Goal: Task Accomplishment & Management: Complete application form

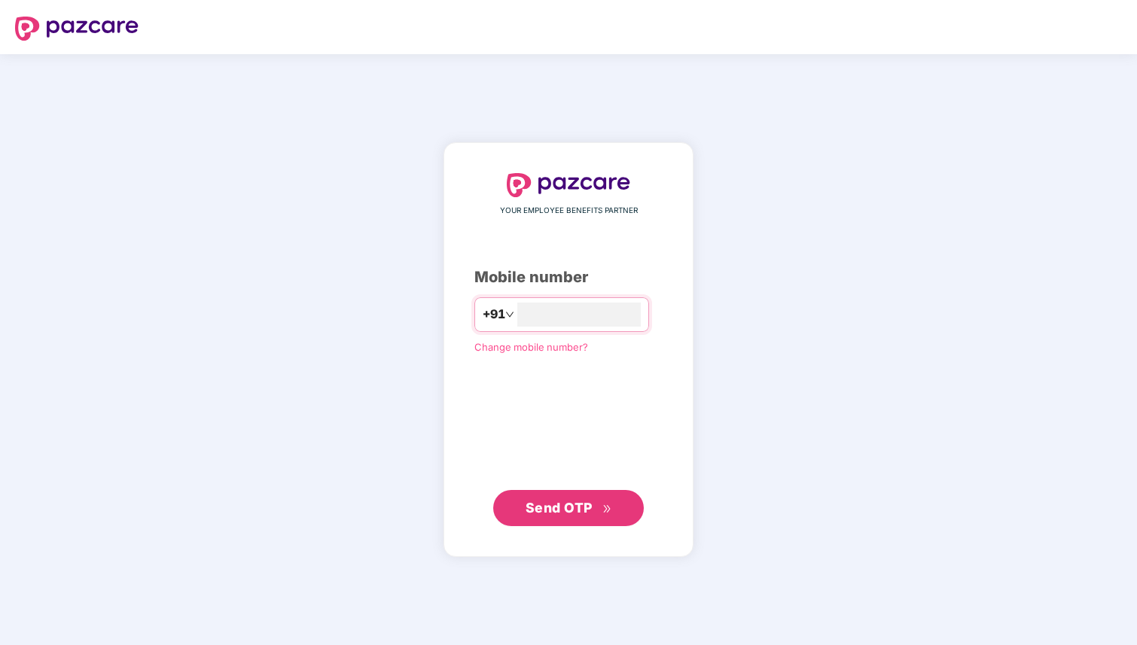
type input "**********"
click at [546, 498] on span "Send OTP" at bounding box center [569, 508] width 87 height 21
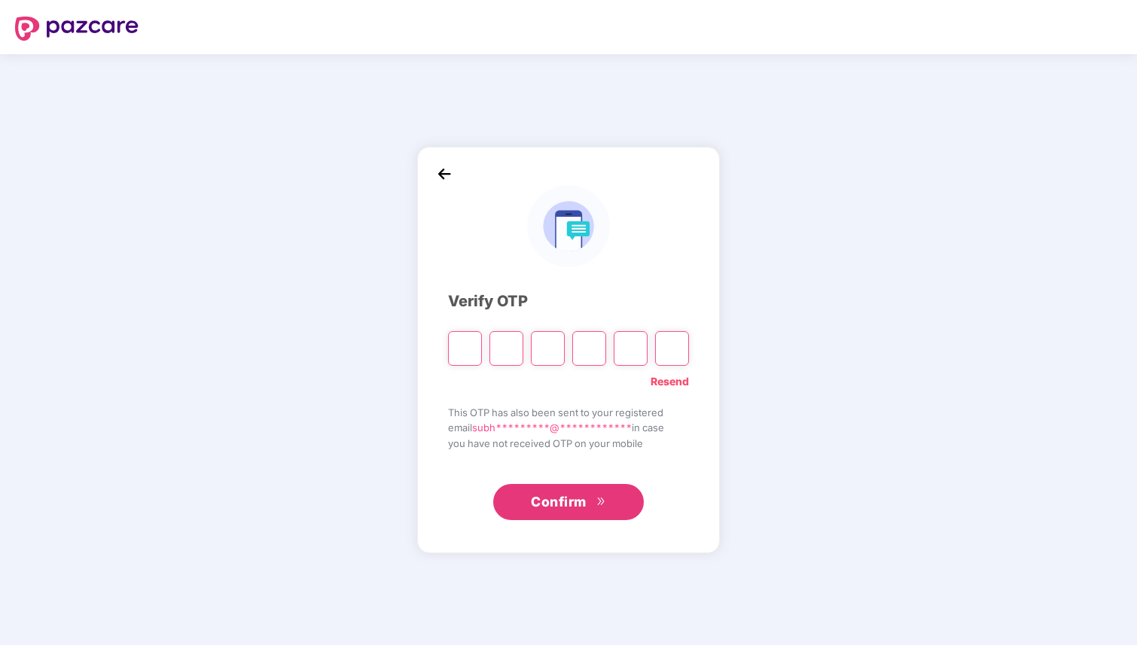
type input "*"
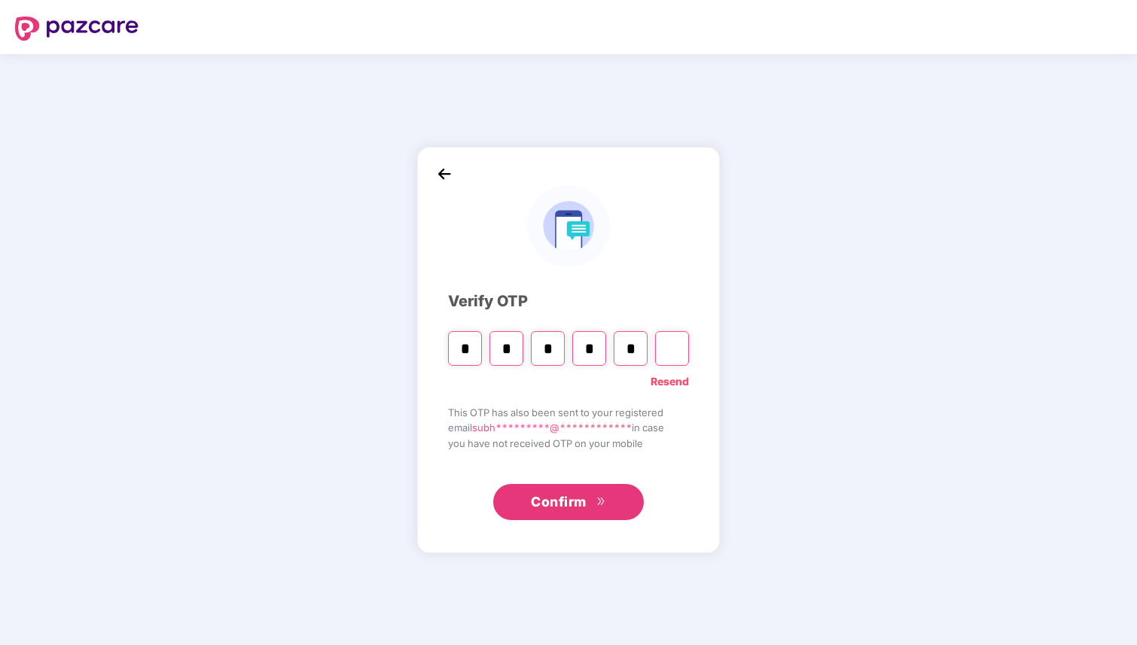
type input "*"
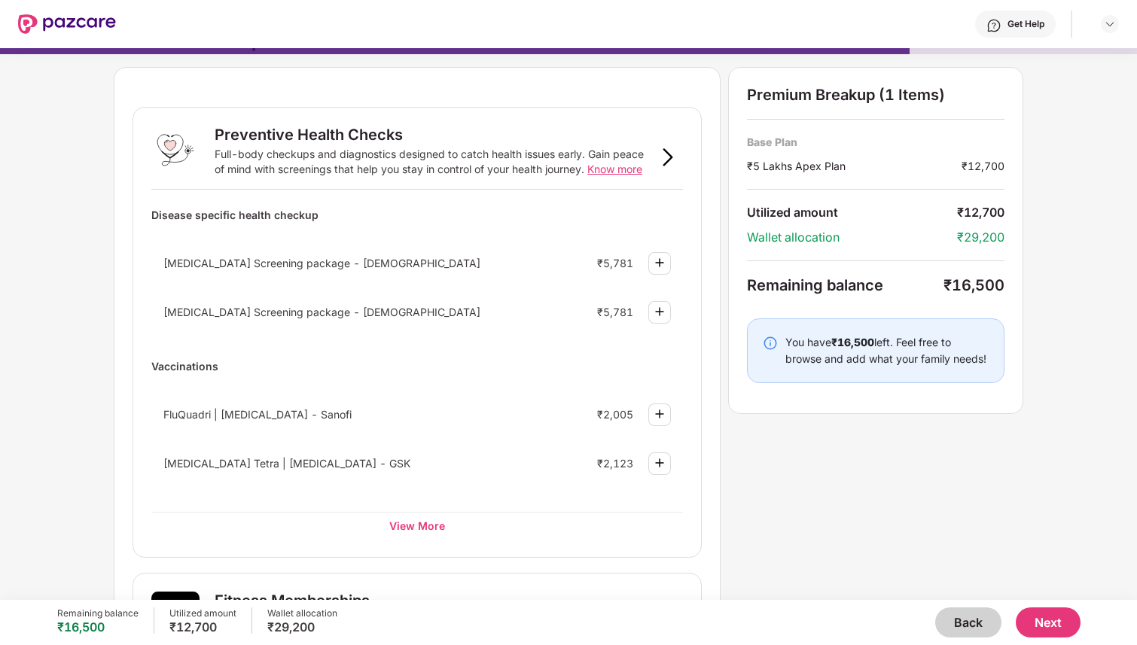
scroll to position [30, 0]
click at [966, 624] on button "Back" at bounding box center [968, 623] width 66 height 30
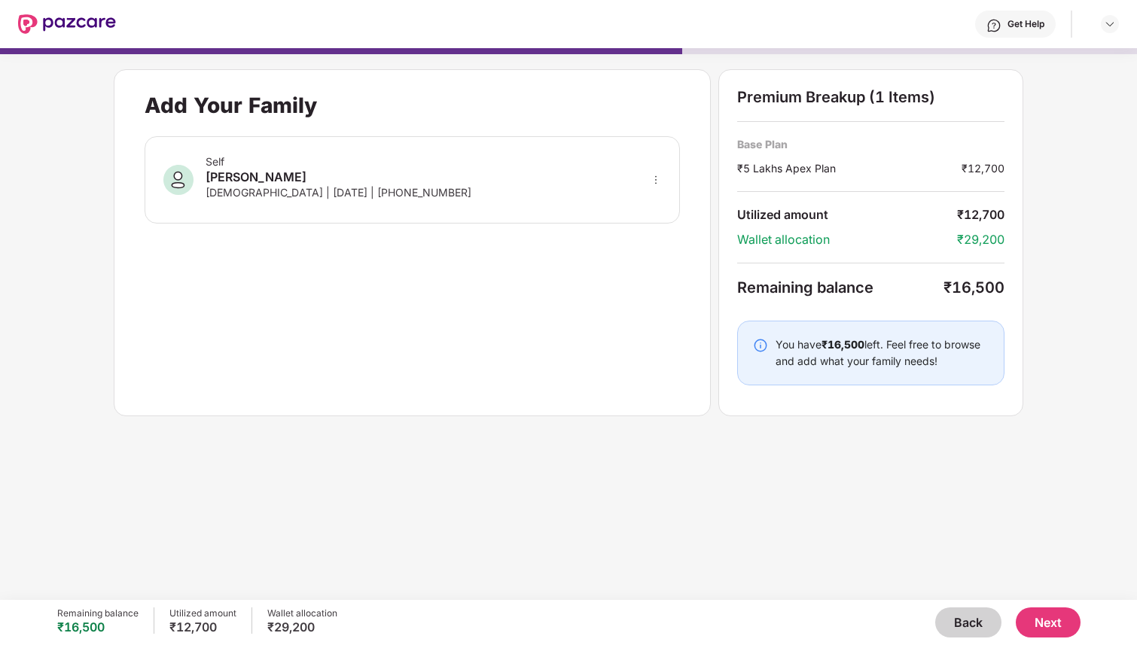
scroll to position [0, 0]
click at [966, 624] on button "Back" at bounding box center [968, 623] width 66 height 30
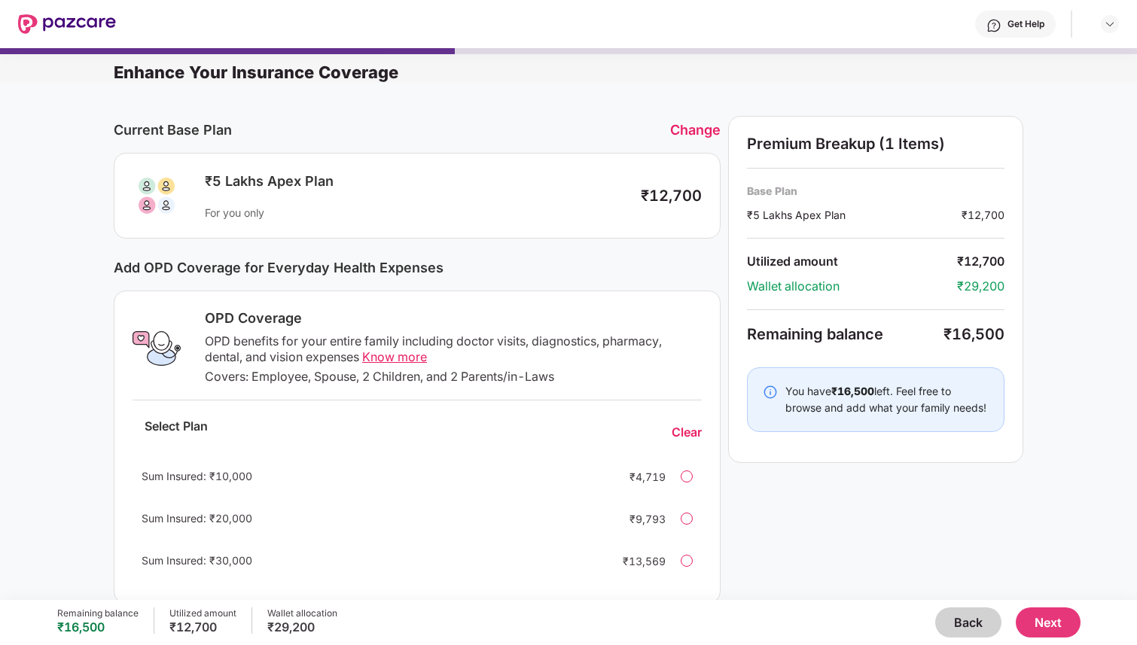
click at [966, 624] on button "Back" at bounding box center [968, 623] width 66 height 30
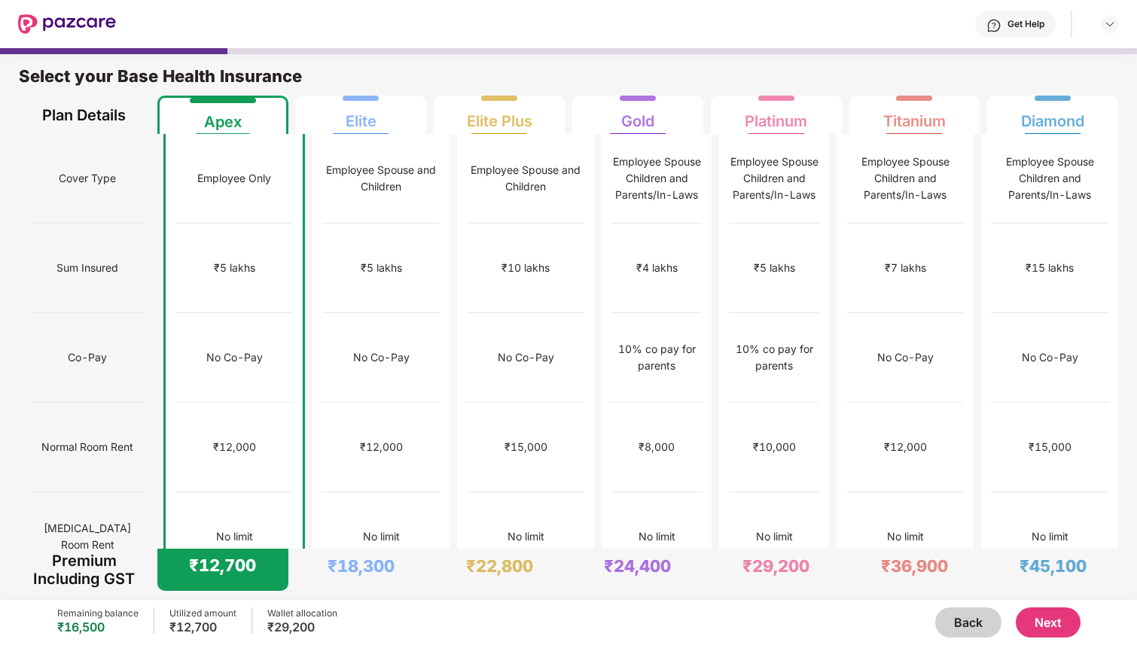
click at [966, 624] on button "Back" at bounding box center [968, 623] width 66 height 30
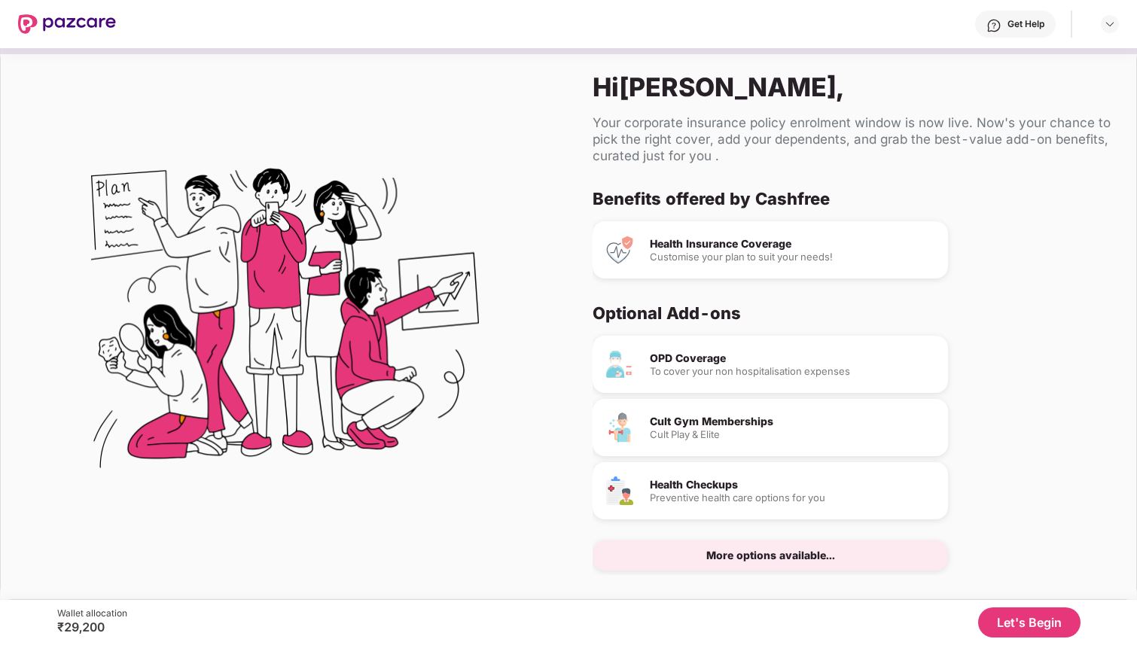
click at [1015, 627] on button "Let's Begin" at bounding box center [1029, 623] width 102 height 30
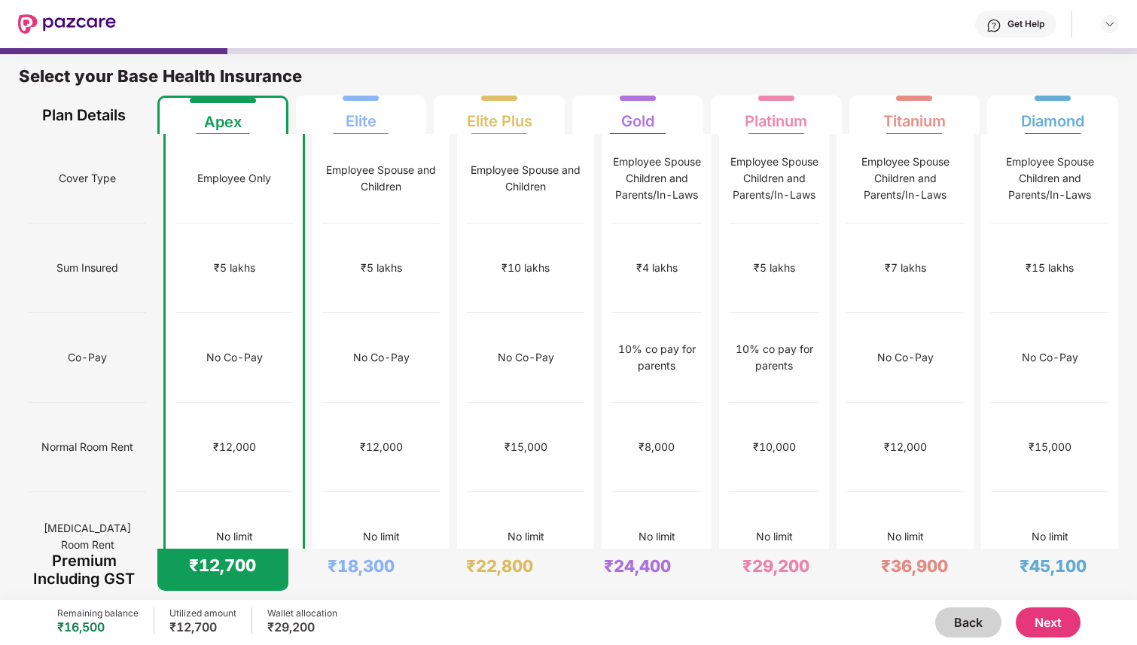
click at [1065, 621] on button "Next" at bounding box center [1048, 623] width 65 height 30
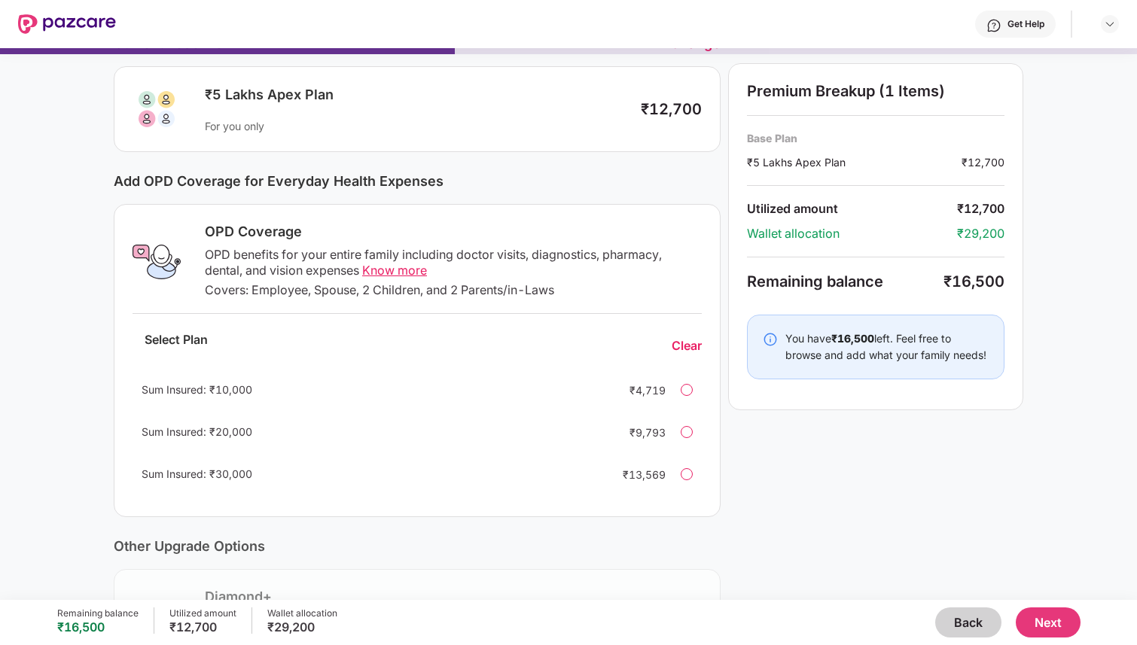
scroll to position [88, 0]
click at [1058, 621] on button "Next" at bounding box center [1048, 623] width 65 height 30
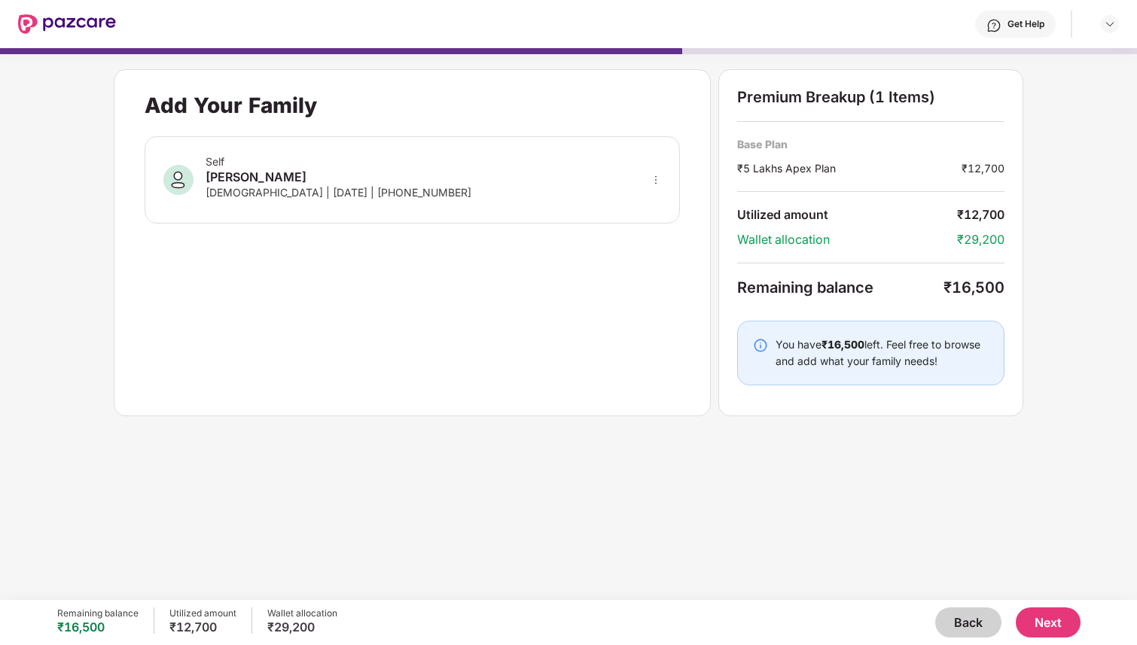
click at [1054, 632] on button "Next" at bounding box center [1048, 623] width 65 height 30
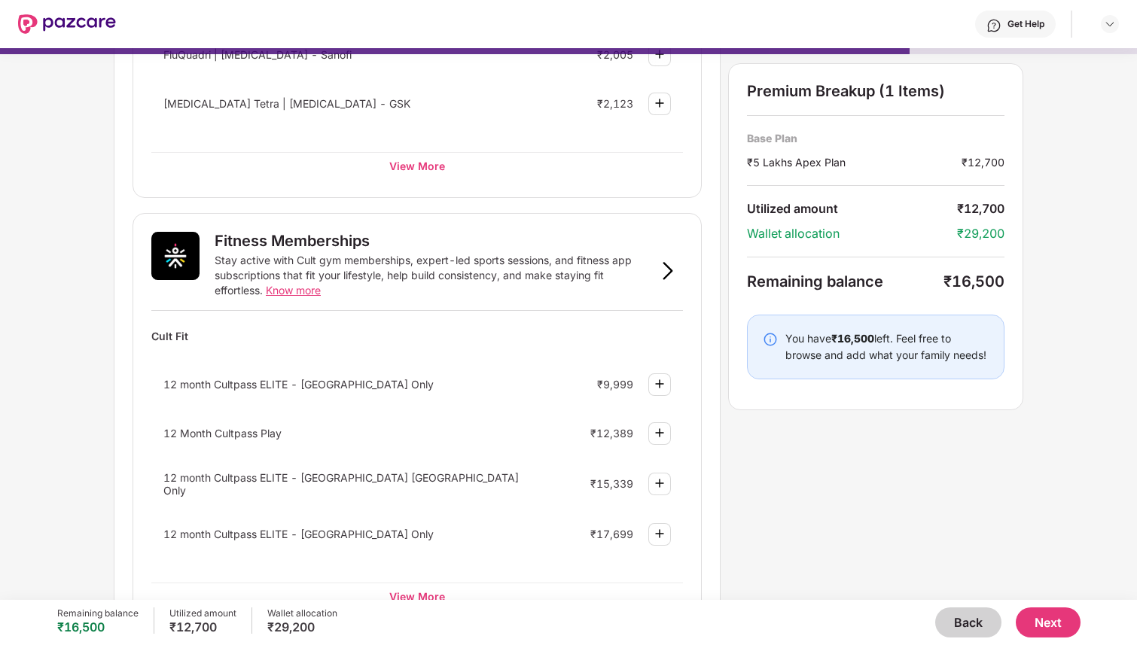
scroll to position [392, 0]
click at [661, 385] on img at bounding box center [660, 383] width 18 height 18
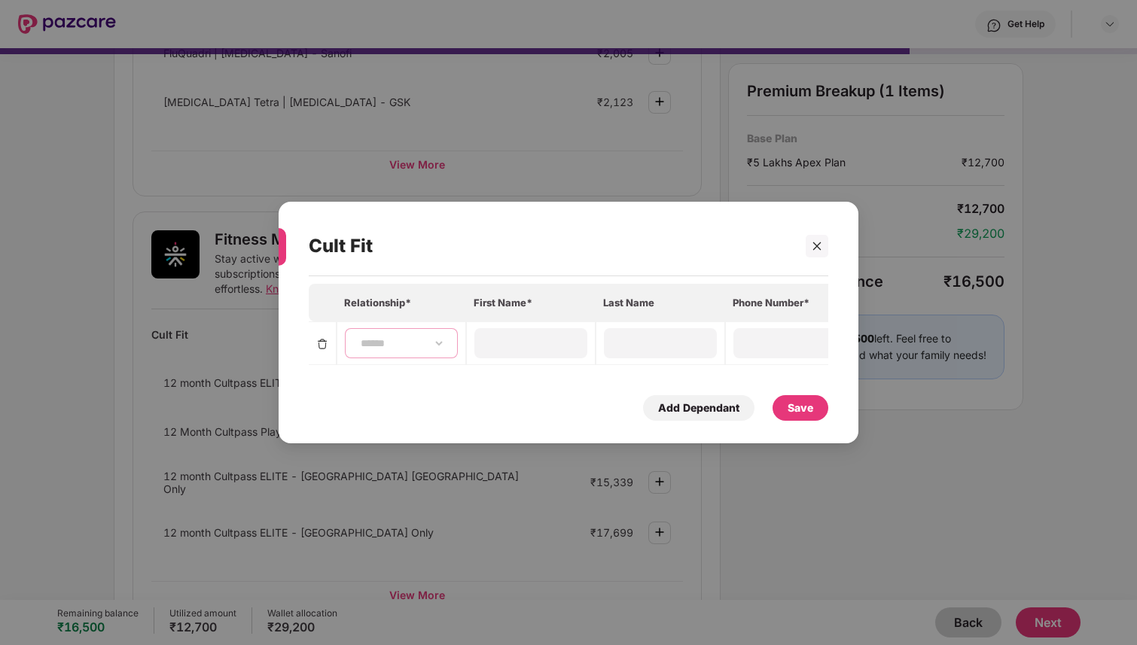
click at [416, 341] on select "**********" at bounding box center [401, 343] width 87 height 12
select select "****"
type input "******"
type input "**********"
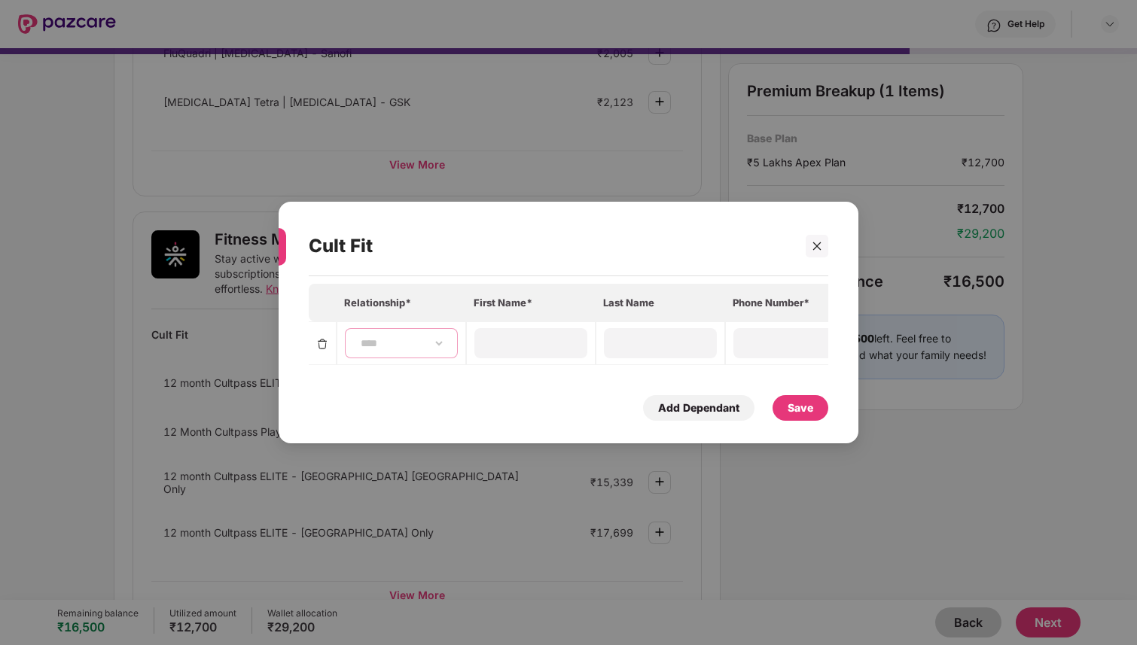
type input "**********"
click at [811, 410] on div "Save" at bounding box center [801, 408] width 26 height 17
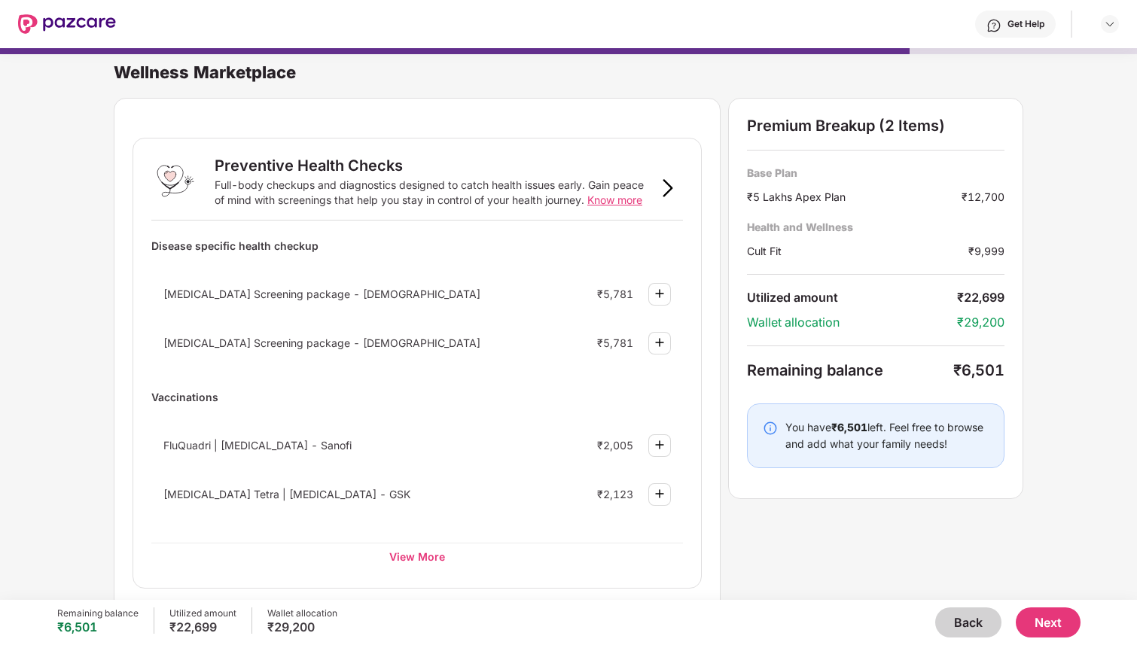
scroll to position [57, 0]
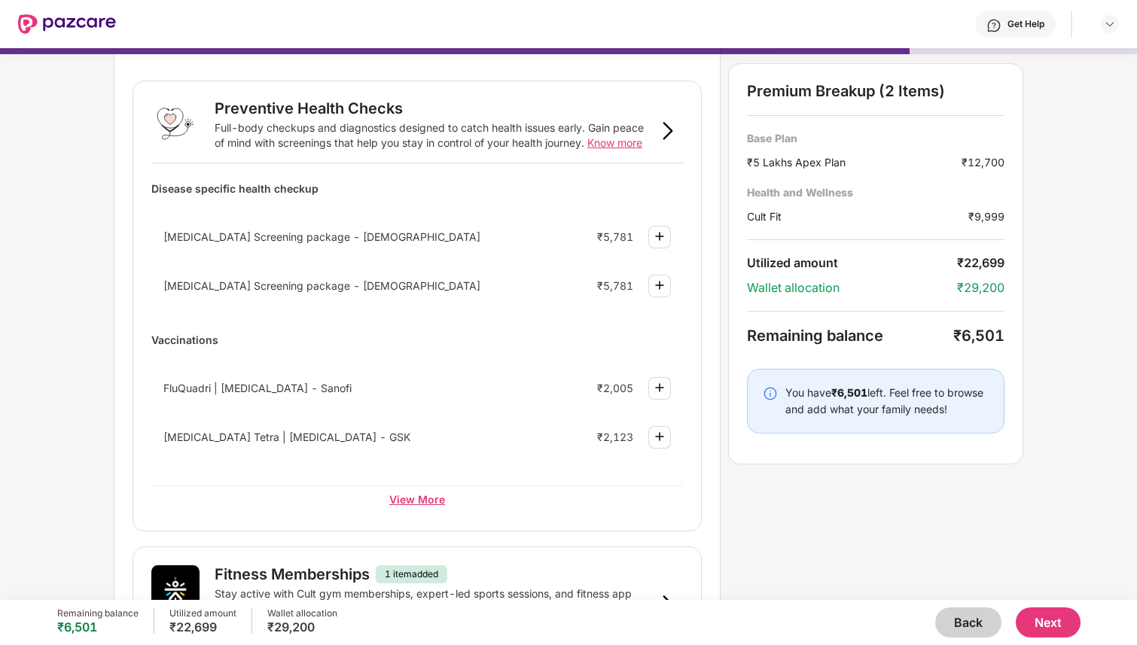
click at [425, 500] on div "View More" at bounding box center [417, 499] width 532 height 27
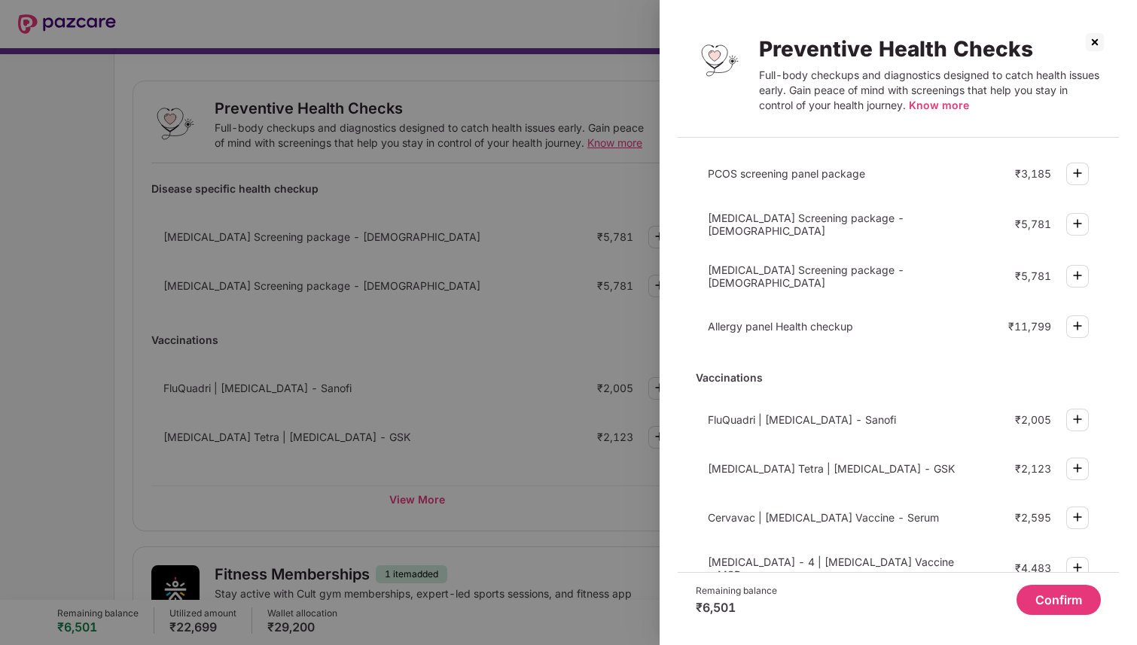
scroll to position [365, 0]
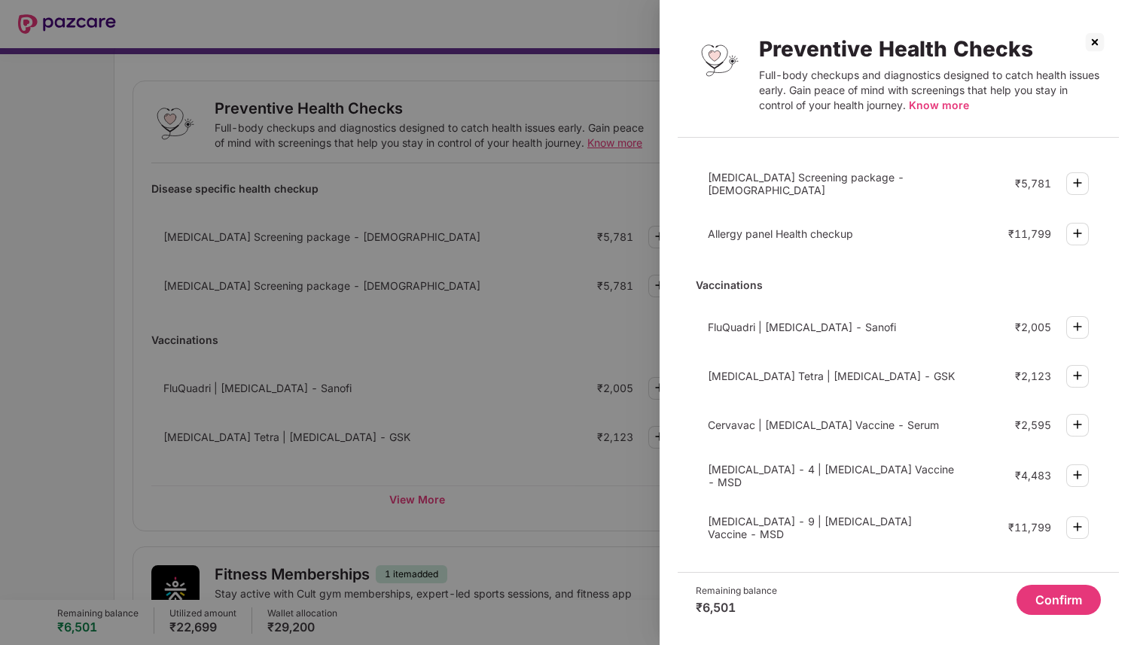
click at [474, 407] on div at bounding box center [568, 322] width 1137 height 645
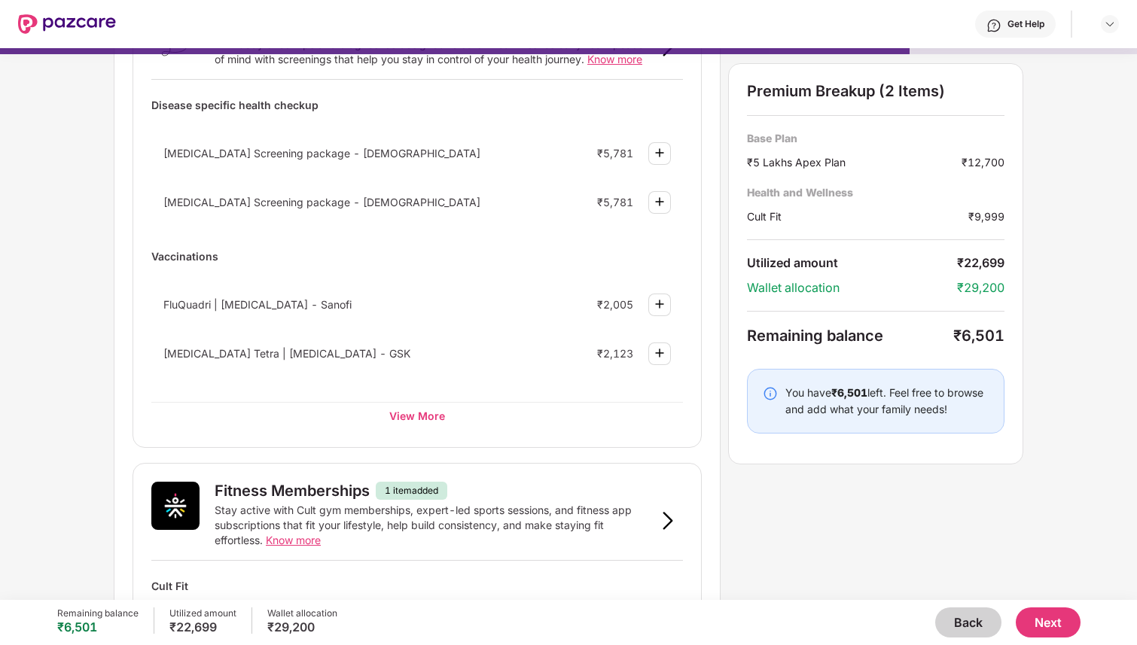
scroll to position [0, 0]
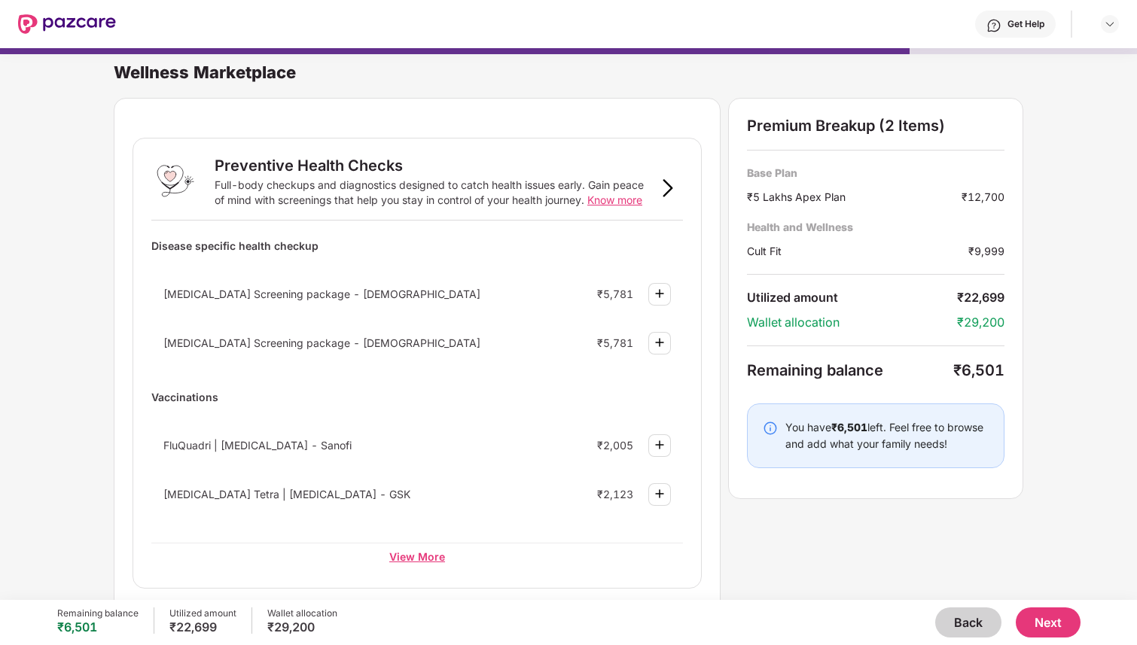
click at [434, 550] on div "View More" at bounding box center [417, 556] width 532 height 27
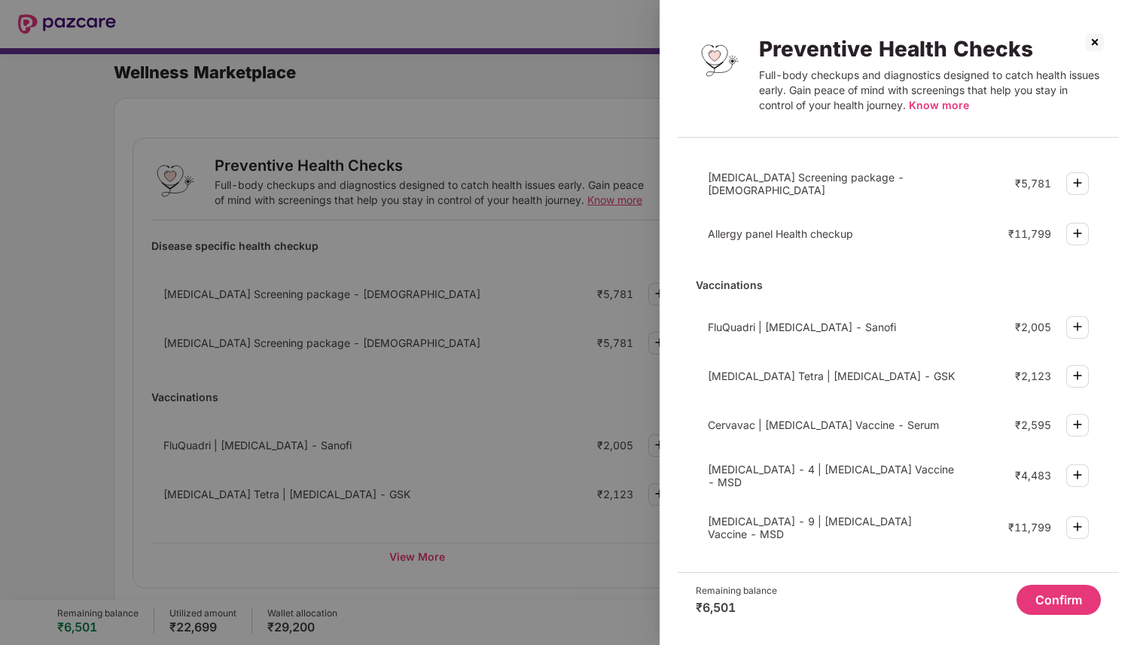
click at [461, 496] on div at bounding box center [568, 322] width 1137 height 645
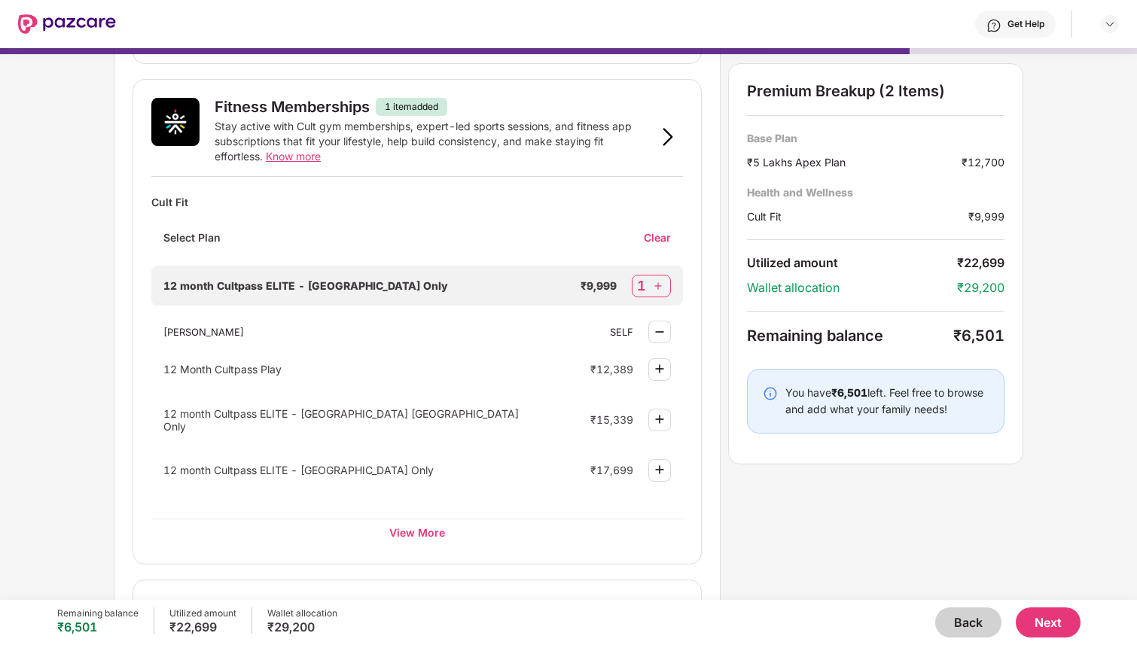
scroll to position [524, 0]
click at [397, 525] on div "View More" at bounding box center [417, 533] width 532 height 27
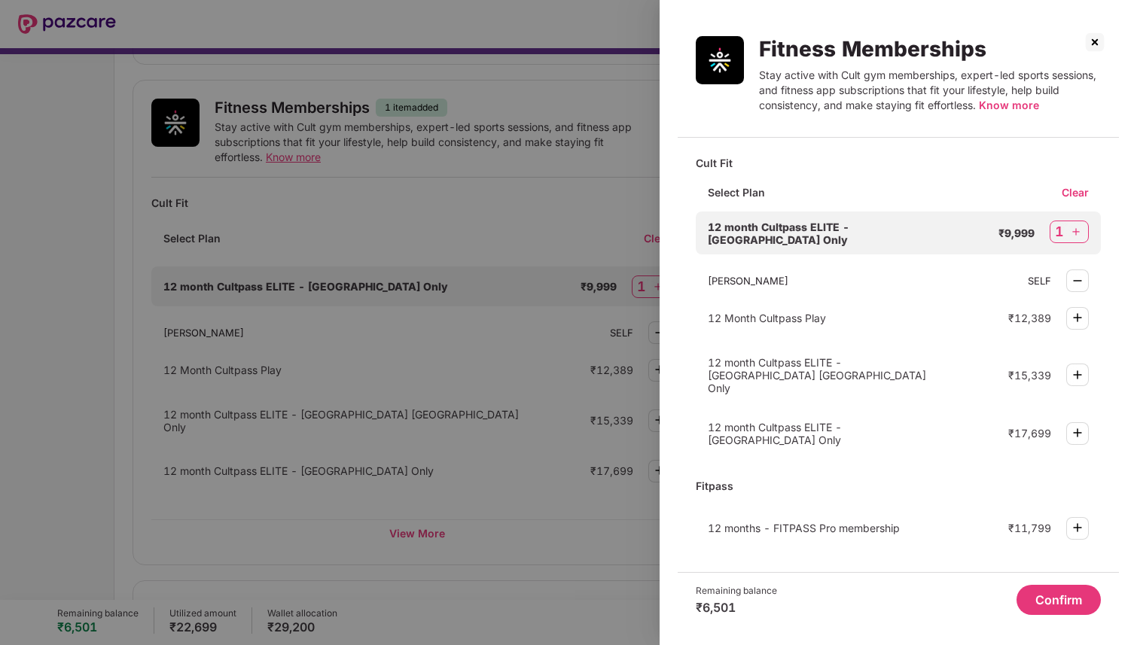
click at [1088, 44] on img at bounding box center [1095, 42] width 24 height 24
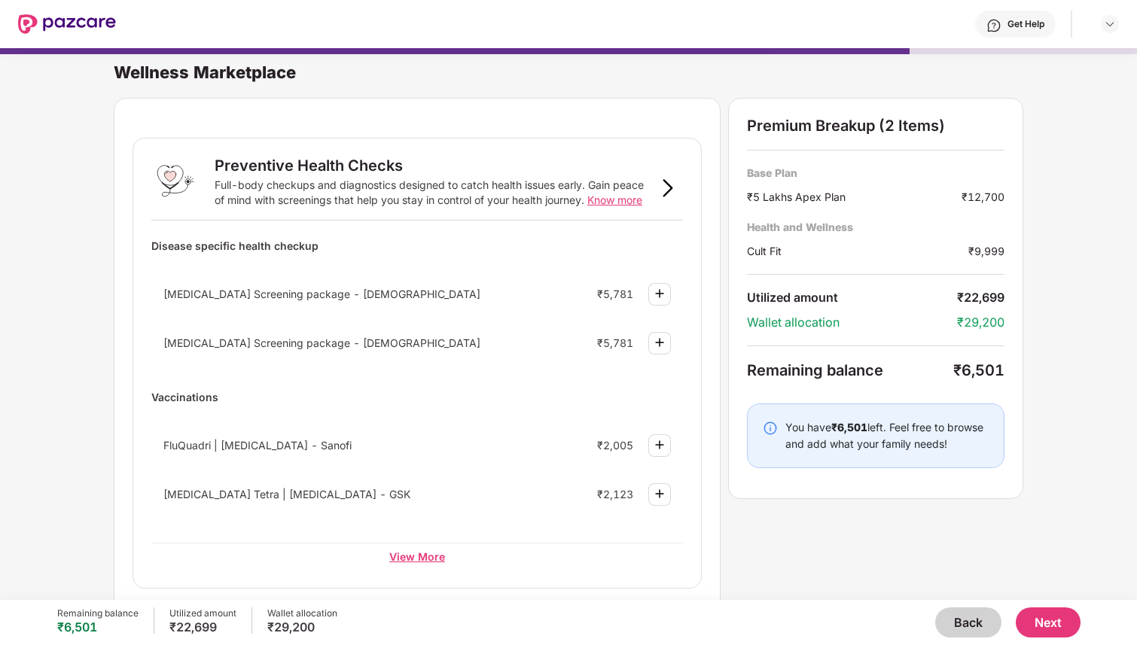
click at [435, 556] on div "View More" at bounding box center [417, 556] width 532 height 27
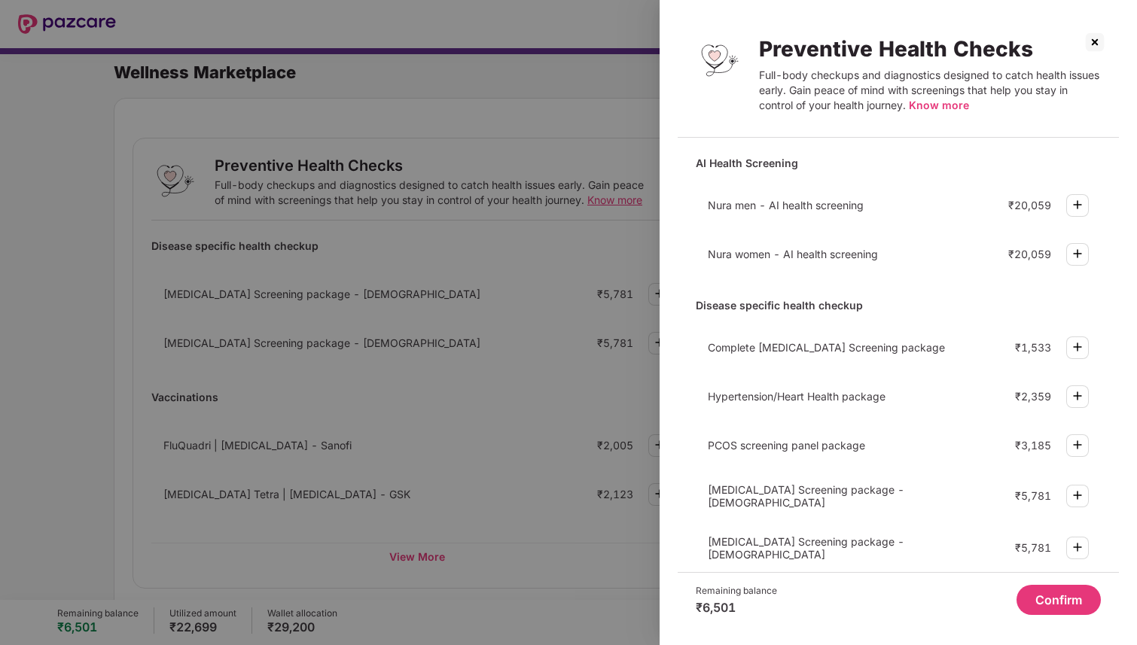
click at [453, 317] on div at bounding box center [568, 322] width 1137 height 645
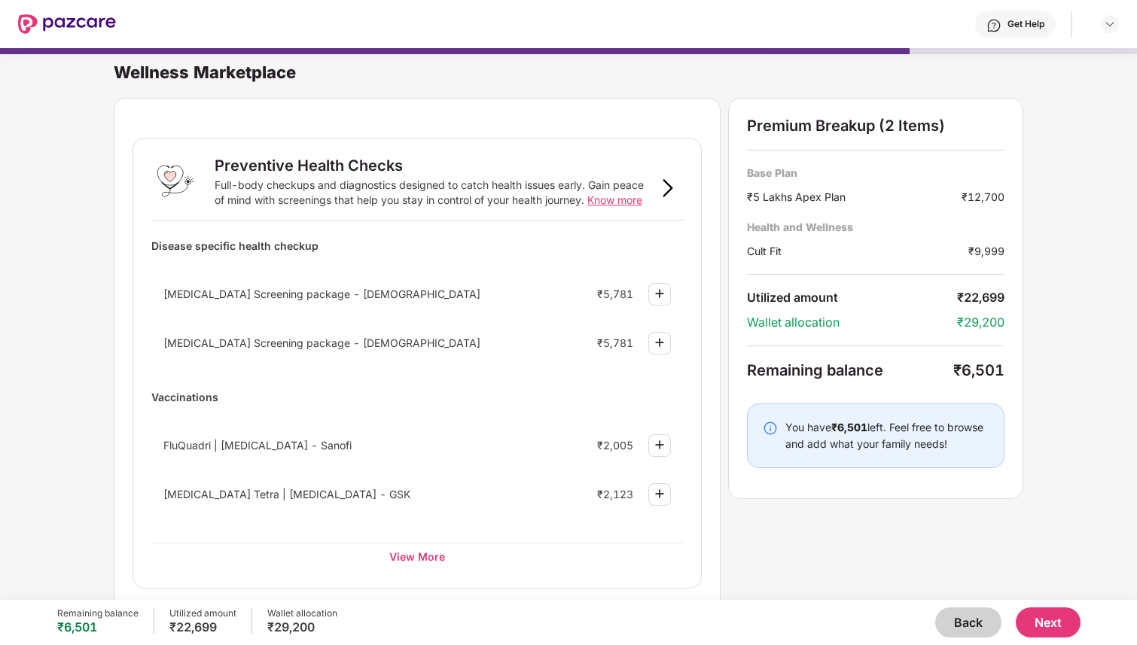
click at [625, 198] on span "Know more" at bounding box center [615, 200] width 55 height 13
click at [409, 554] on div "View More" at bounding box center [417, 556] width 532 height 27
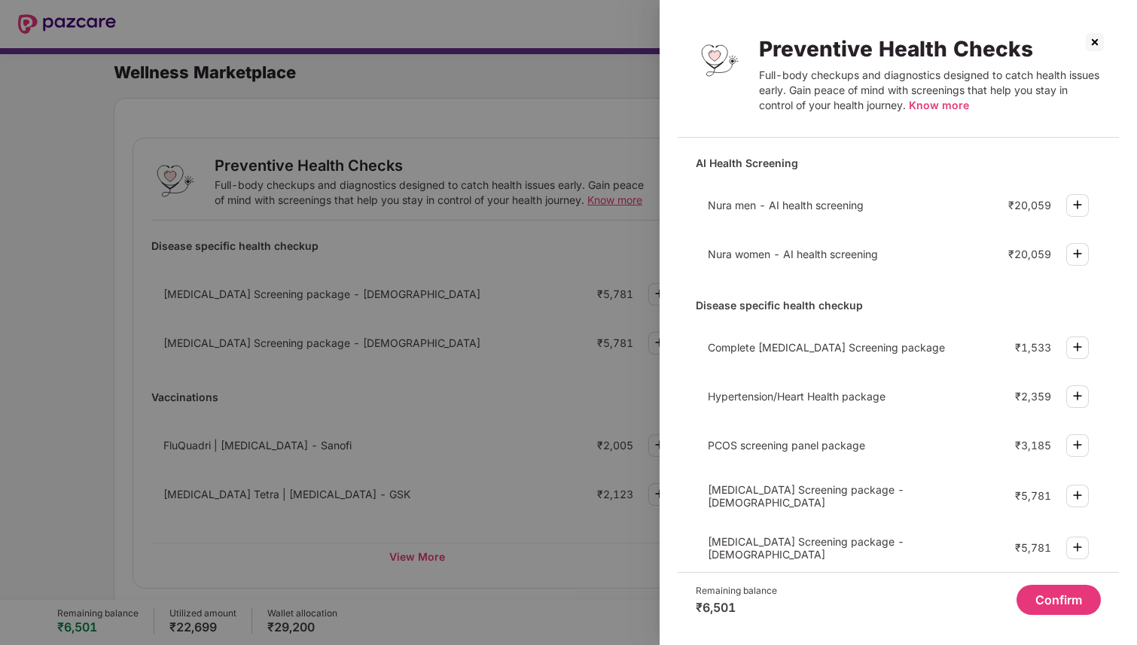
click at [508, 396] on div at bounding box center [568, 322] width 1137 height 645
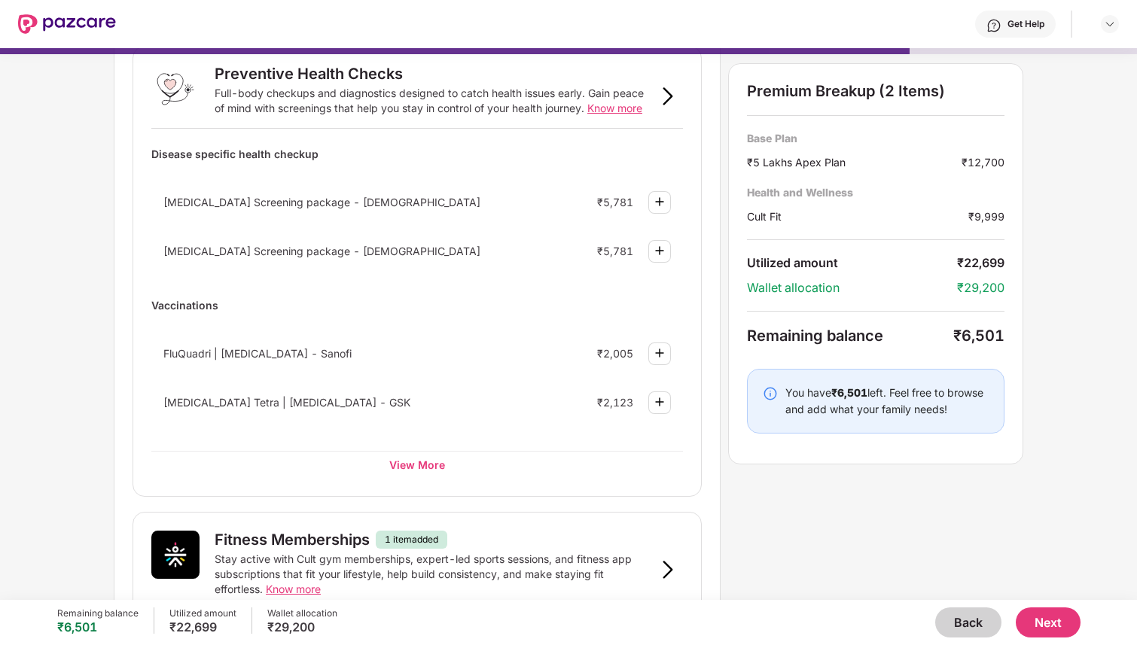
scroll to position [93, 0]
click at [411, 459] on div "View More" at bounding box center [417, 463] width 532 height 27
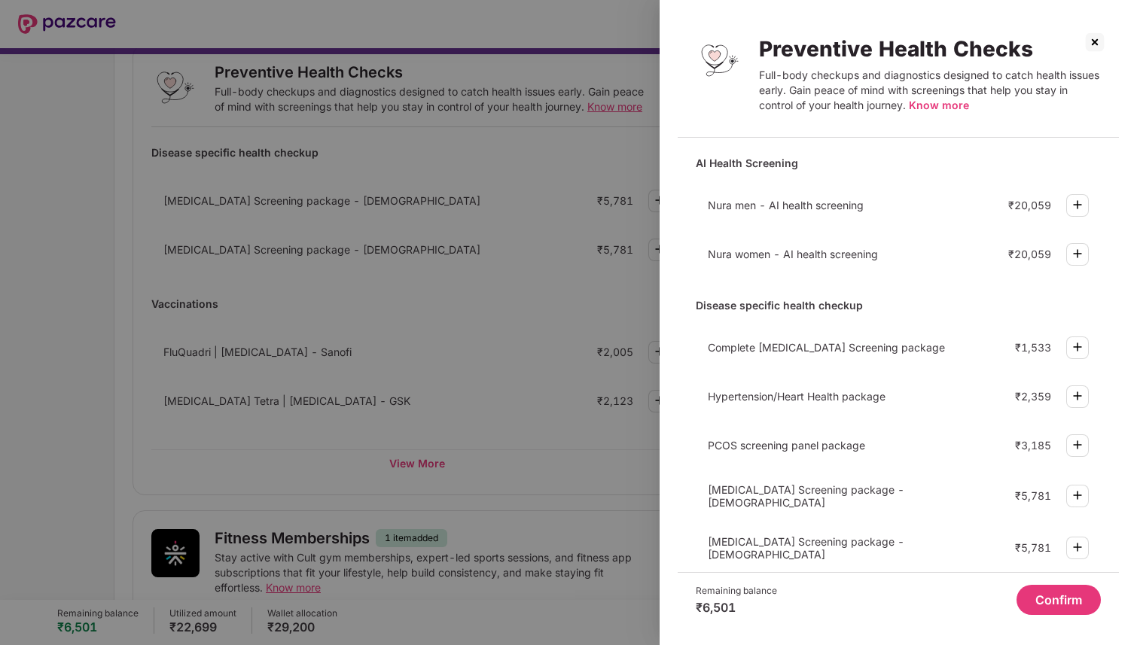
click at [551, 233] on div at bounding box center [568, 322] width 1137 height 645
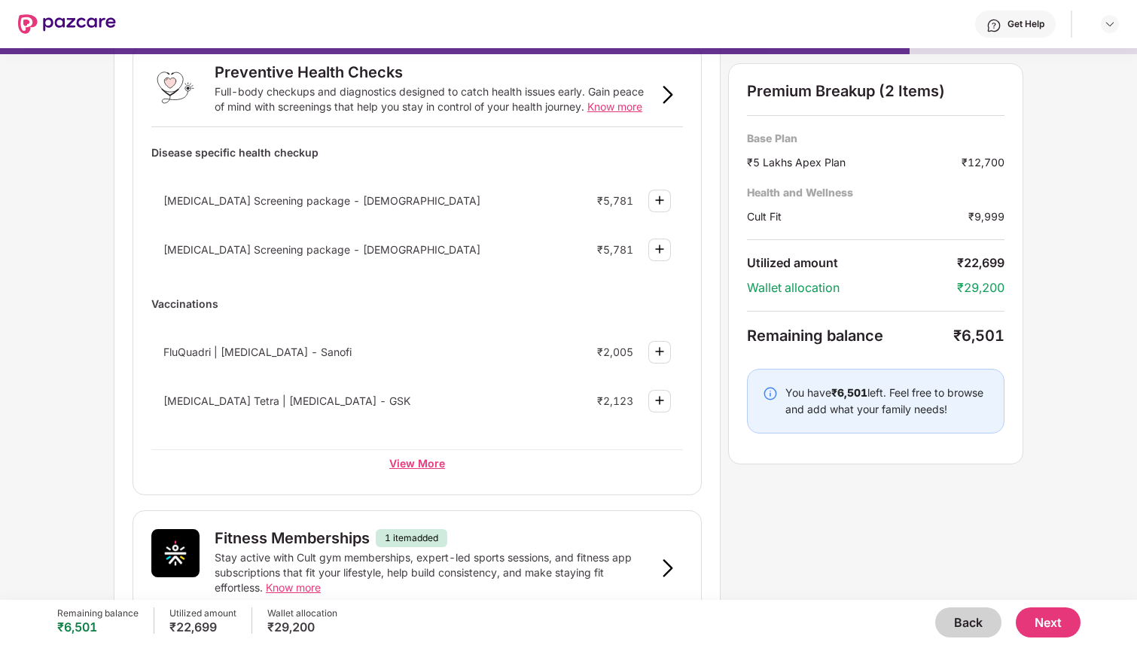
click at [418, 469] on div "View More" at bounding box center [417, 463] width 532 height 27
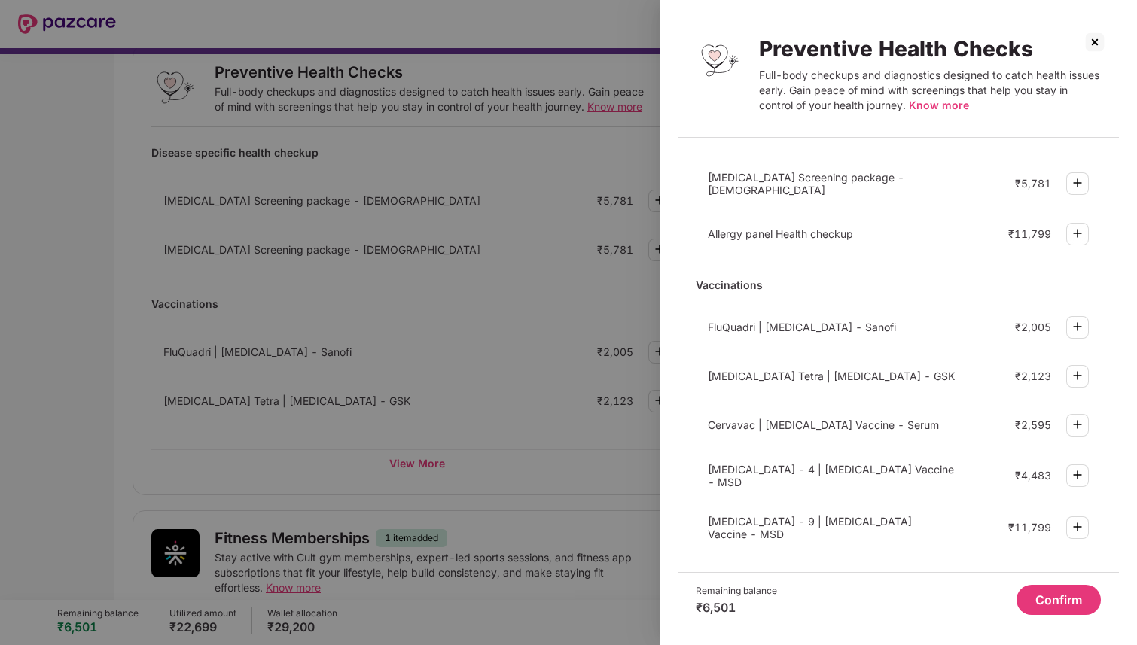
scroll to position [365, 0]
click at [501, 370] on div at bounding box center [568, 322] width 1137 height 645
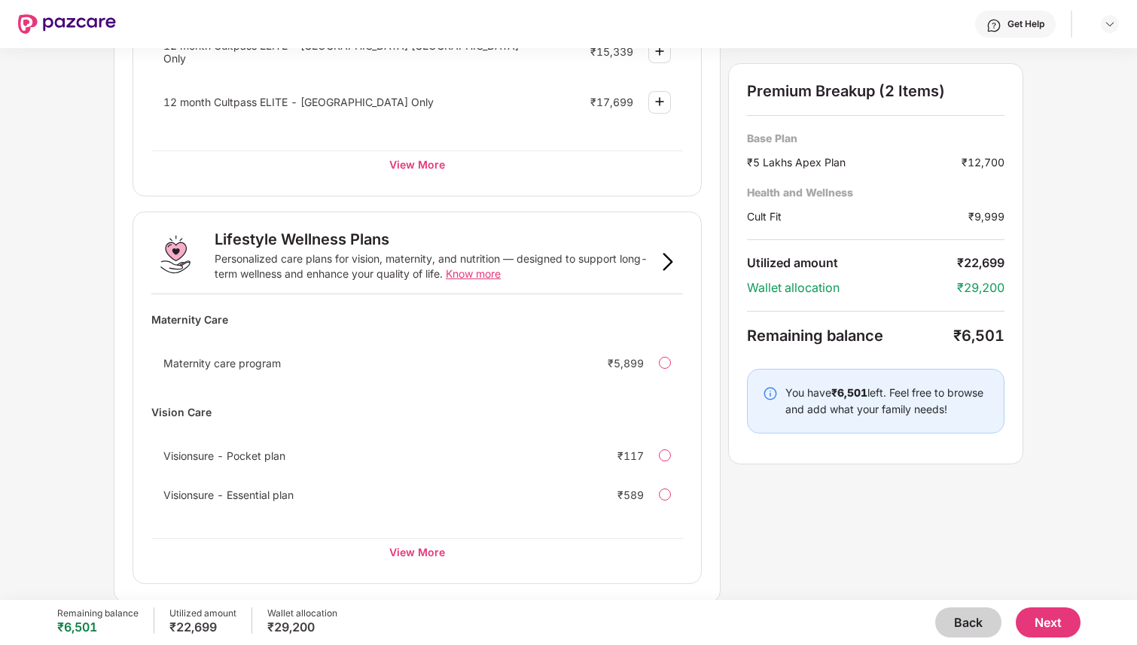
scroll to position [891, 0]
click at [417, 551] on div "View More" at bounding box center [417, 554] width 532 height 27
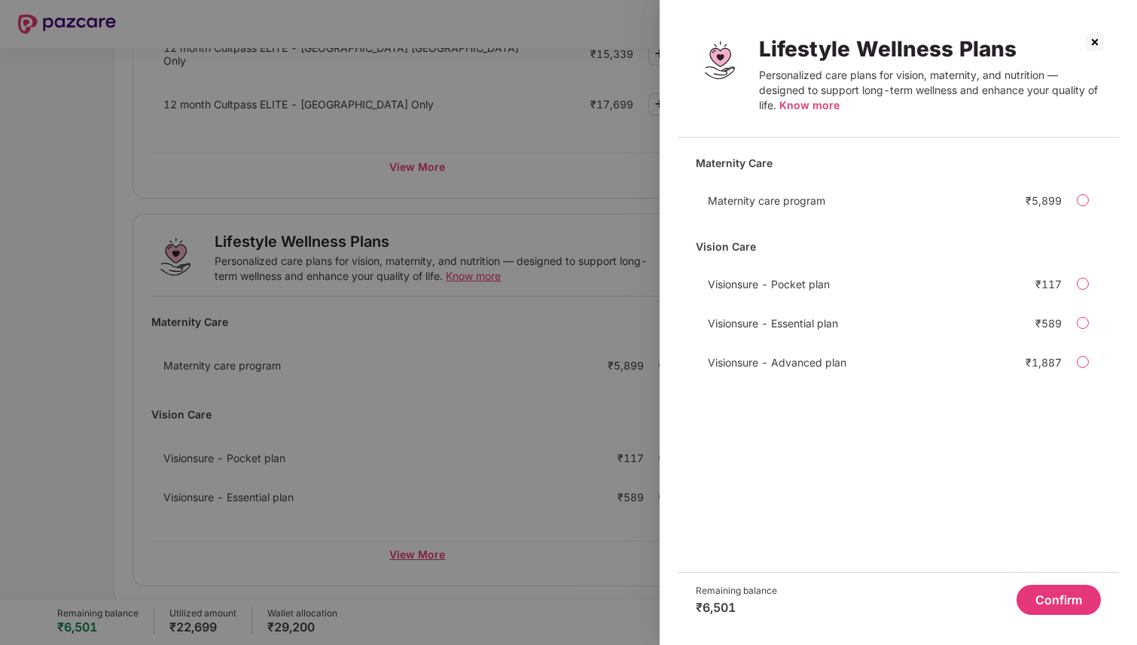
scroll to position [0, 0]
click at [542, 426] on div at bounding box center [568, 322] width 1137 height 645
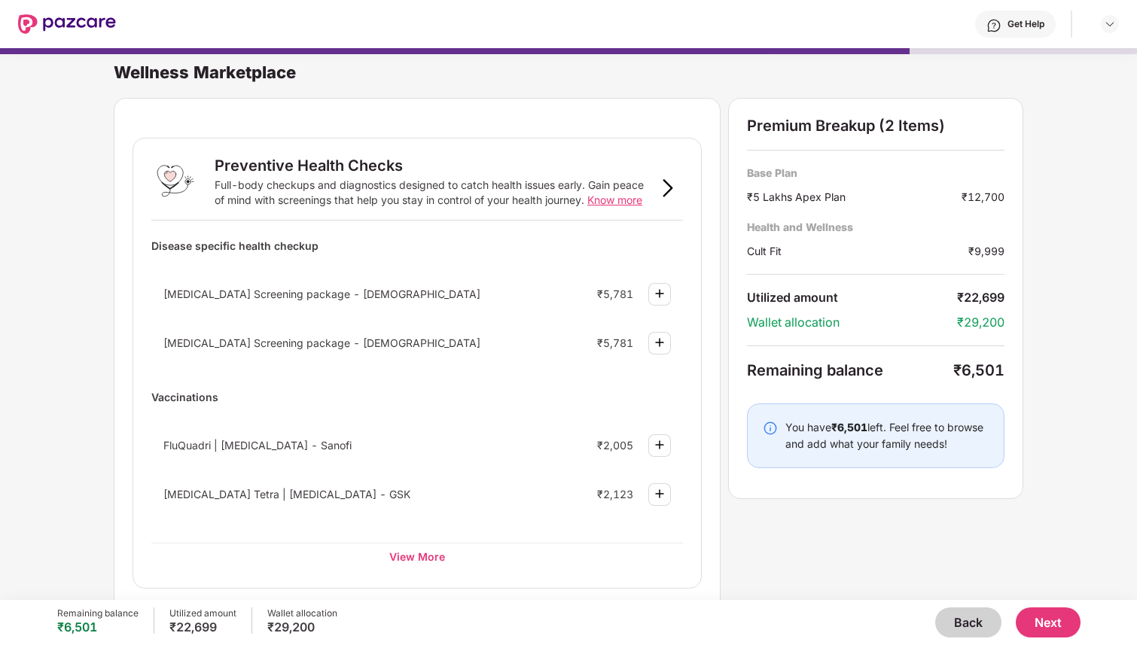
click at [661, 189] on img at bounding box center [668, 188] width 18 height 18
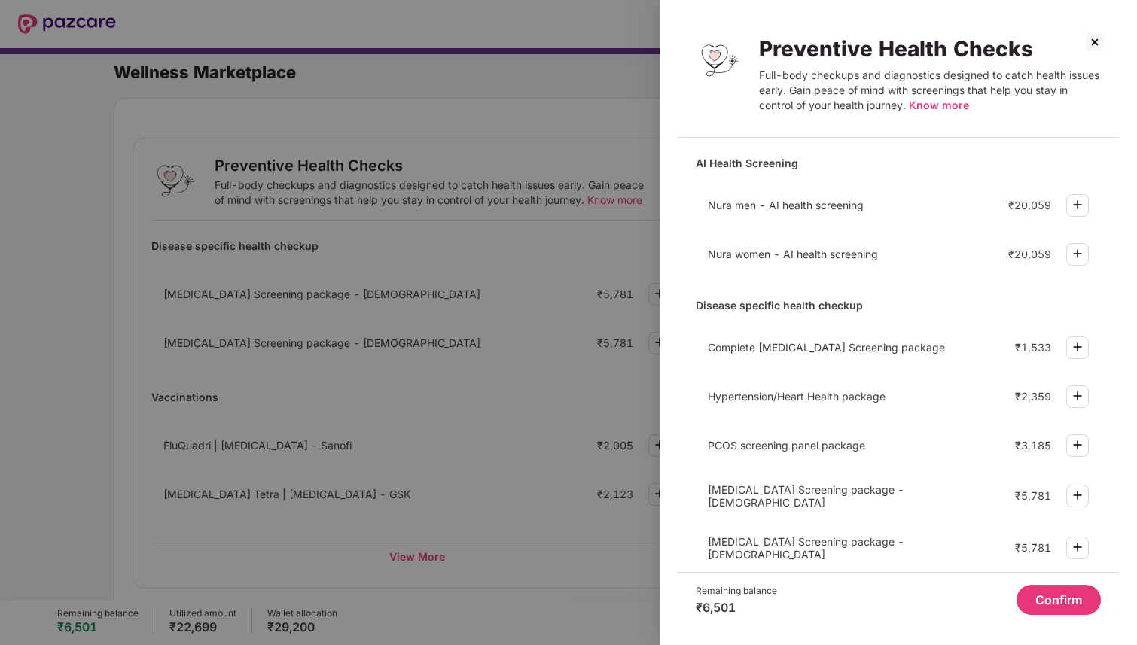
click at [552, 334] on div at bounding box center [568, 322] width 1137 height 645
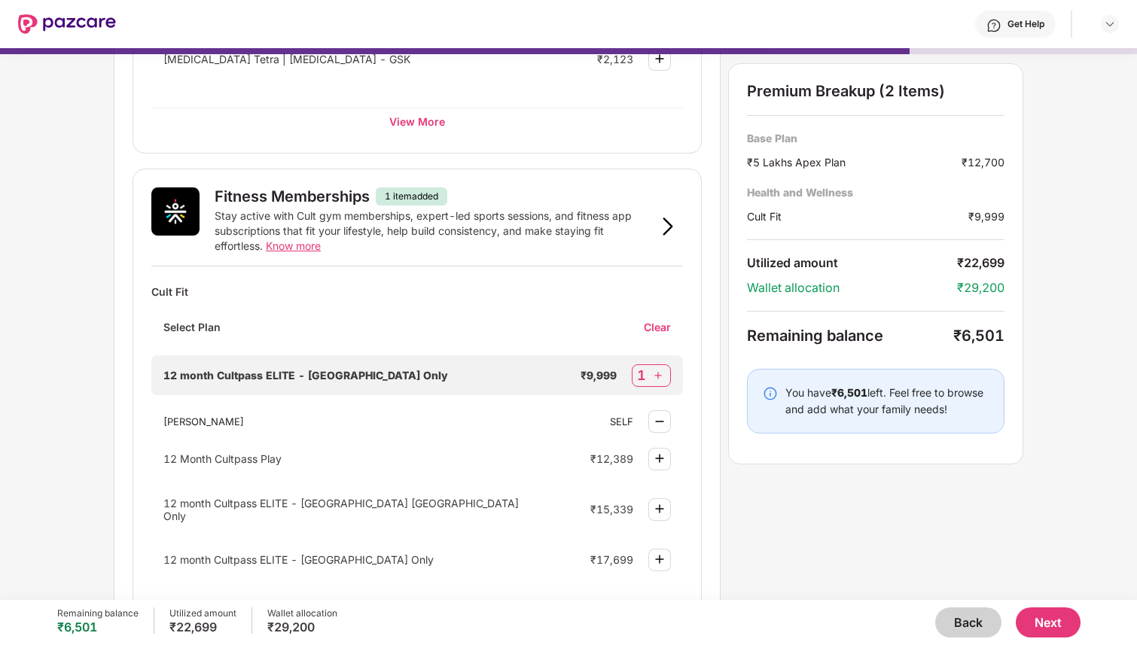
scroll to position [639, 0]
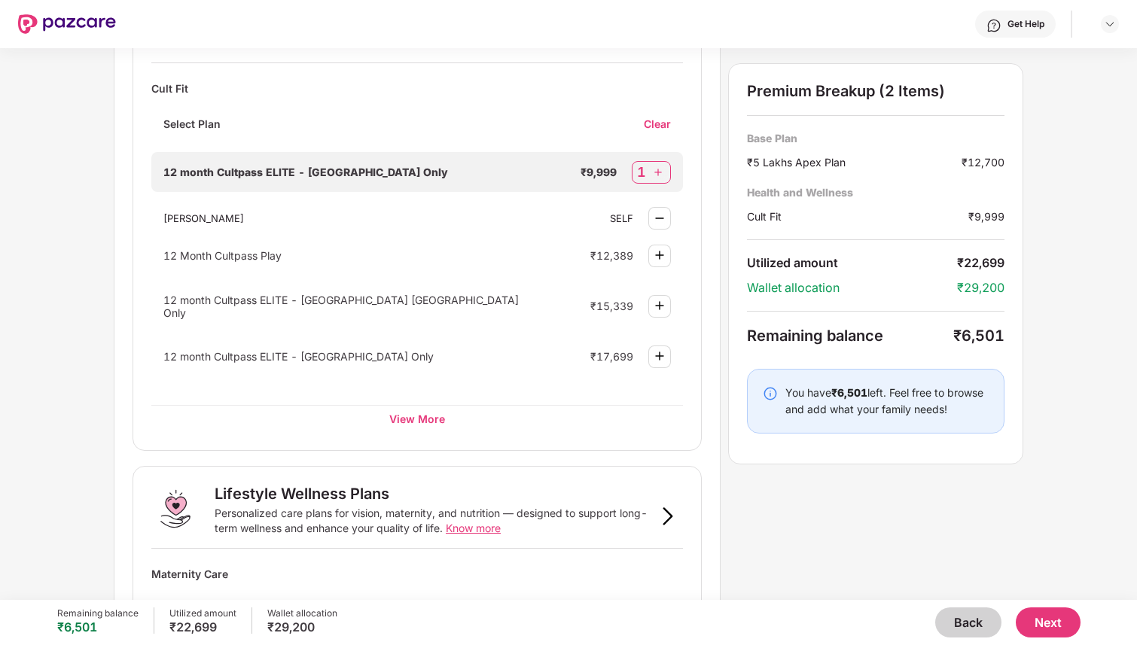
click at [969, 630] on button "Back" at bounding box center [968, 623] width 66 height 30
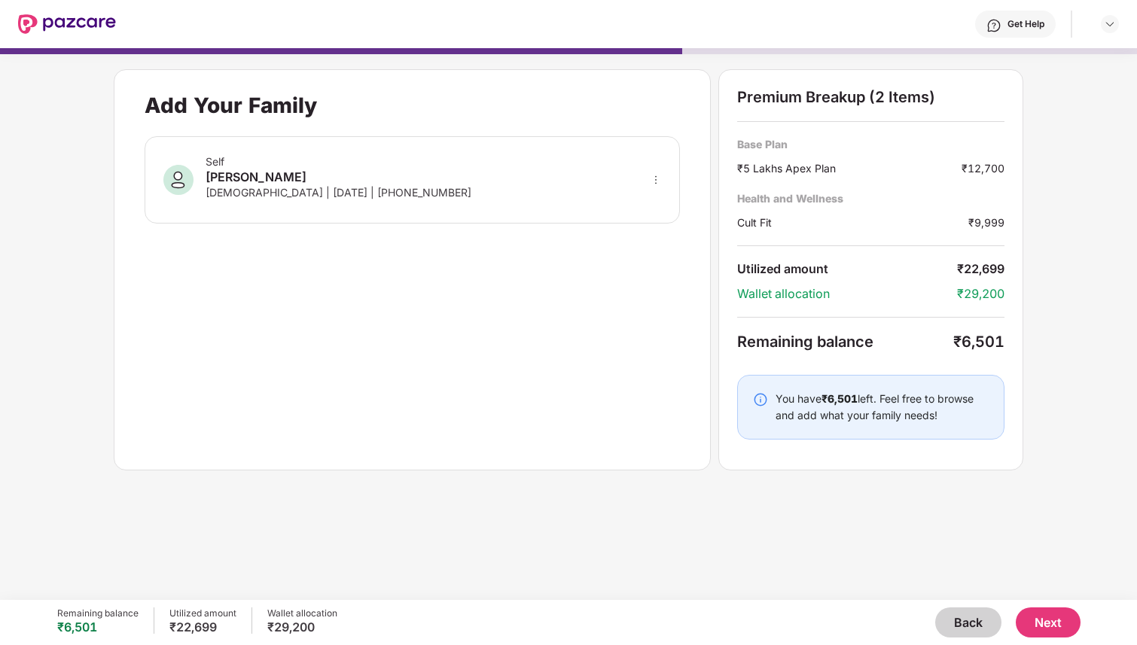
click at [963, 615] on button "Back" at bounding box center [968, 623] width 66 height 30
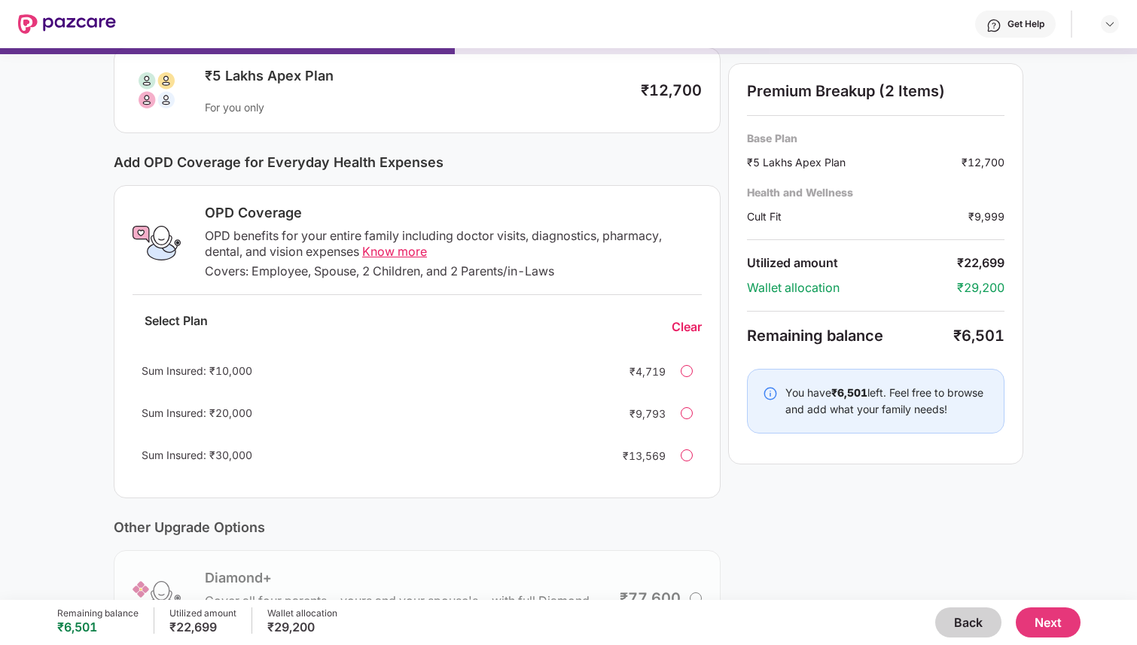
scroll to position [101, 0]
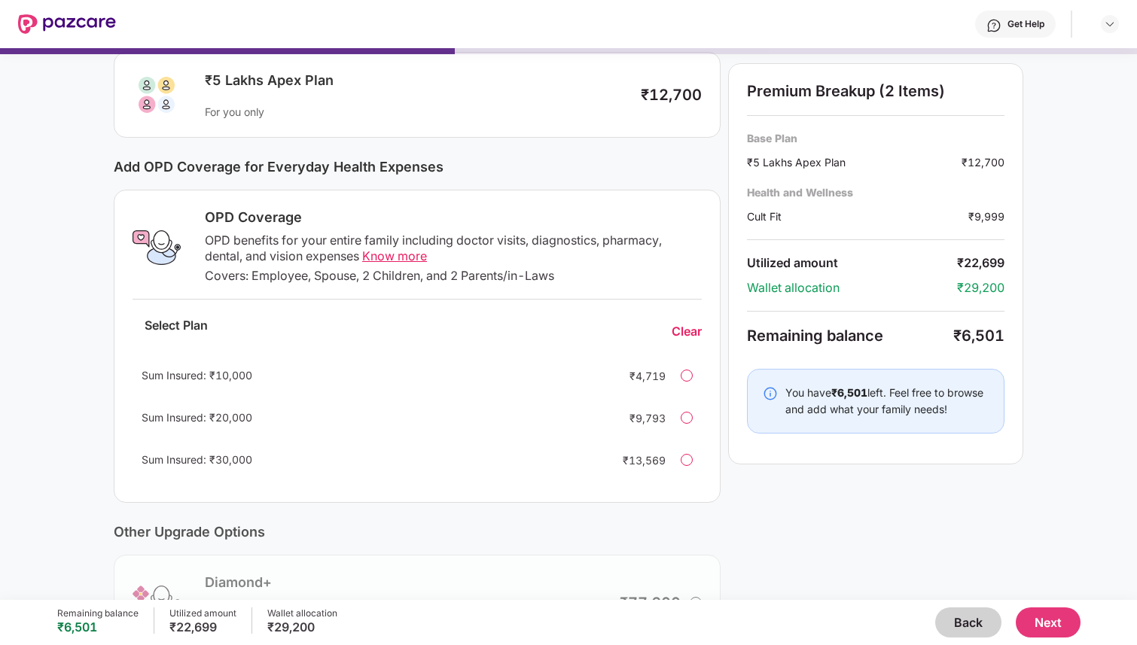
click at [688, 372] on div at bounding box center [687, 376] width 12 height 12
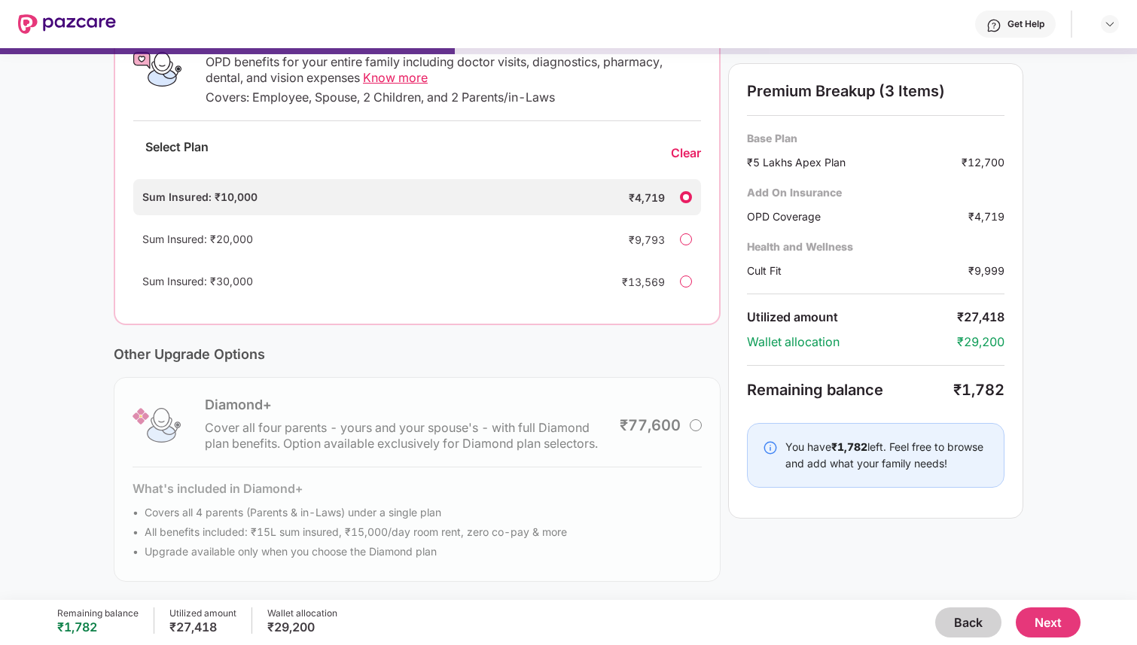
scroll to position [0, 0]
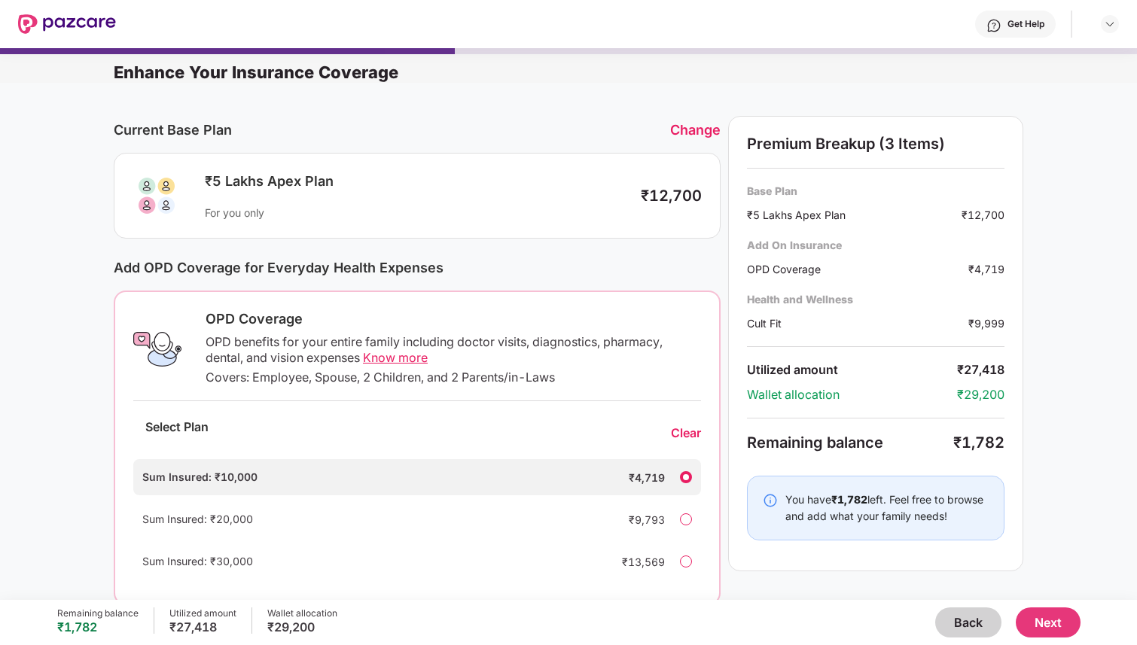
click at [691, 523] on div "Sum Insured: ₹20,000 ₹9,793" at bounding box center [417, 520] width 568 height 36
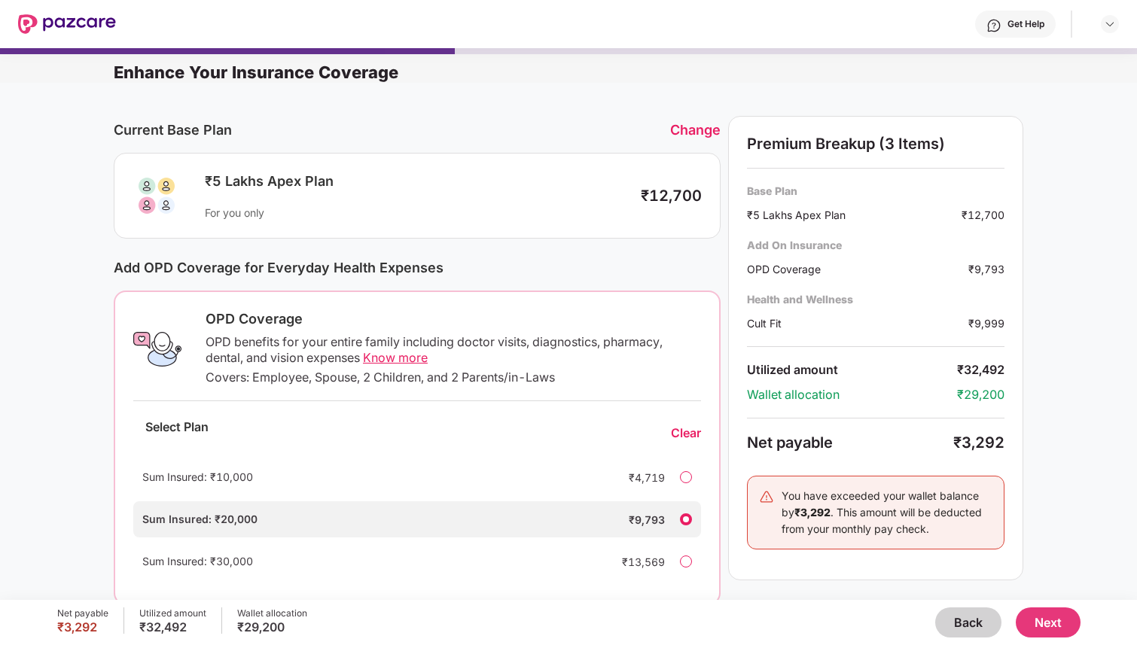
click at [686, 484] on div "Sum Insured: ₹10,000 ₹4,719" at bounding box center [417, 477] width 568 height 36
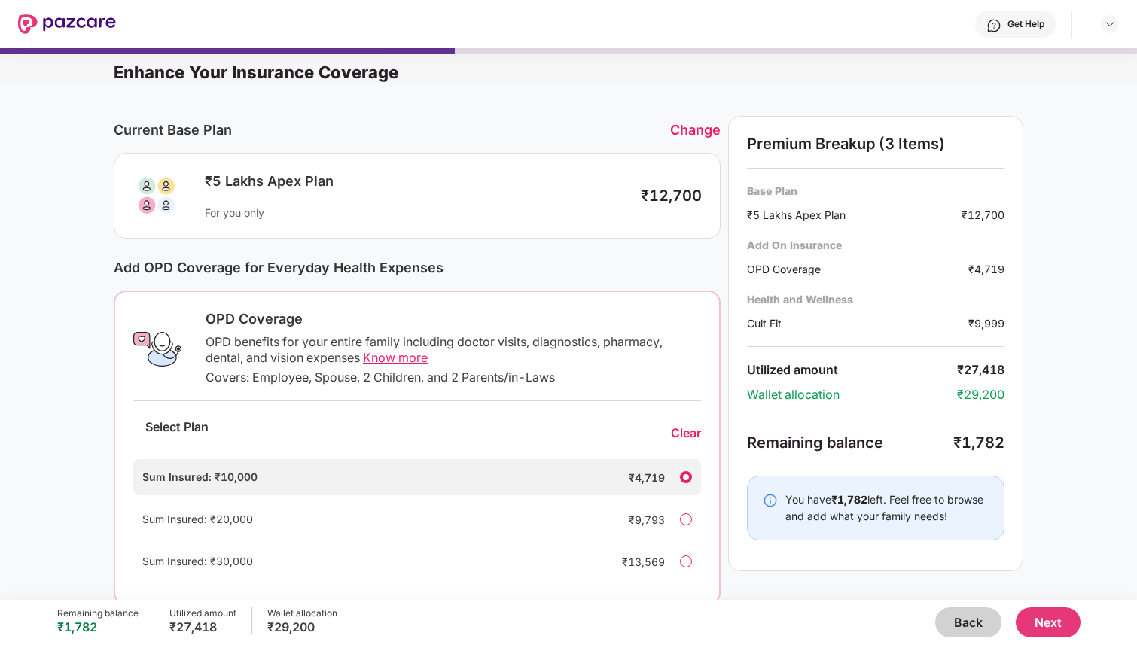
click at [1063, 626] on button "Next" at bounding box center [1048, 623] width 65 height 30
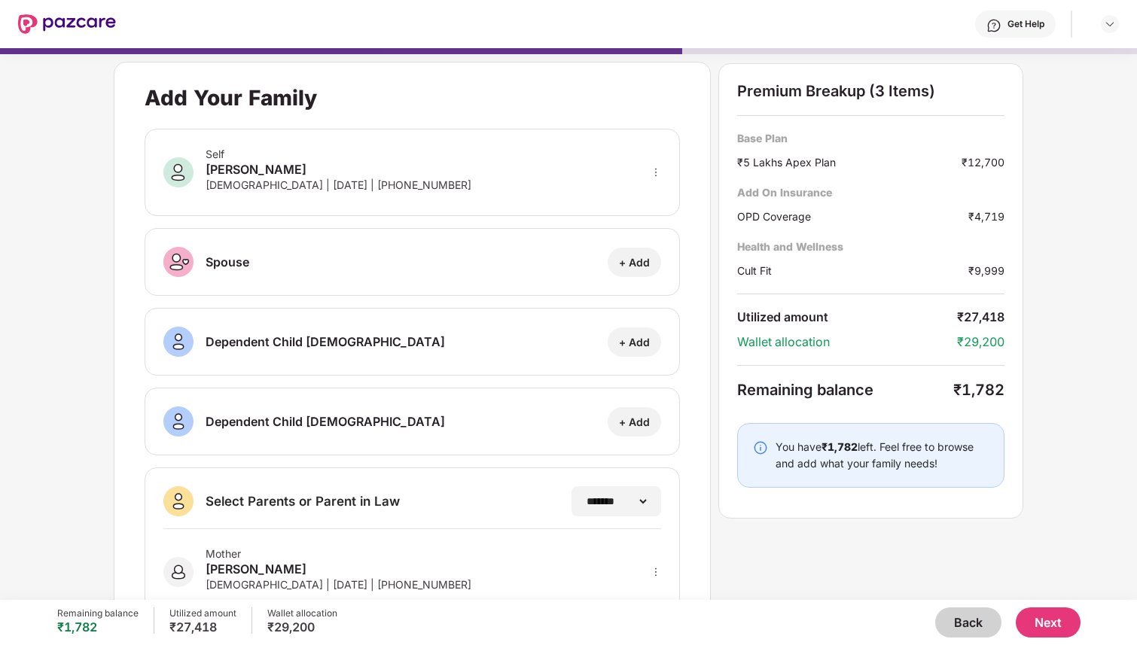
click at [981, 619] on button "Back" at bounding box center [968, 623] width 66 height 30
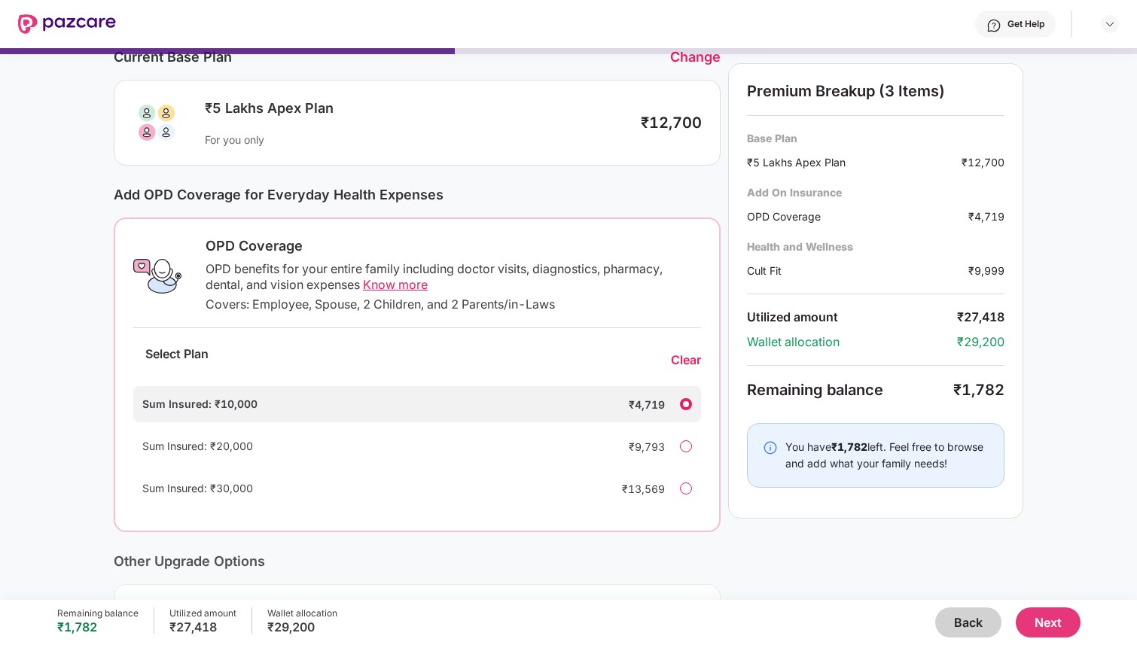
scroll to position [94, 0]
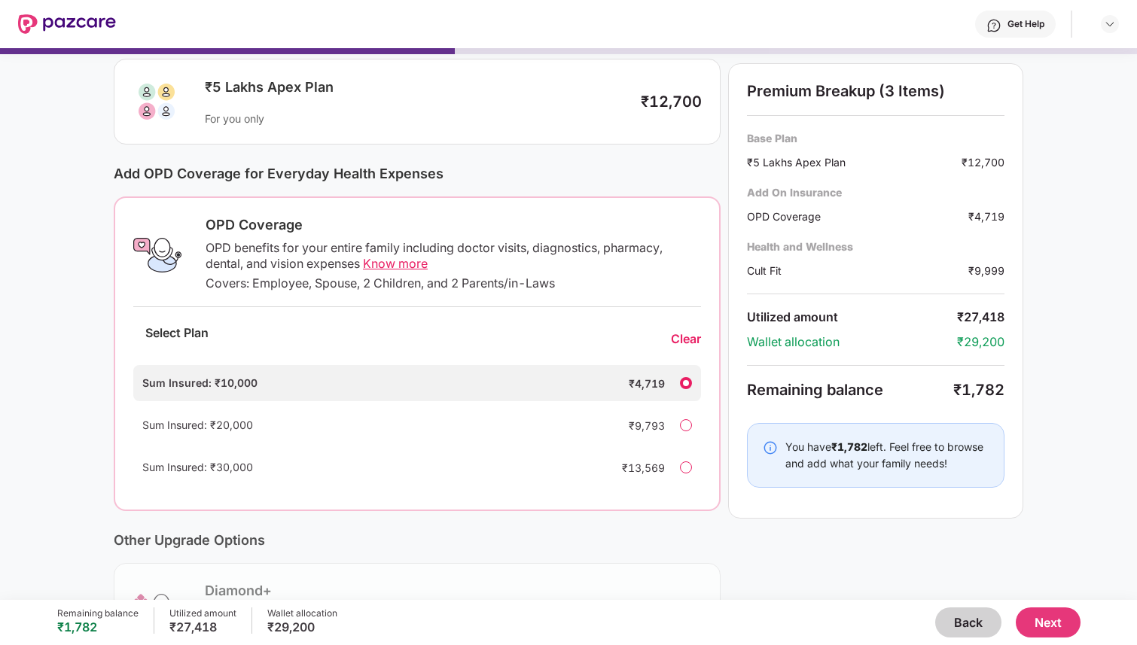
click at [1061, 622] on button "Next" at bounding box center [1048, 623] width 65 height 30
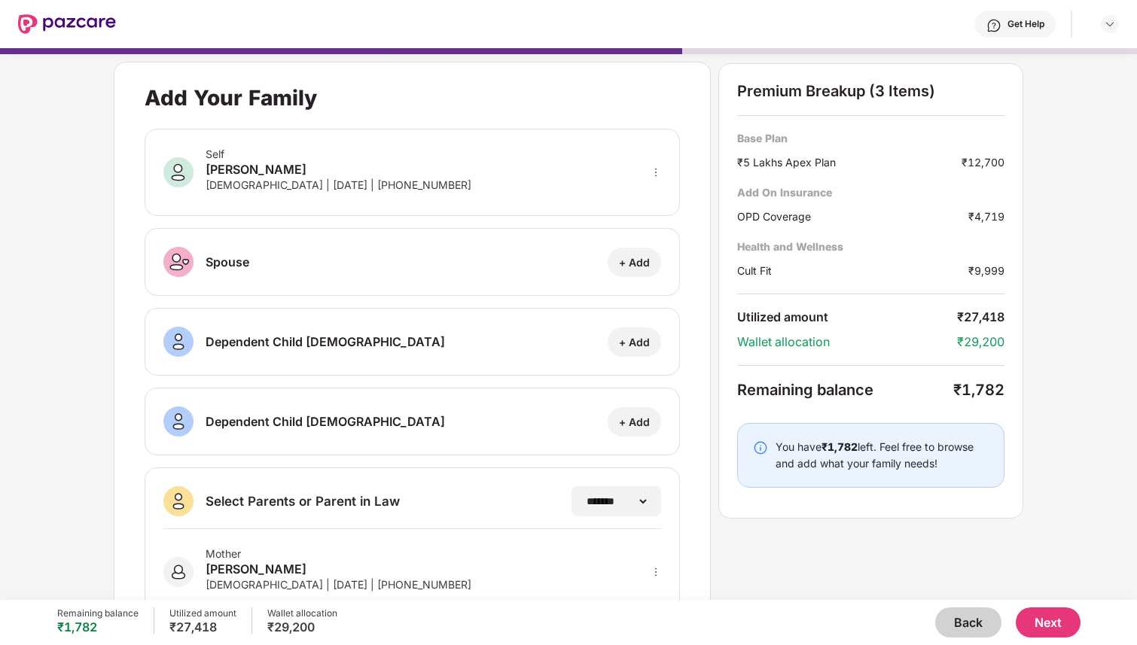
click at [1061, 622] on button "Next" at bounding box center [1048, 623] width 65 height 30
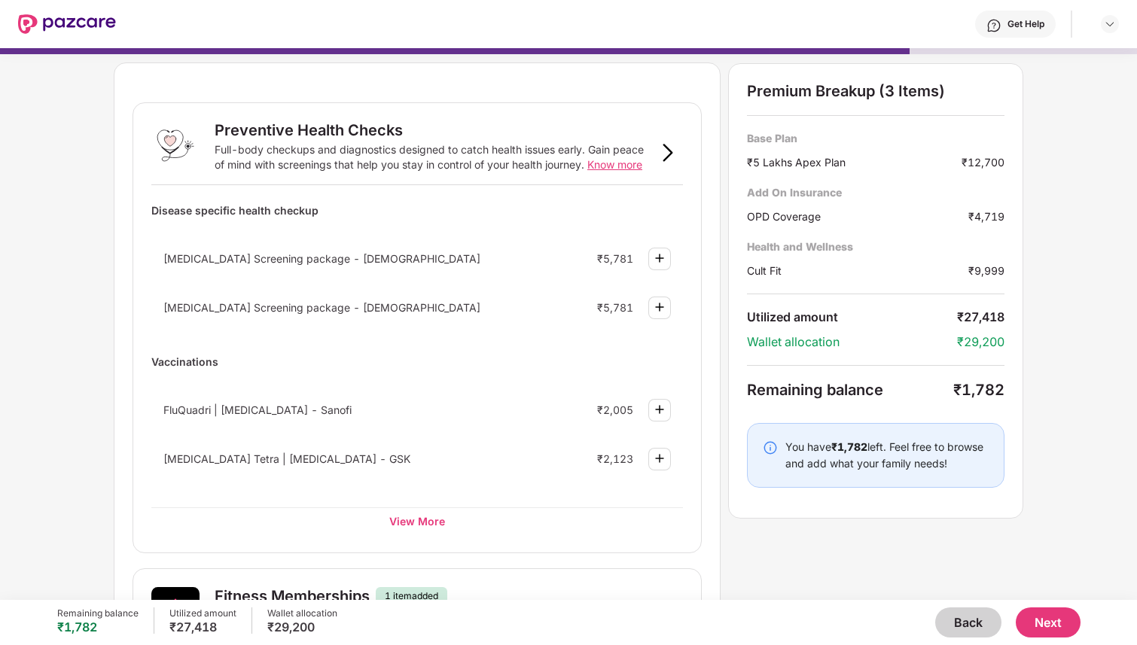
scroll to position [18, 0]
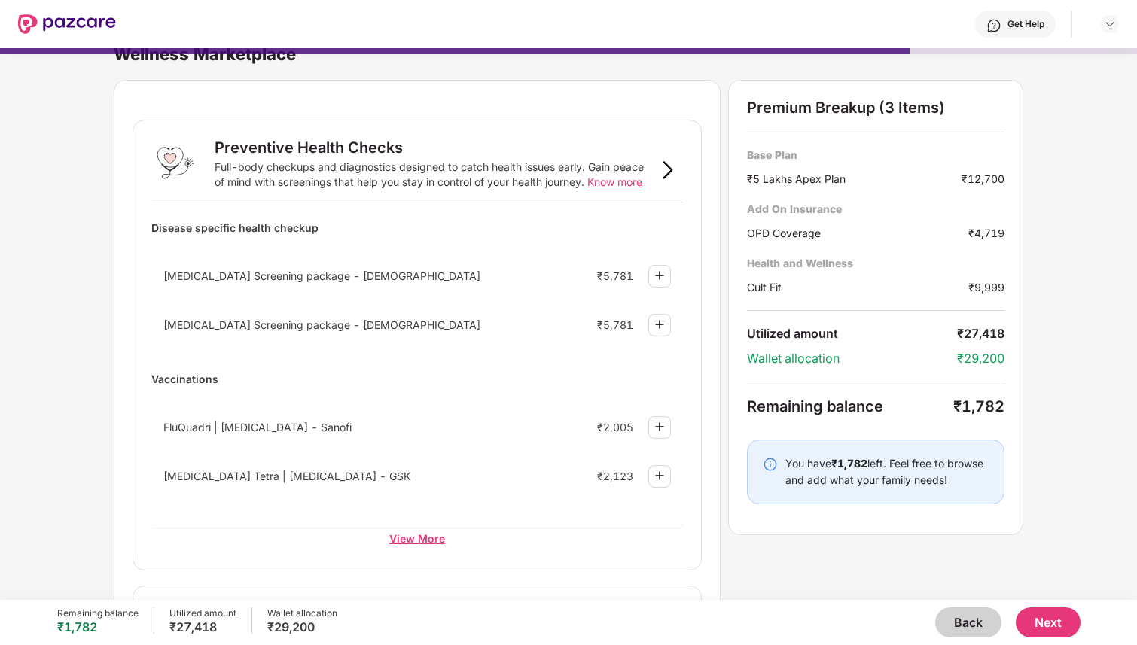
click at [433, 542] on div "View More" at bounding box center [417, 538] width 532 height 27
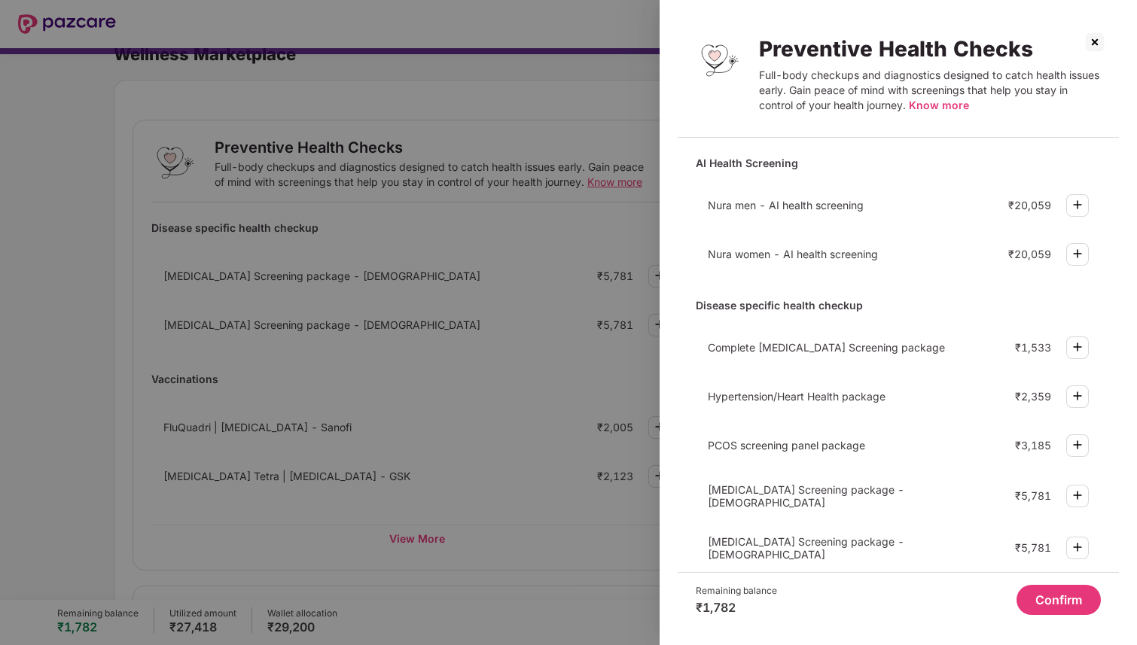
click at [483, 419] on div at bounding box center [568, 322] width 1137 height 645
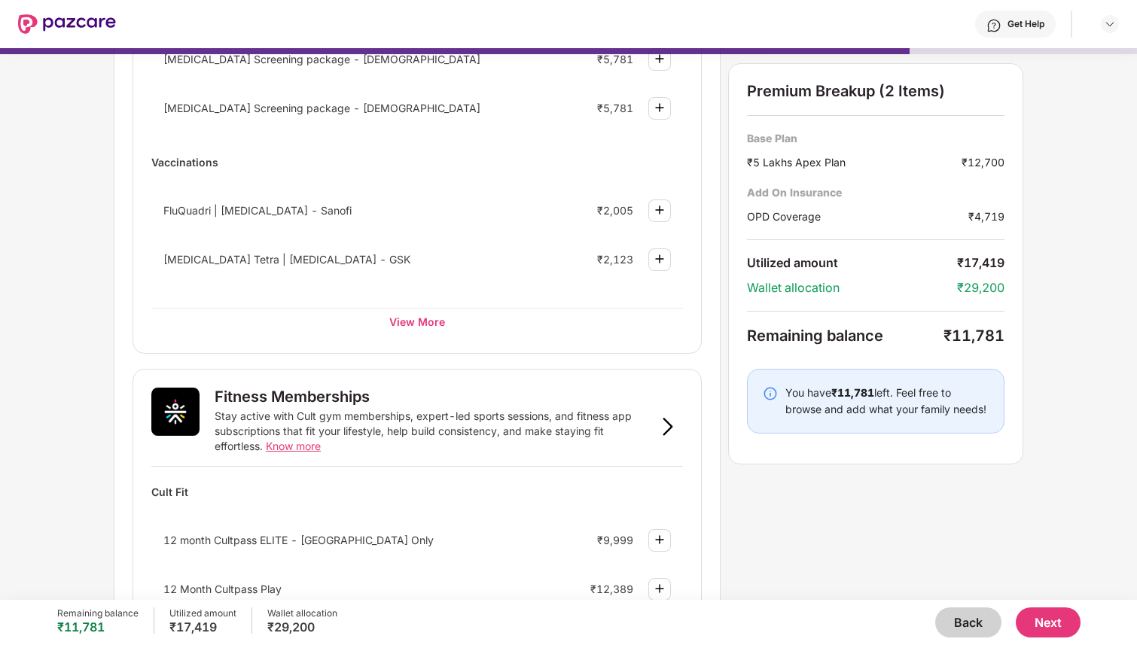
scroll to position [191, 0]
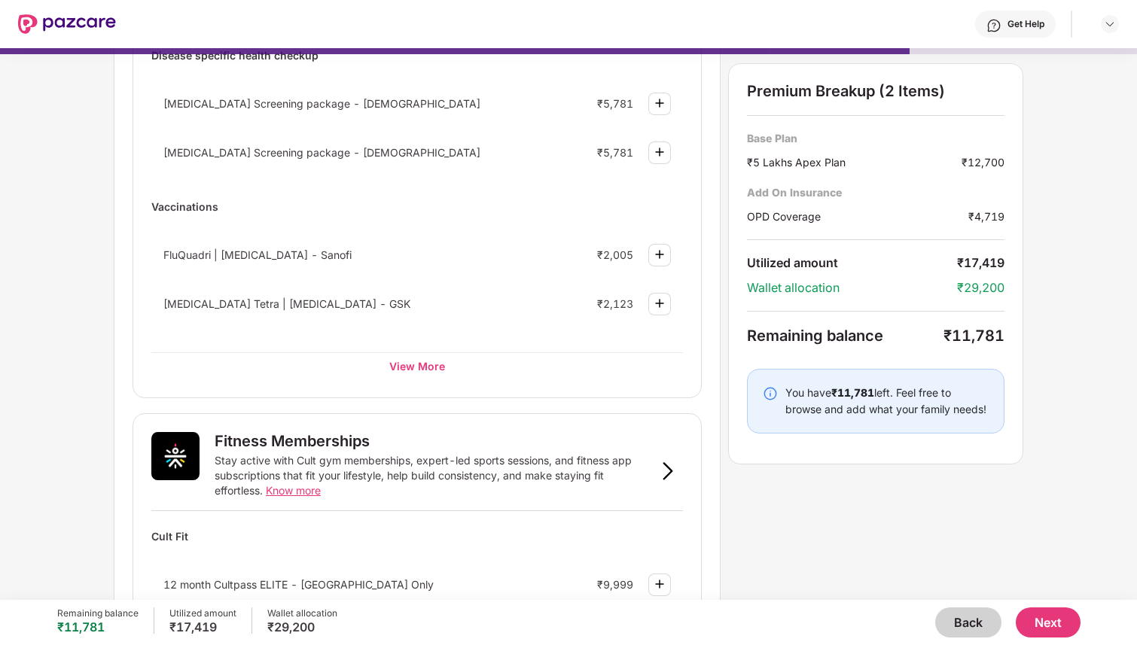
click at [966, 627] on button "Back" at bounding box center [968, 623] width 66 height 30
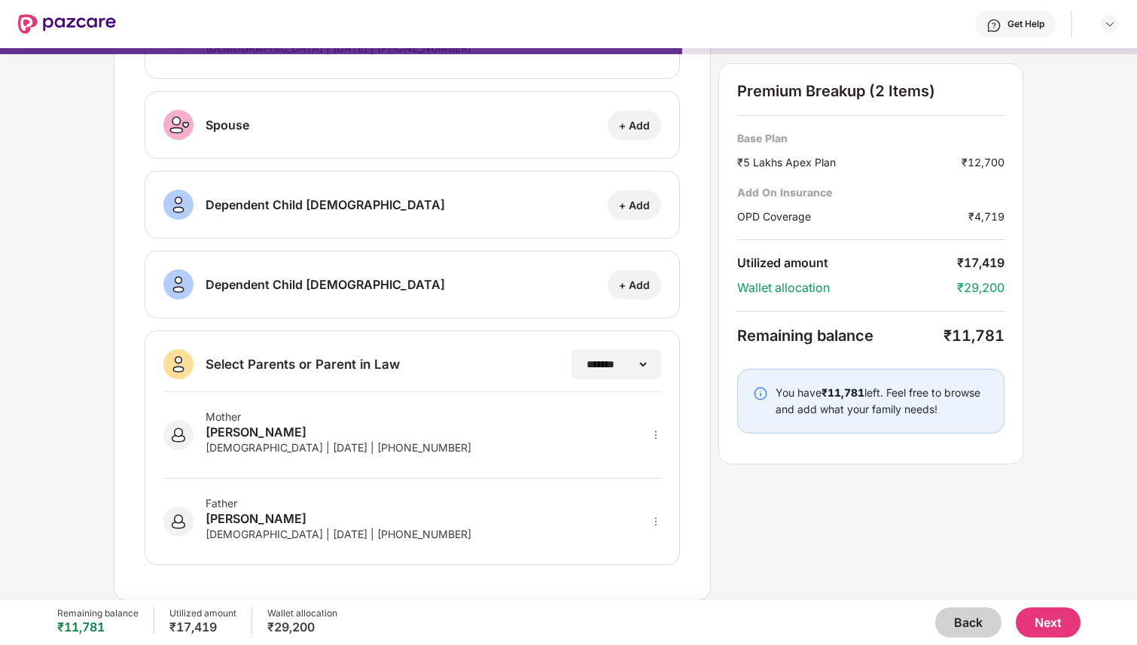
click at [966, 627] on button "Back" at bounding box center [968, 623] width 66 height 30
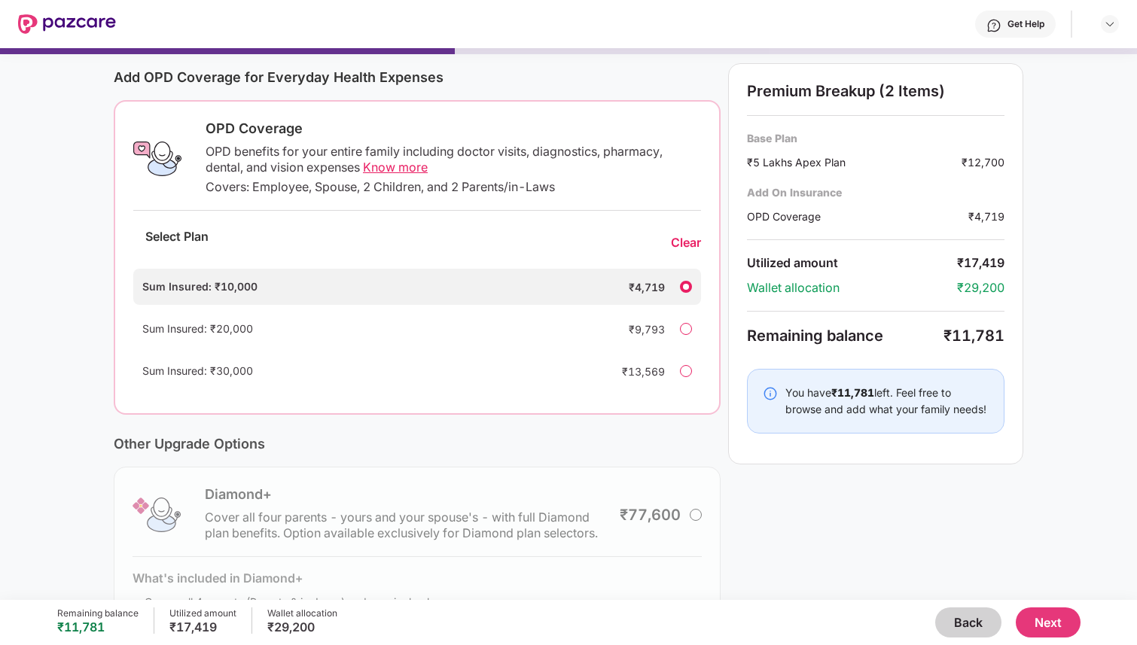
click at [966, 627] on button "Back" at bounding box center [968, 623] width 66 height 30
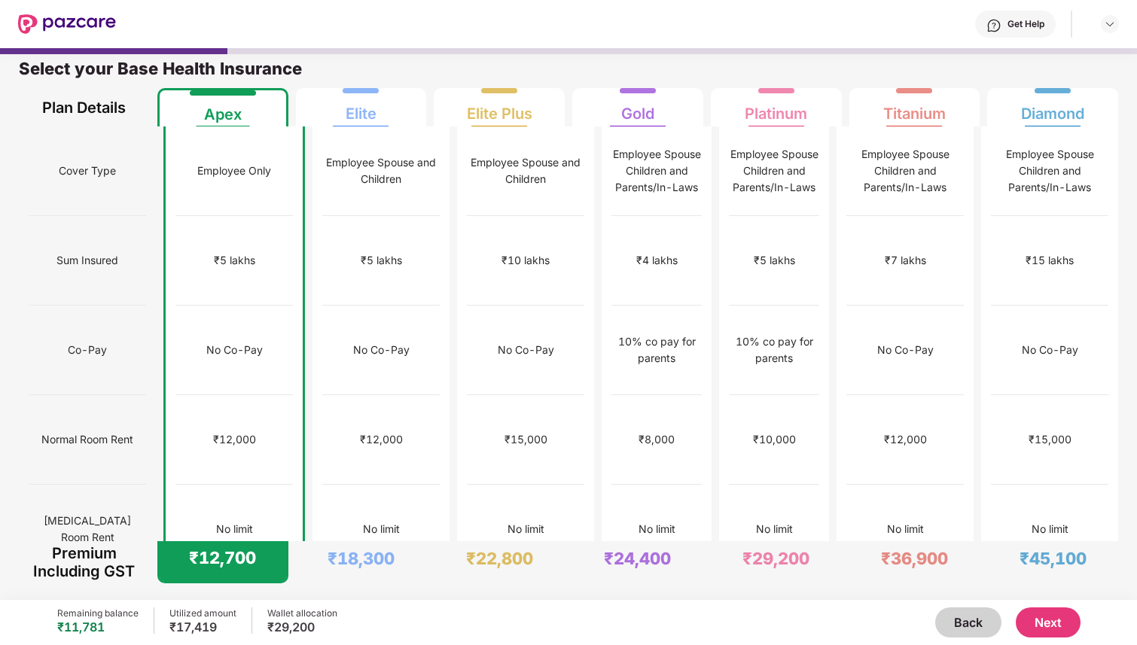
scroll to position [8, 0]
click at [1042, 624] on button "Next" at bounding box center [1048, 623] width 65 height 30
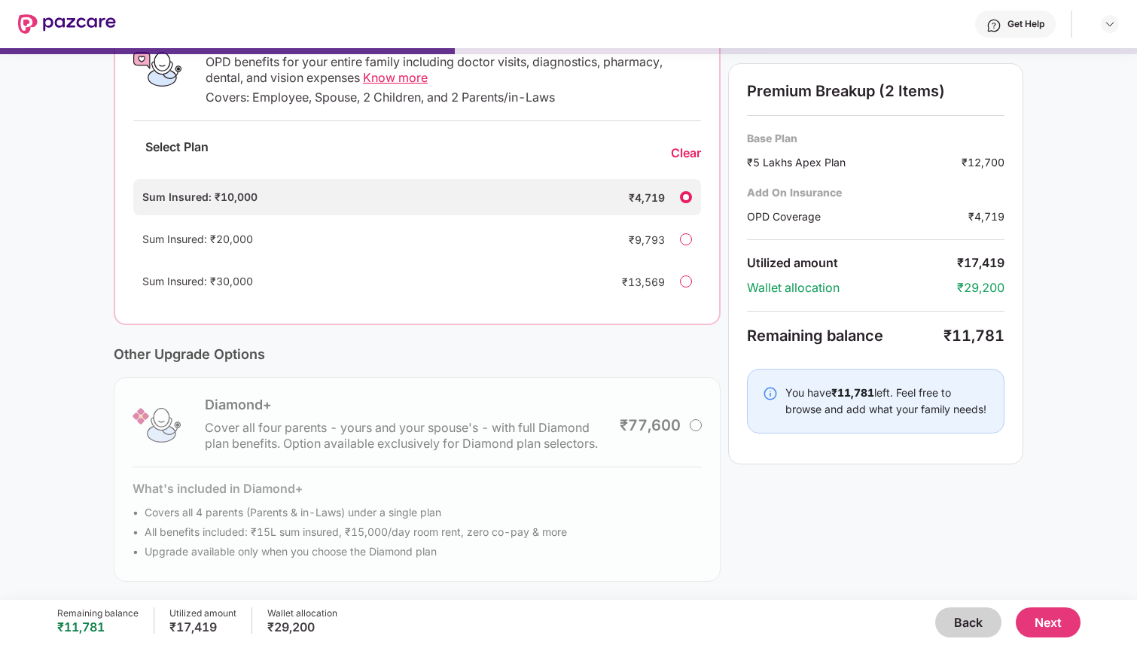
scroll to position [0, 0]
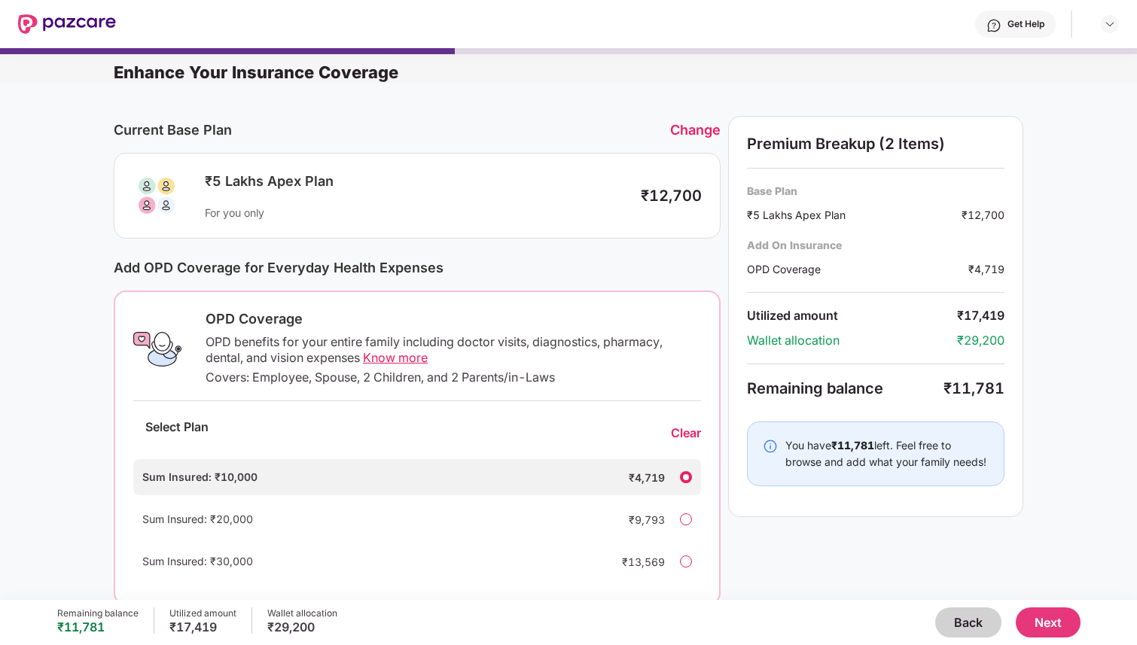
click at [1042, 624] on button "Next" at bounding box center [1048, 623] width 65 height 30
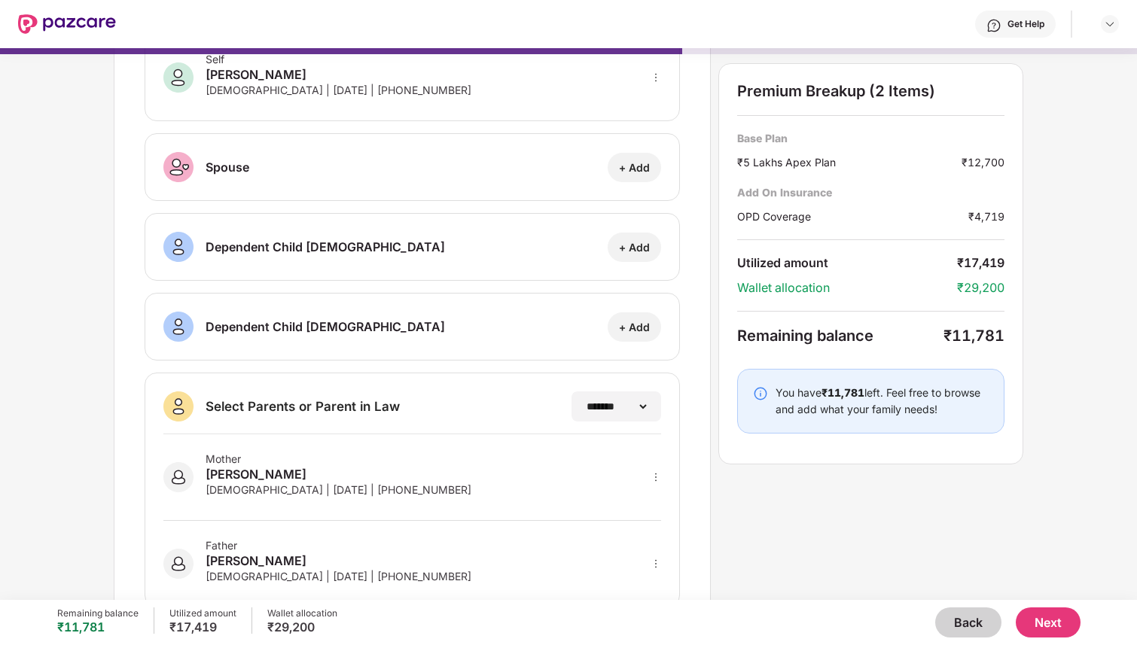
scroll to position [137, 0]
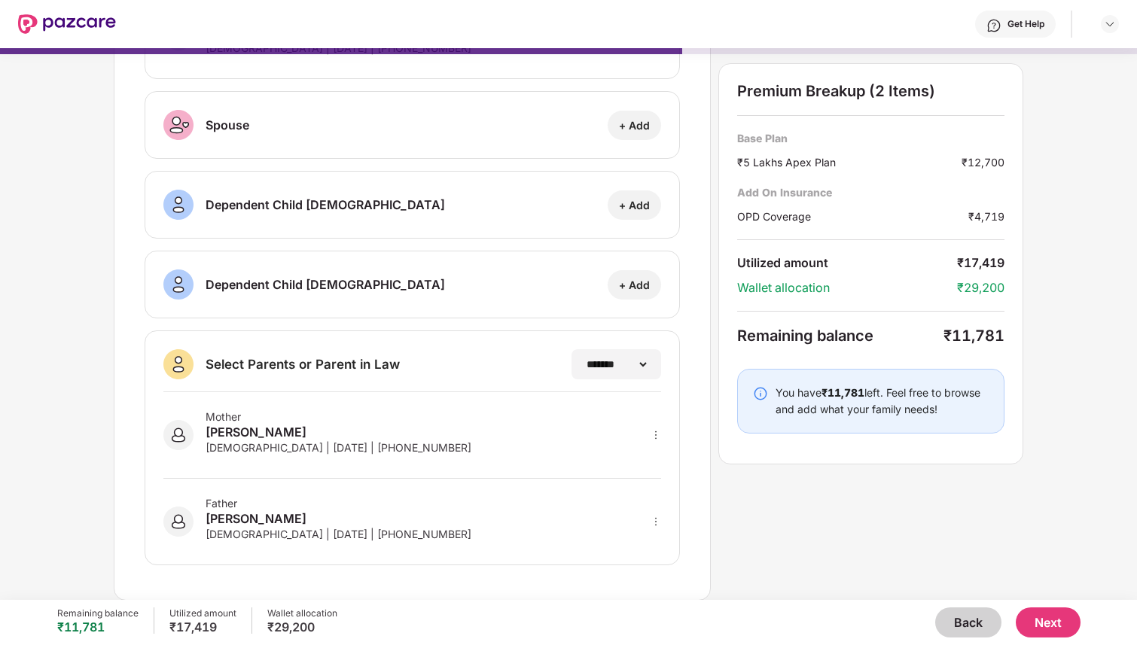
click at [1045, 615] on button "Next" at bounding box center [1048, 623] width 65 height 30
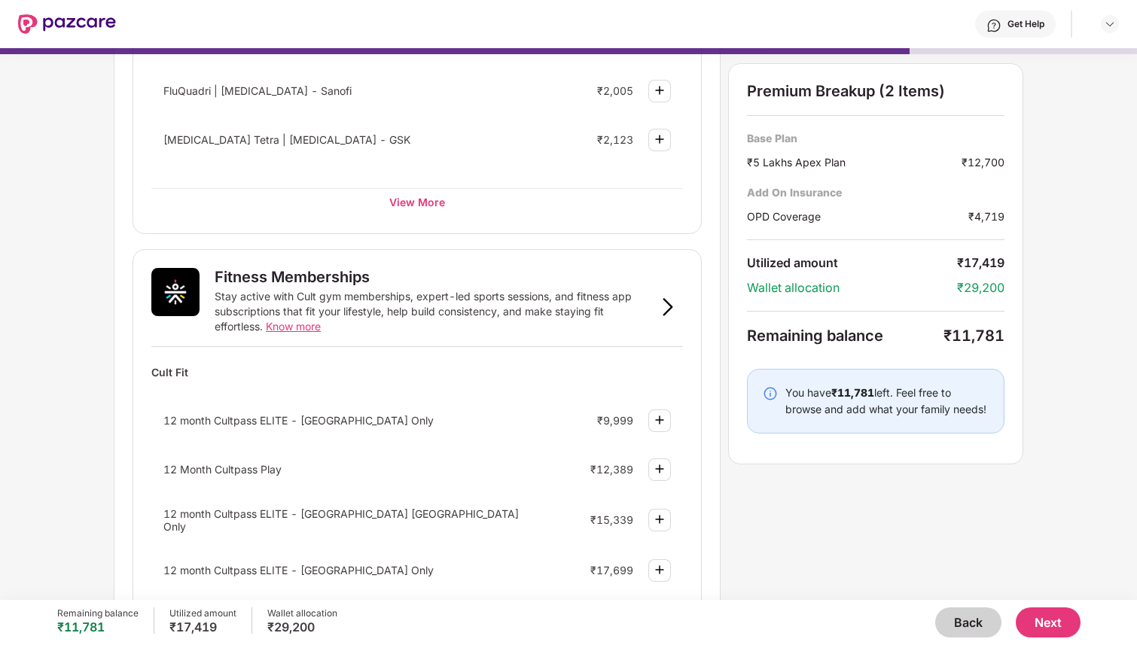
scroll to position [358, 0]
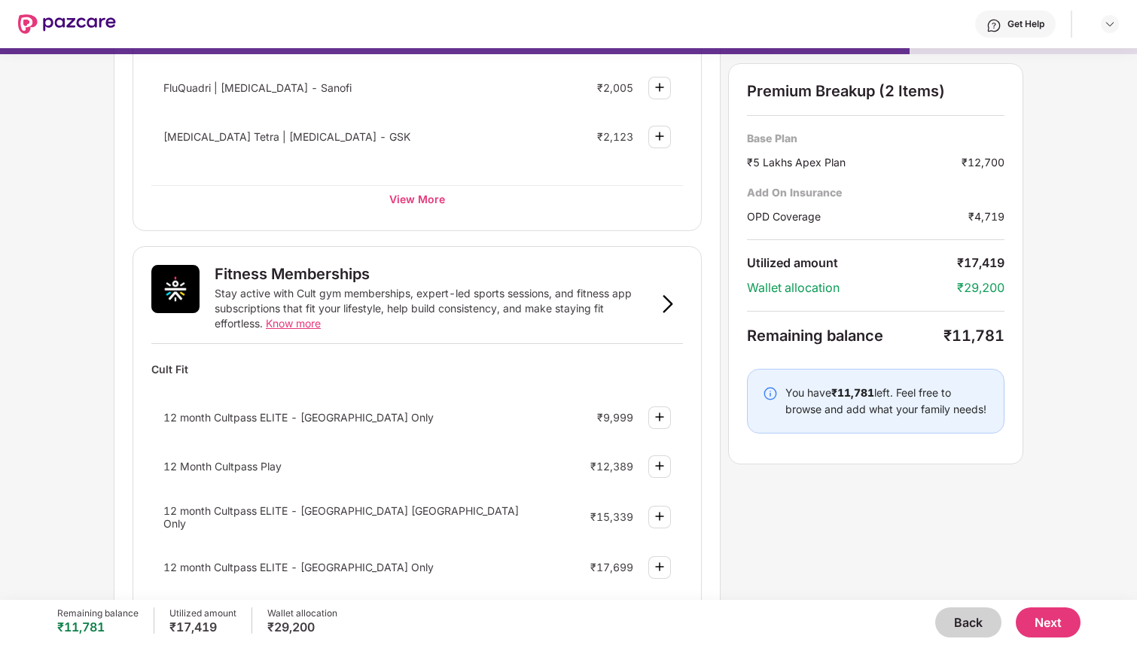
click at [655, 420] on img at bounding box center [660, 417] width 18 height 18
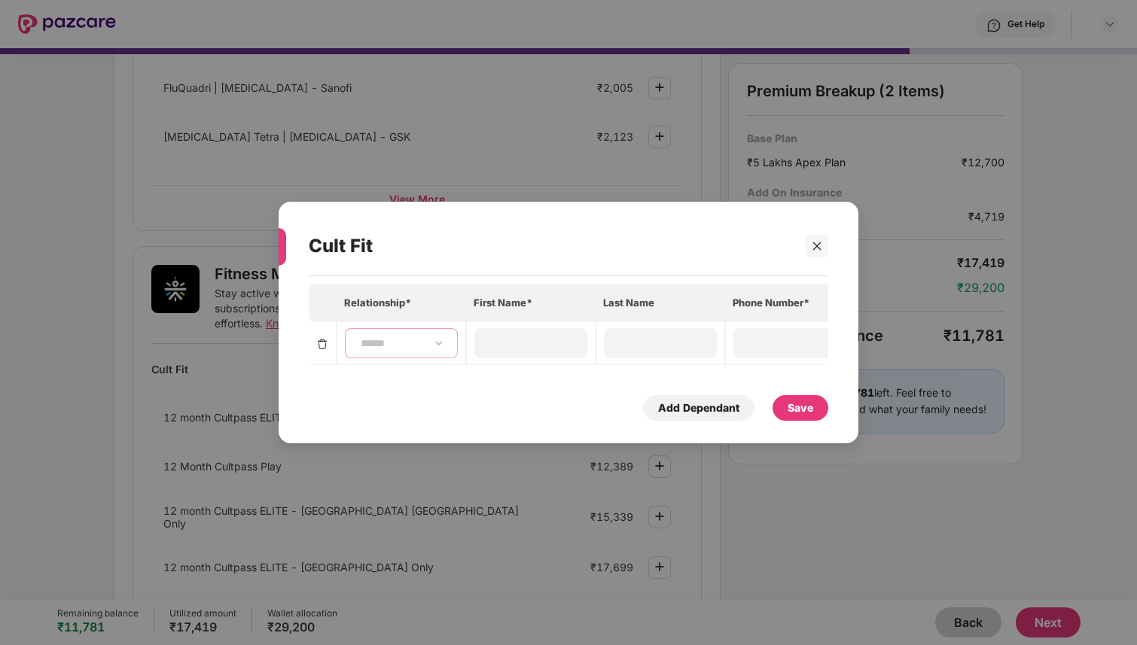
click at [367, 339] on select "**********" at bounding box center [401, 343] width 87 height 12
select select "****"
type input "******"
type input "**********"
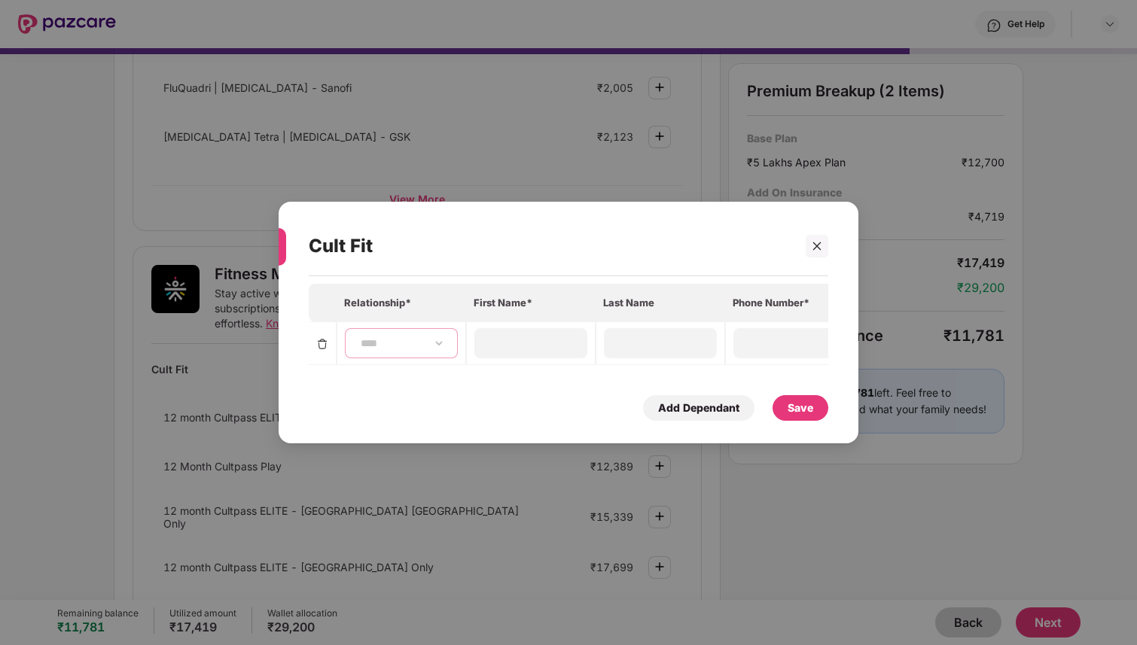
type input "**********"
click at [797, 412] on div "Save" at bounding box center [801, 408] width 26 height 17
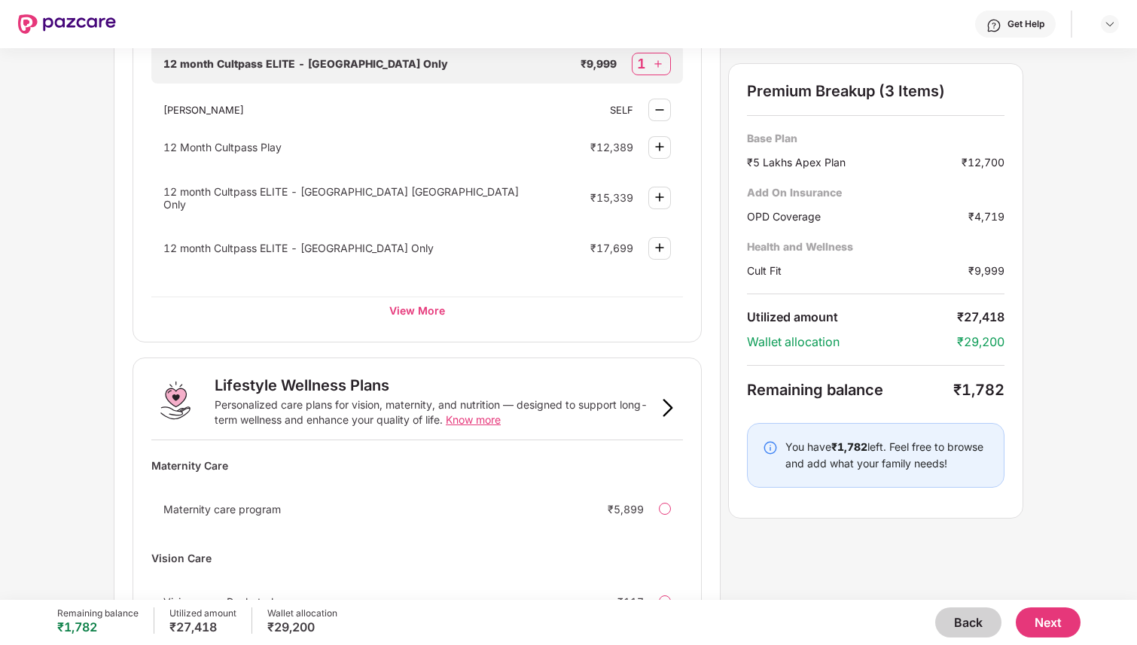
scroll to position [893, 0]
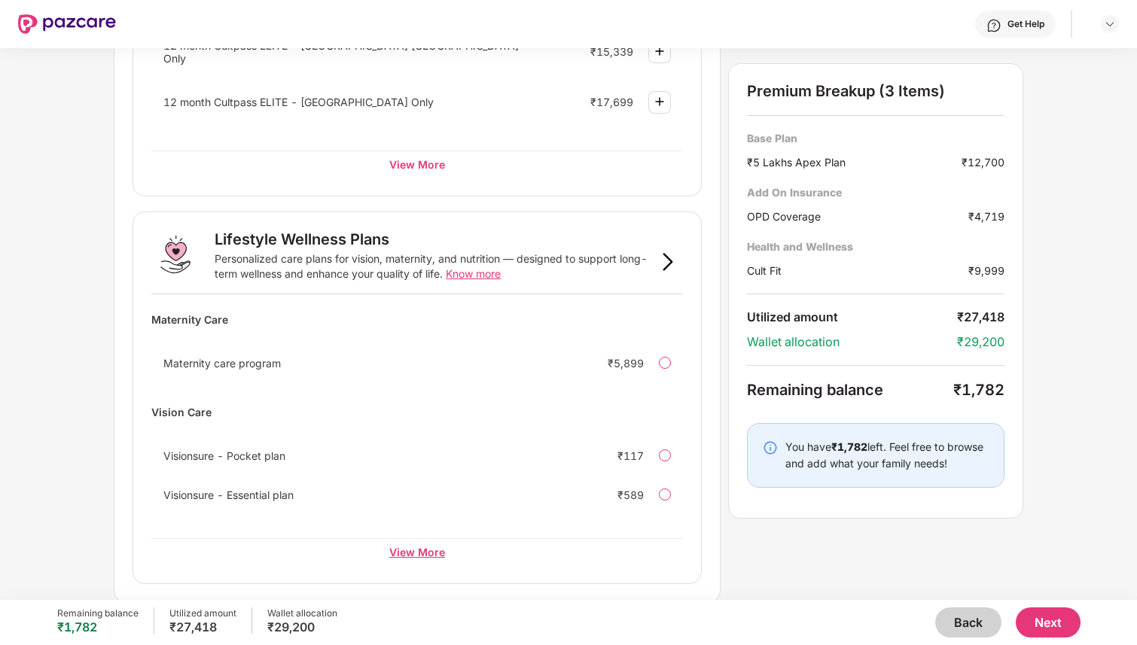
click at [426, 548] on div "View More" at bounding box center [417, 552] width 532 height 27
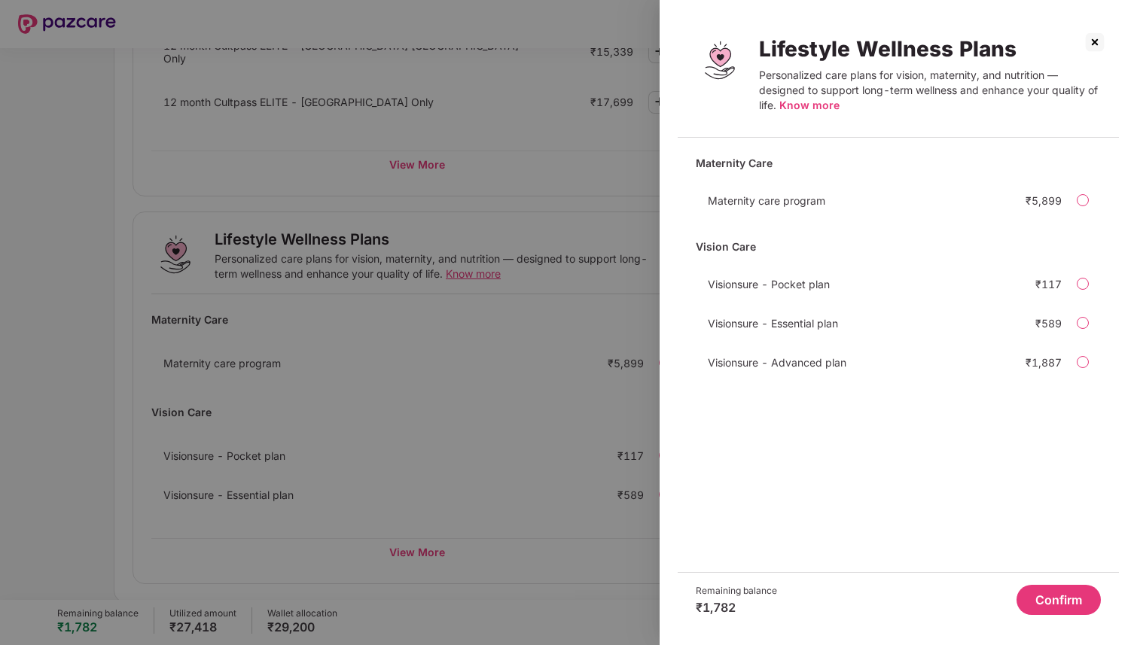
click at [806, 104] on span "Know more" at bounding box center [810, 105] width 60 height 13
click at [604, 477] on div at bounding box center [568, 322] width 1137 height 645
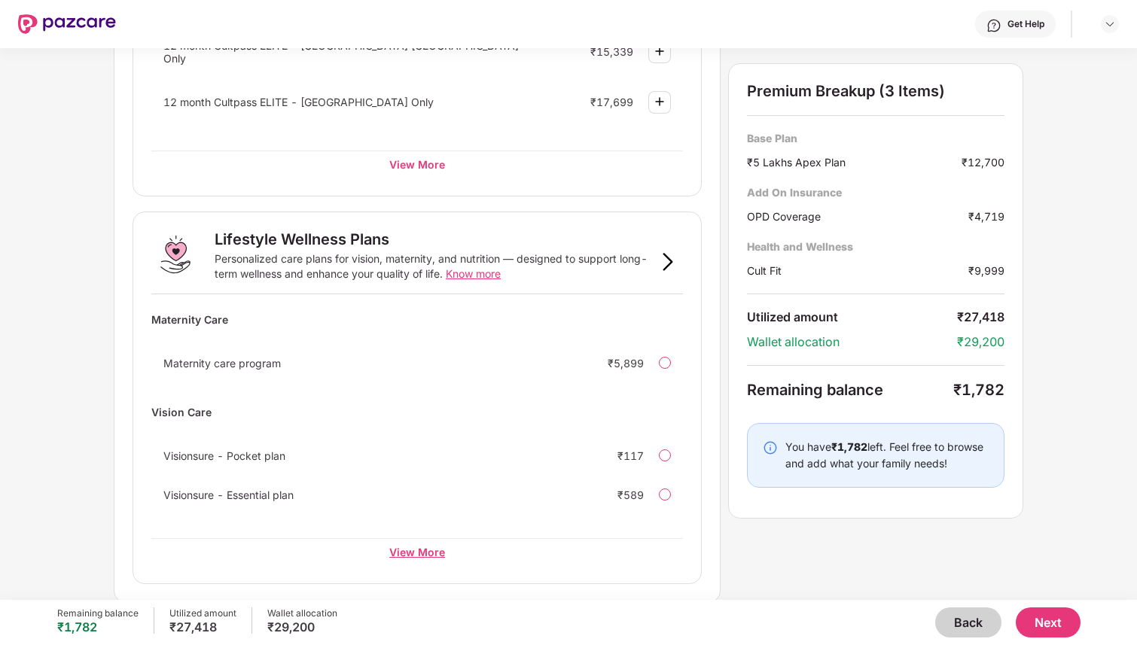
click at [455, 541] on div "View More" at bounding box center [417, 552] width 532 height 27
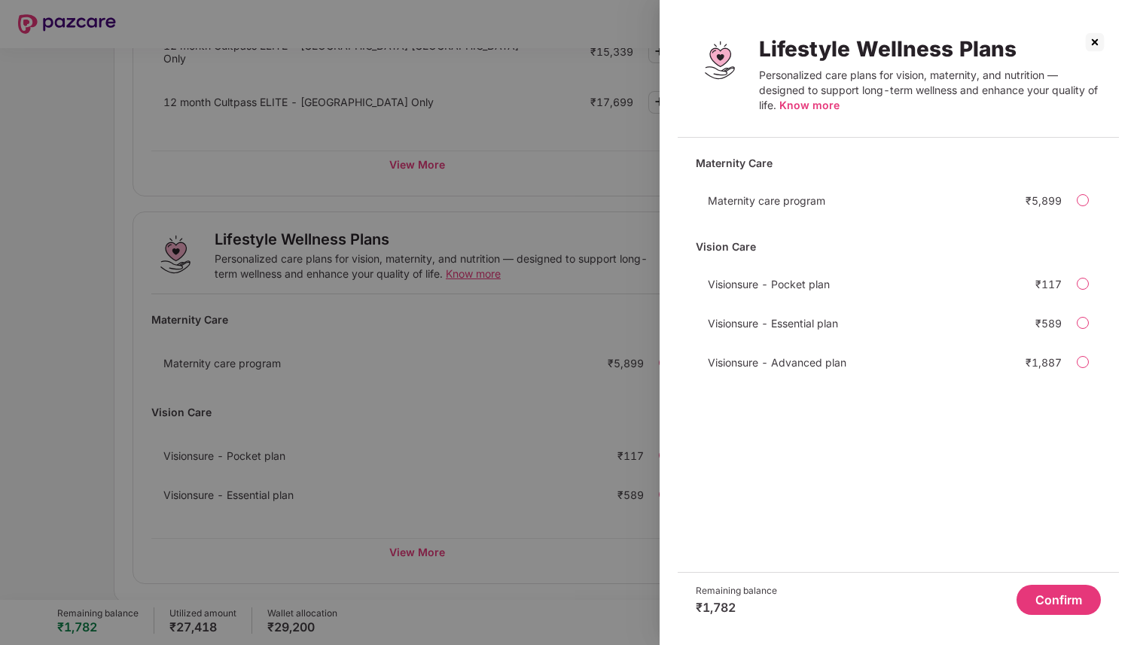
click at [1077, 362] on div at bounding box center [1083, 362] width 12 height 12
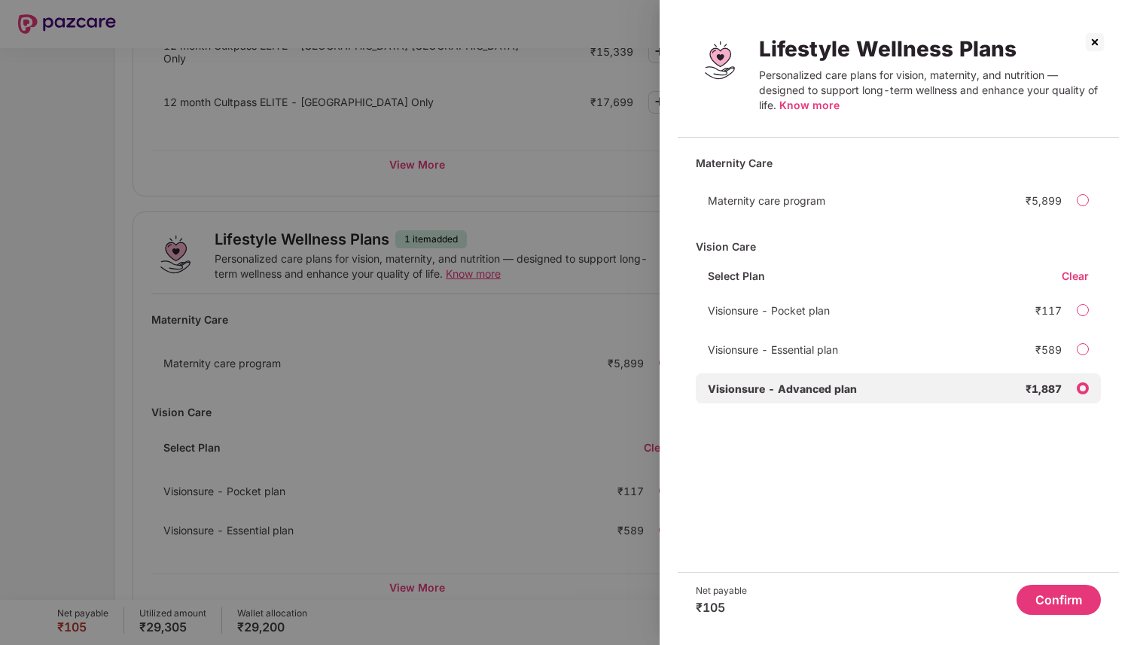
click at [448, 487] on div at bounding box center [568, 322] width 1137 height 645
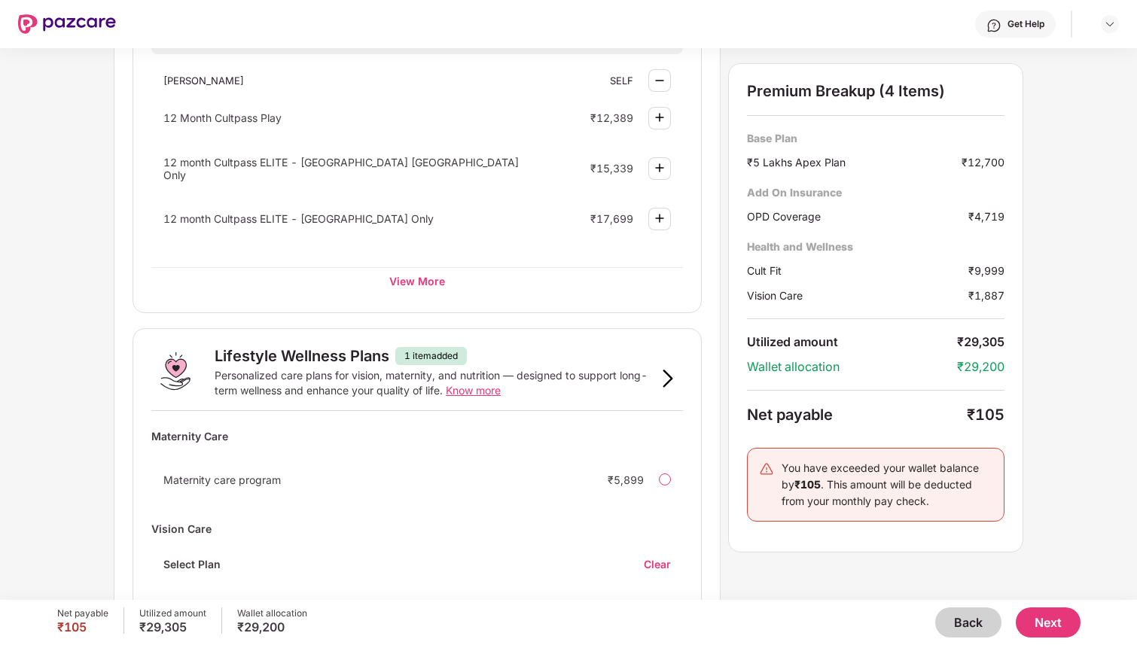
scroll to position [929, 0]
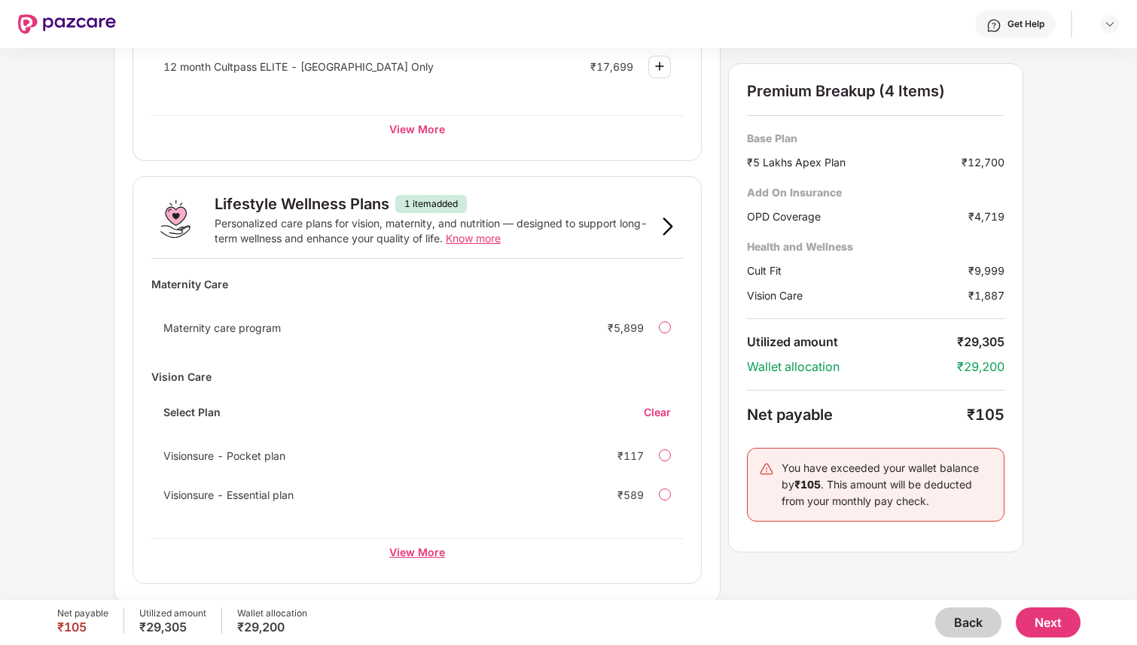
click at [441, 556] on div "View More" at bounding box center [417, 552] width 532 height 27
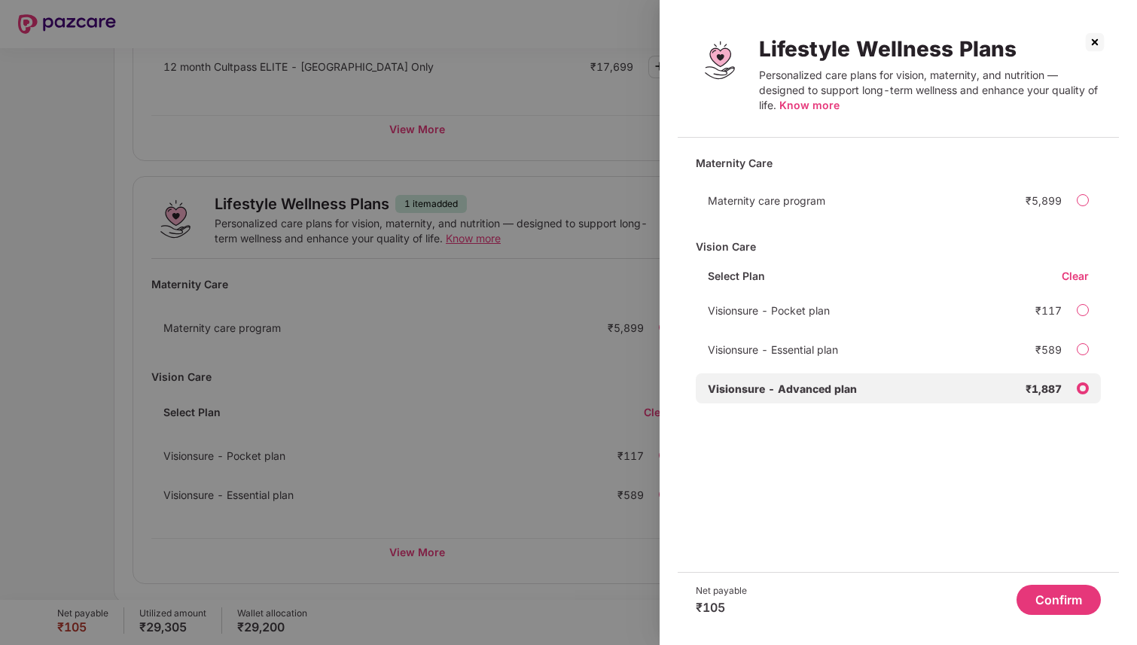
click at [517, 415] on div at bounding box center [568, 322] width 1137 height 645
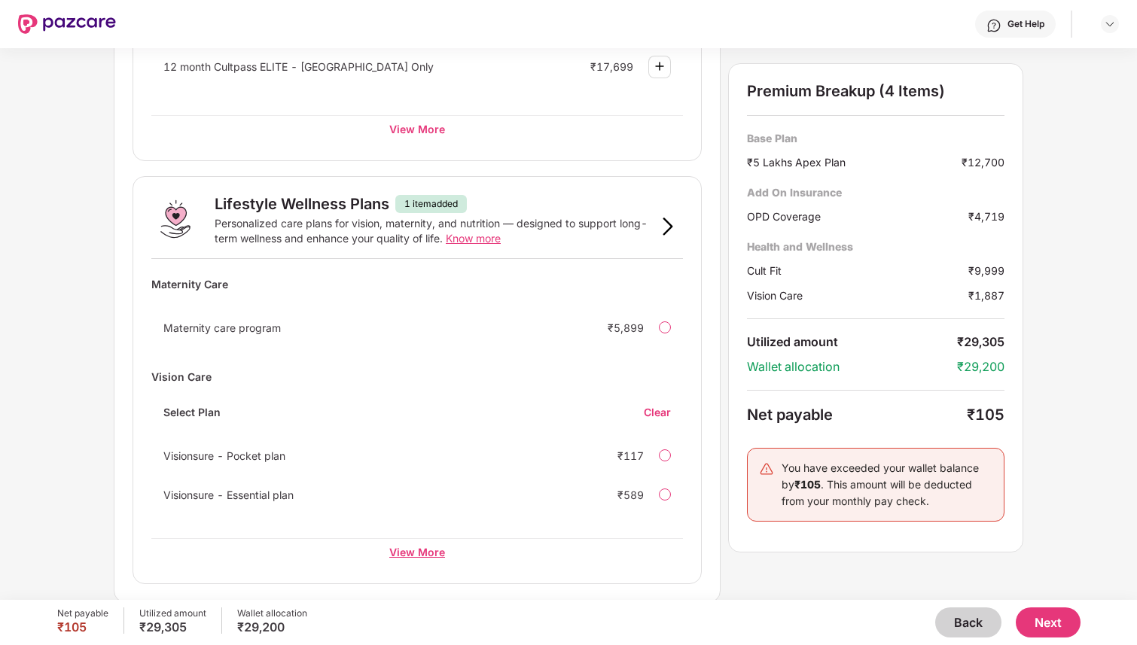
click at [426, 548] on div "View More" at bounding box center [417, 552] width 532 height 27
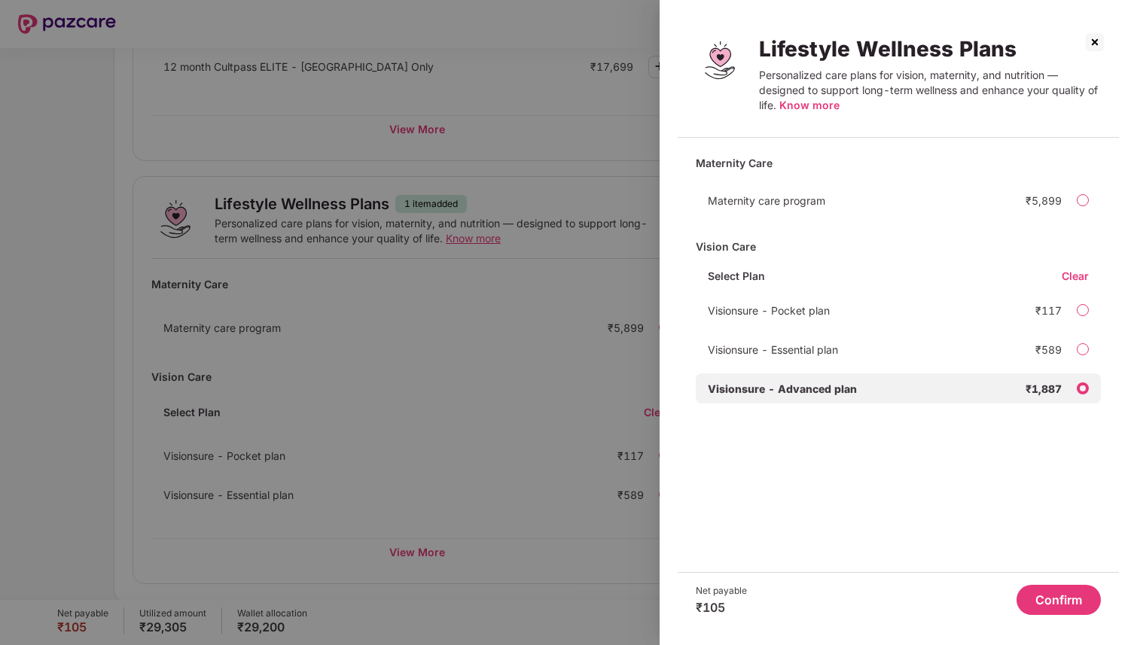
click at [536, 423] on div at bounding box center [568, 322] width 1137 height 645
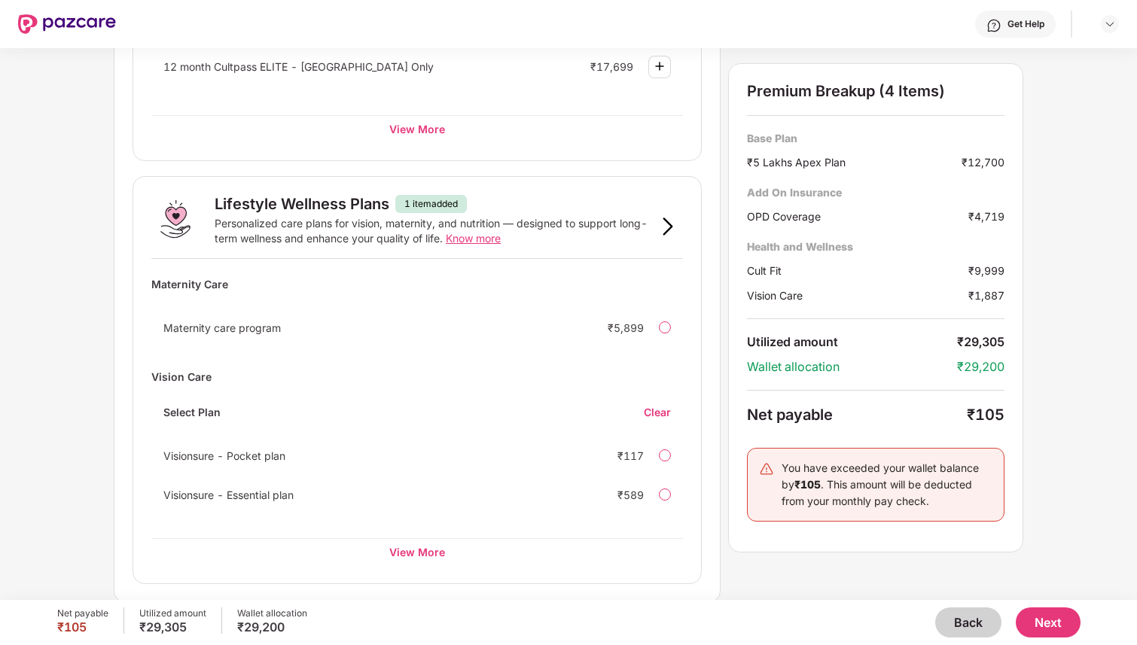
click at [478, 236] on span "Know more" at bounding box center [473, 238] width 55 height 13
click at [419, 549] on div "View More" at bounding box center [417, 552] width 532 height 27
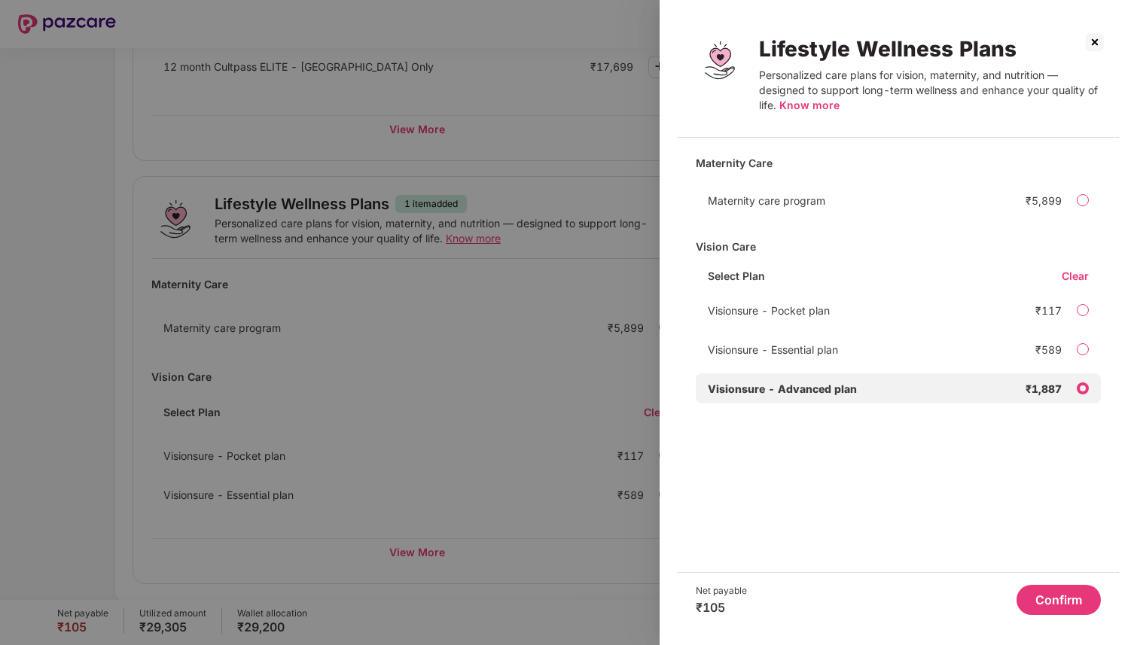
click at [609, 246] on div at bounding box center [568, 322] width 1137 height 645
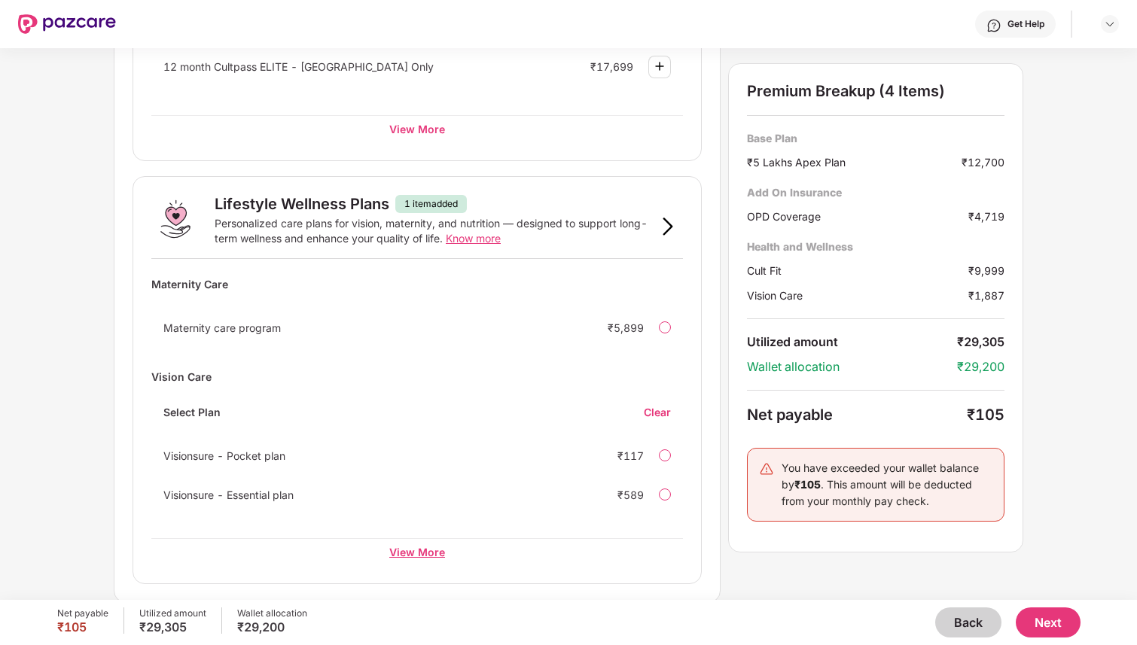
click at [460, 552] on div "View More" at bounding box center [417, 552] width 532 height 27
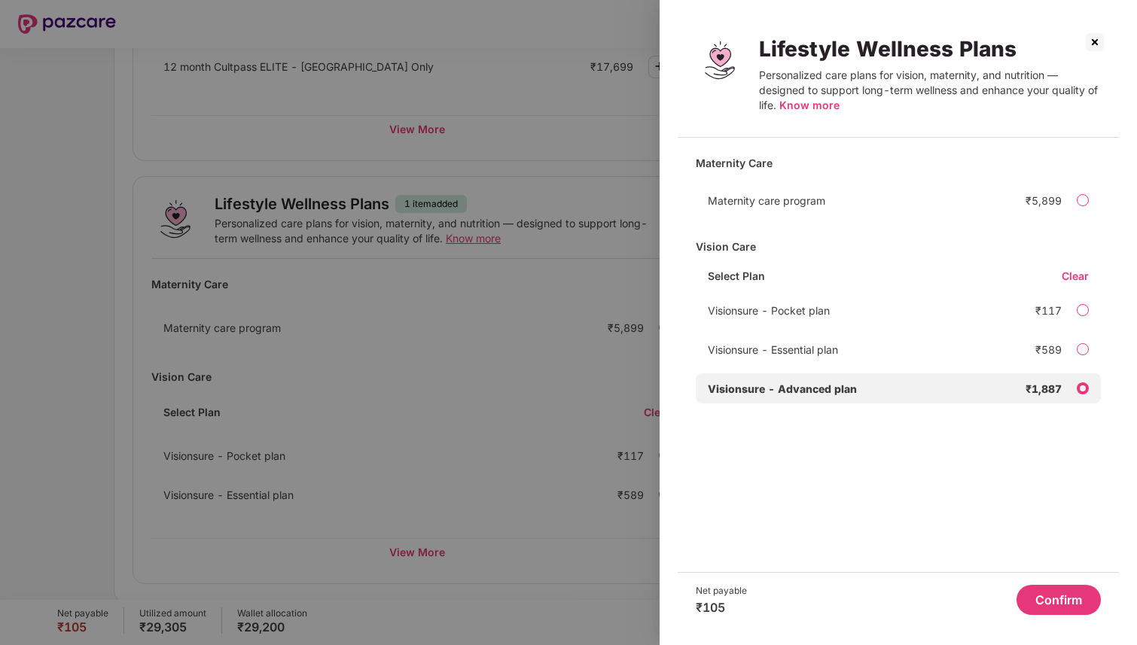
click at [443, 432] on div at bounding box center [568, 322] width 1137 height 645
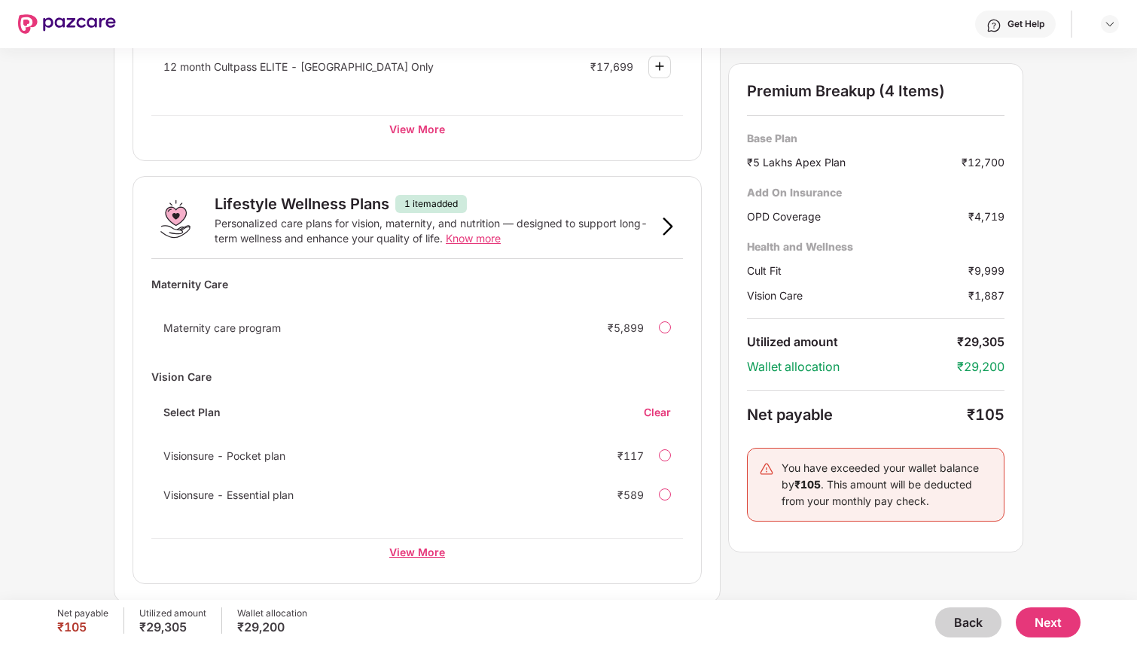
click at [404, 551] on div "View More" at bounding box center [417, 552] width 532 height 27
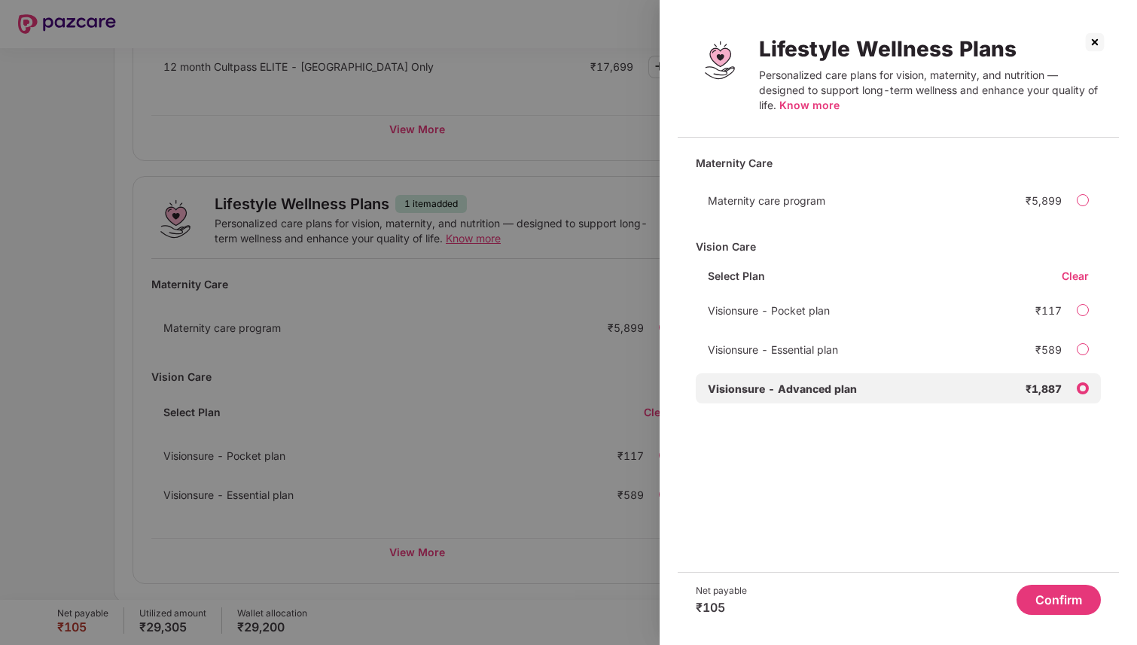
click at [1075, 349] on div "Visionsure - Essential plan ₹589" at bounding box center [898, 349] width 405 height 30
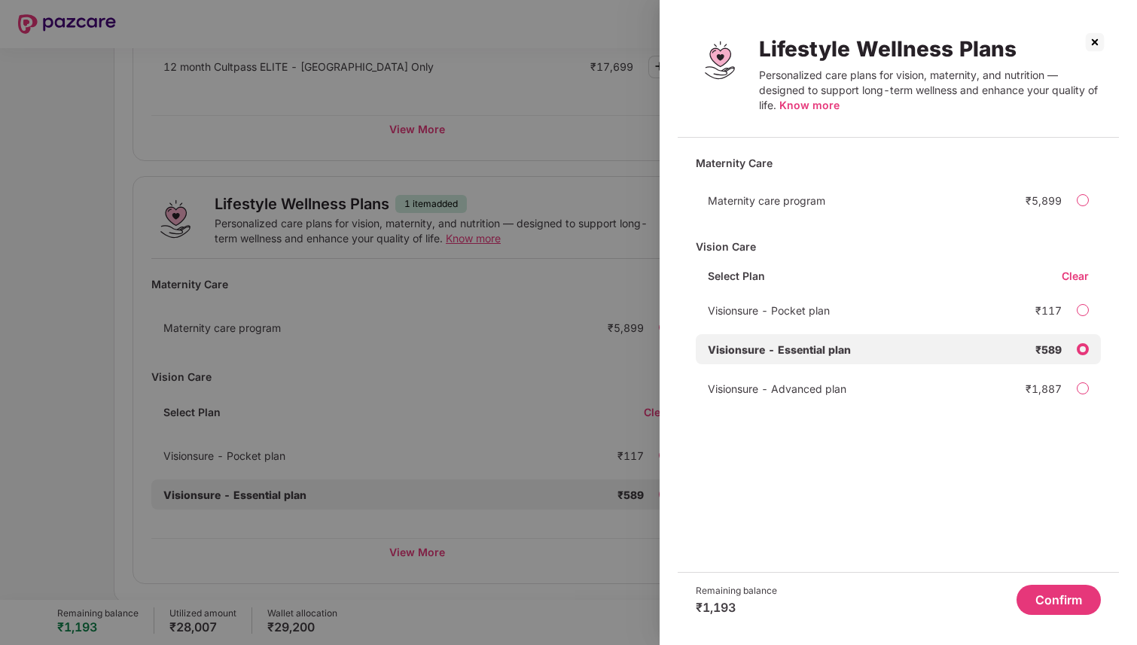
click at [580, 432] on div at bounding box center [568, 322] width 1137 height 645
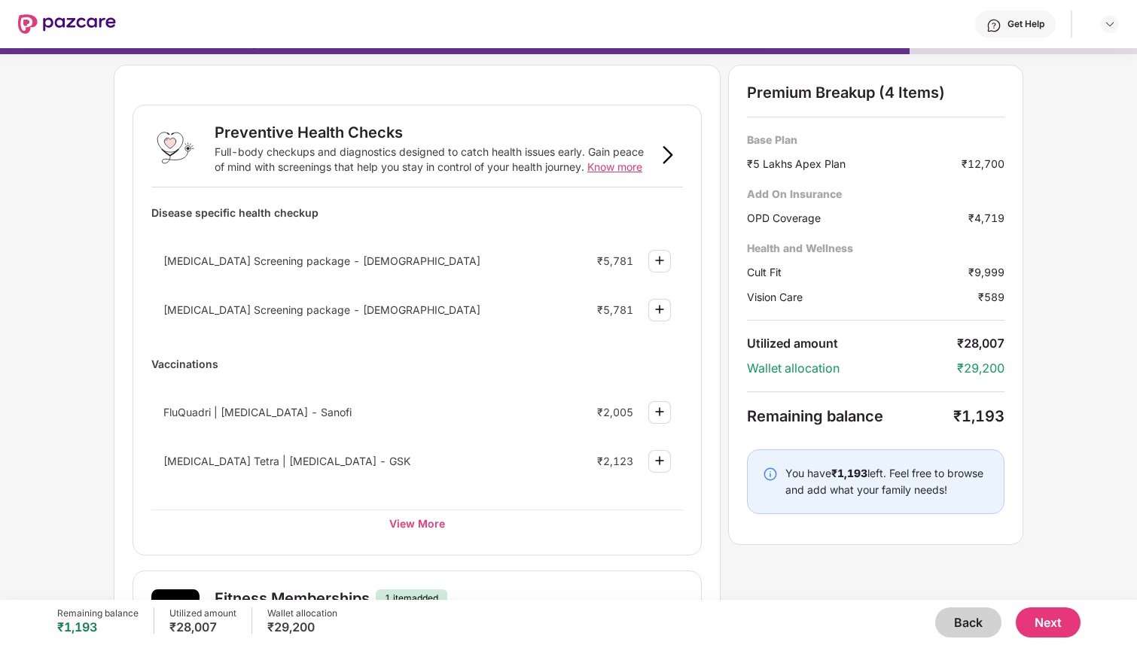
scroll to position [35, 0]
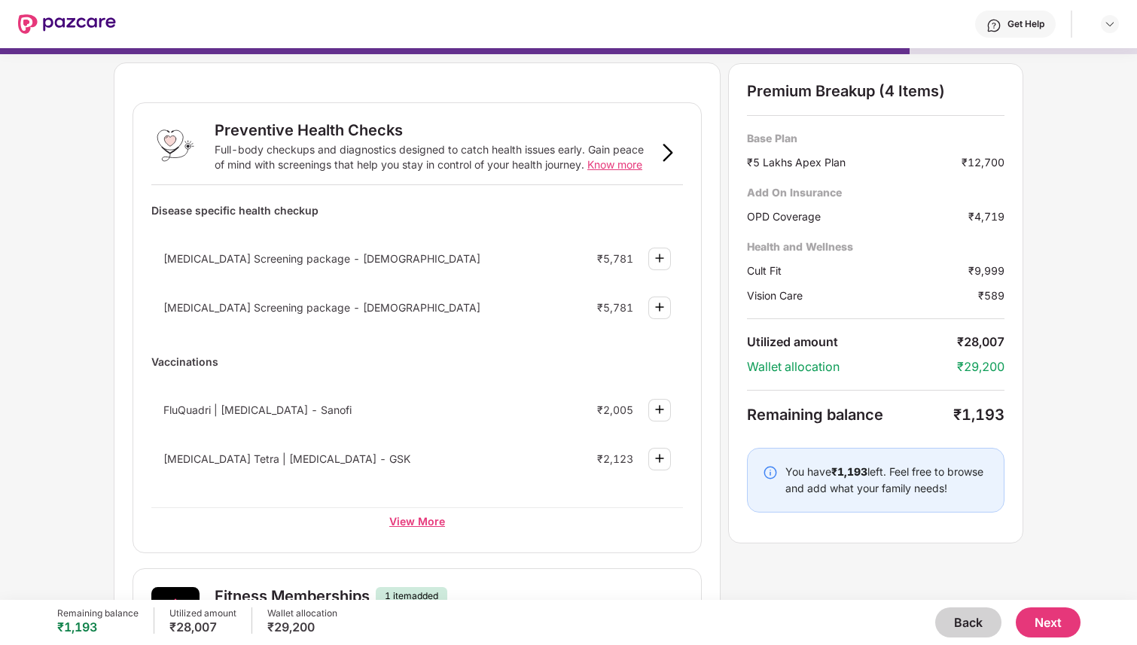
click at [435, 515] on div "View More" at bounding box center [417, 521] width 532 height 27
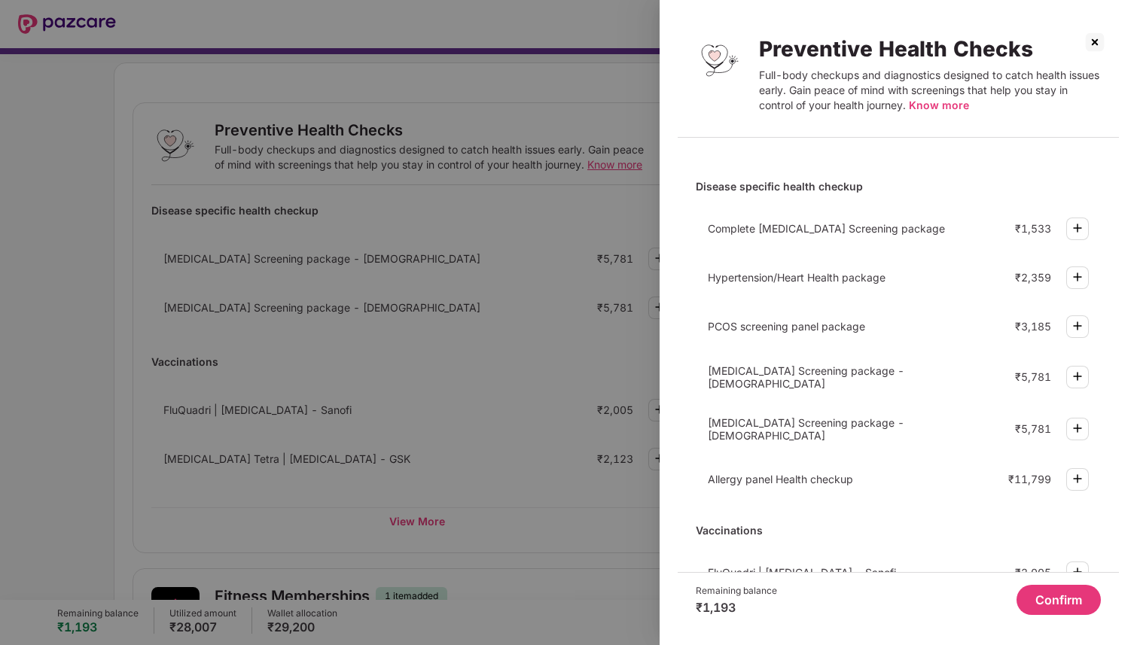
scroll to position [0, 0]
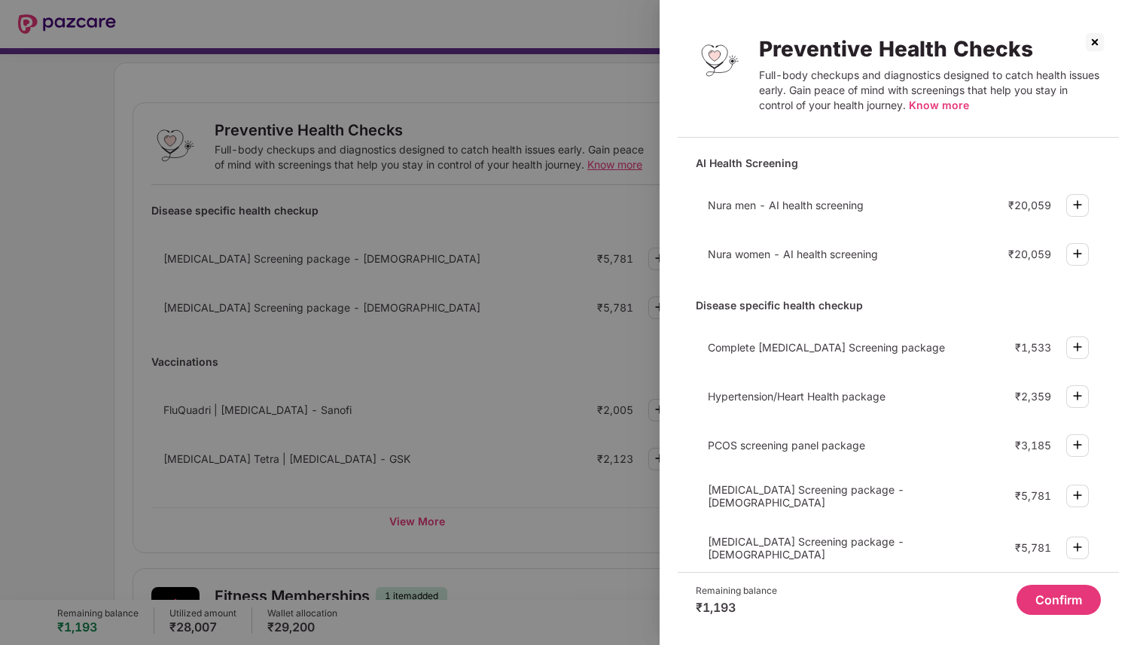
click at [483, 362] on div at bounding box center [568, 322] width 1137 height 645
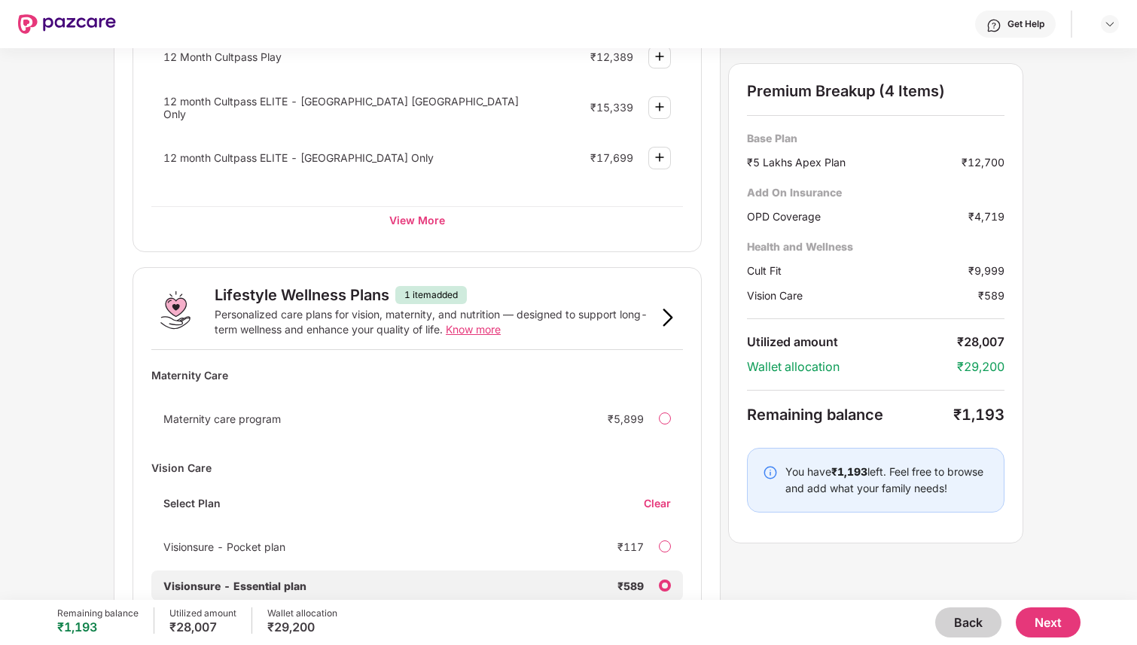
scroll to position [929, 0]
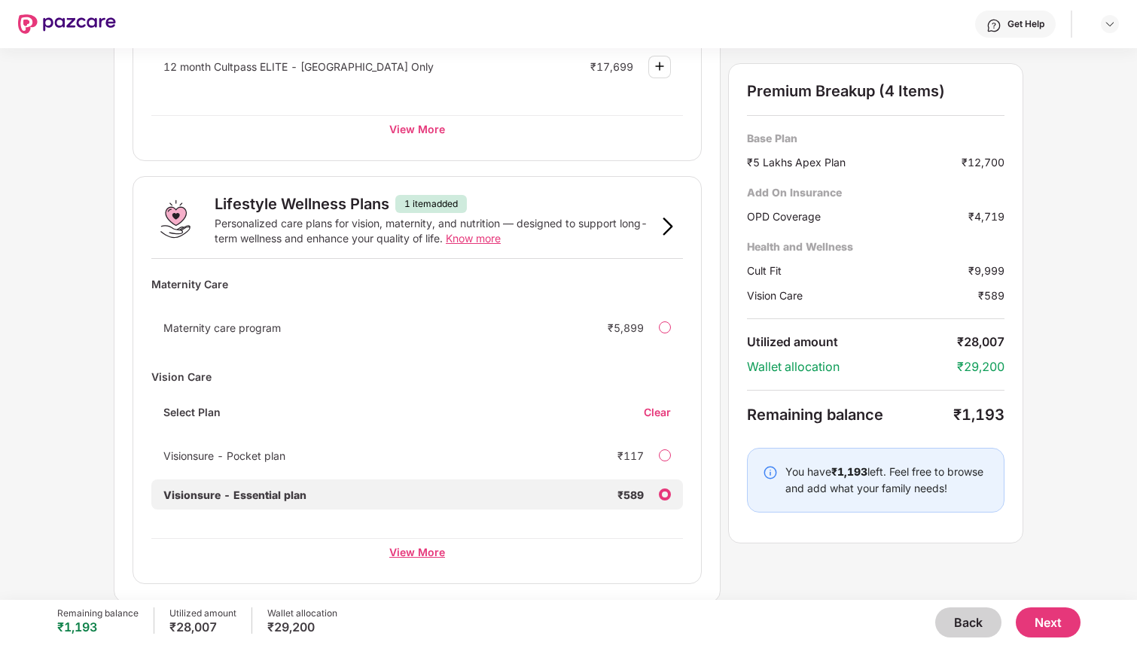
click at [417, 547] on div "View More" at bounding box center [417, 552] width 532 height 27
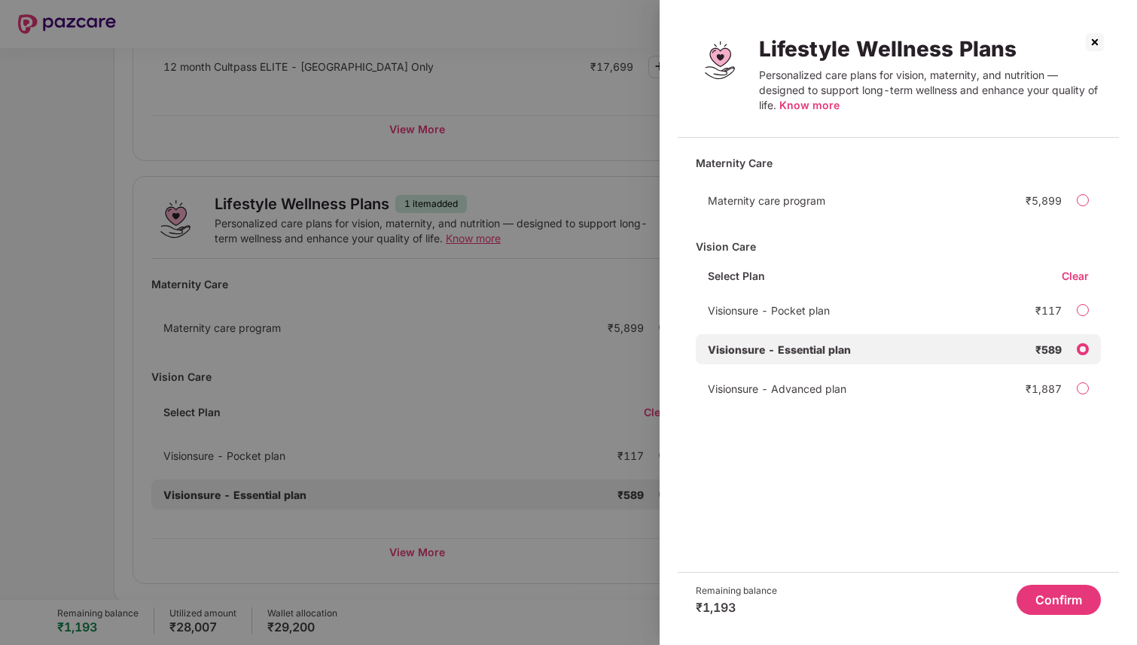
click at [1080, 392] on div at bounding box center [1083, 389] width 12 height 12
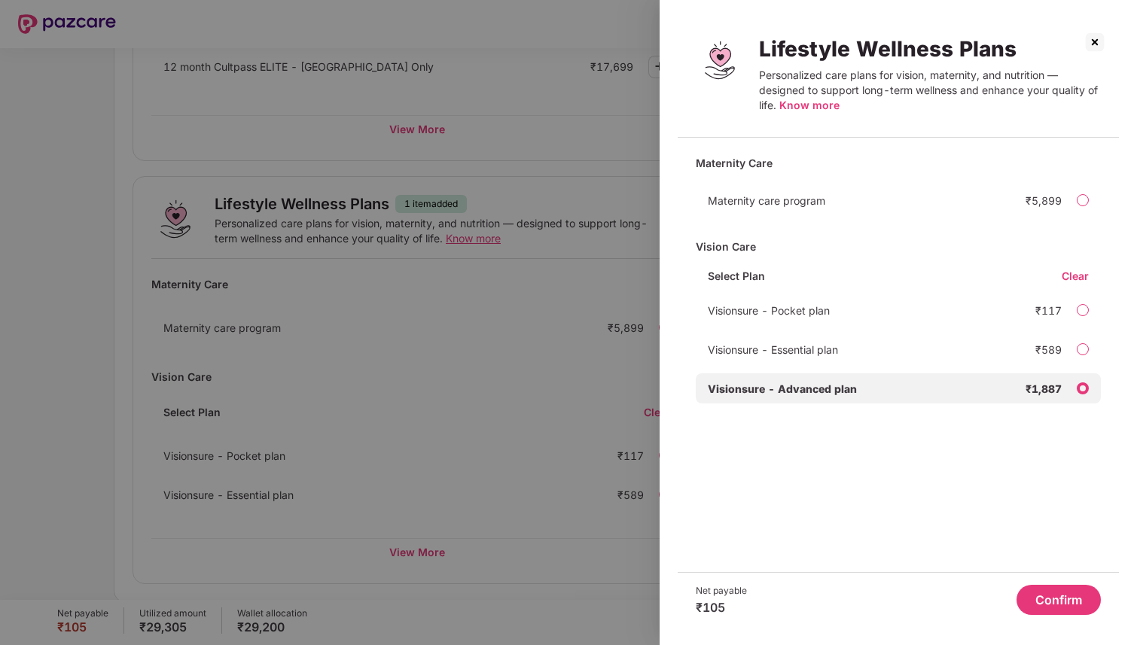
click at [581, 417] on div at bounding box center [568, 322] width 1137 height 645
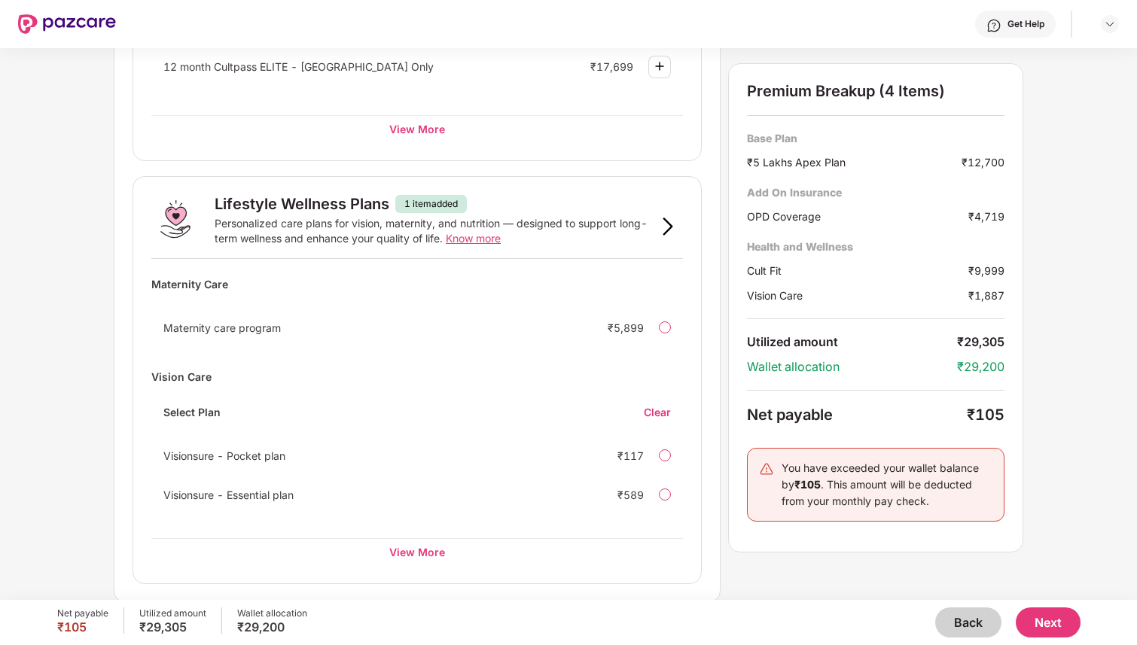
click at [1052, 622] on button "Next" at bounding box center [1048, 623] width 65 height 30
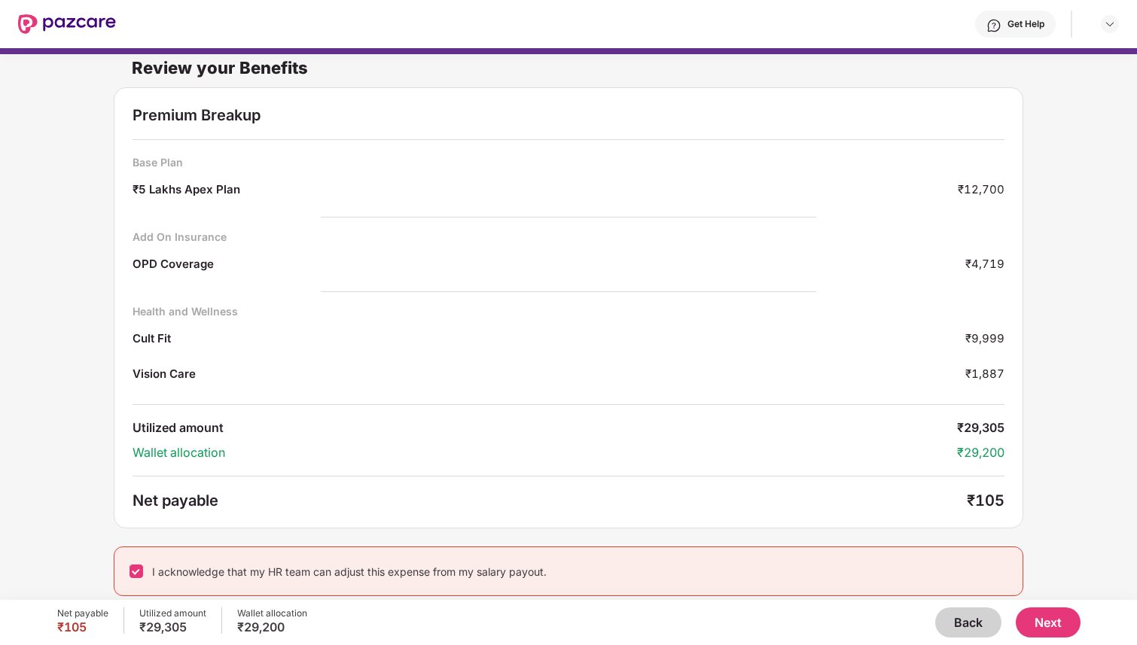
scroll to position [0, 0]
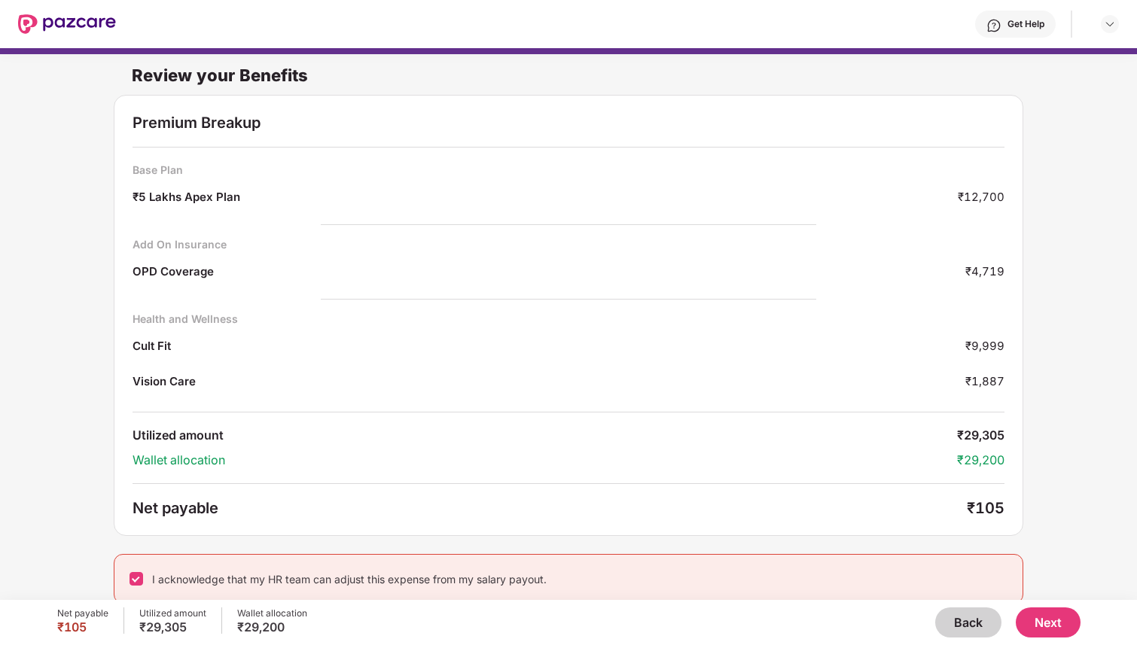
click at [1033, 620] on button "Next" at bounding box center [1048, 623] width 65 height 30
